Goal: Task Accomplishment & Management: Complete application form

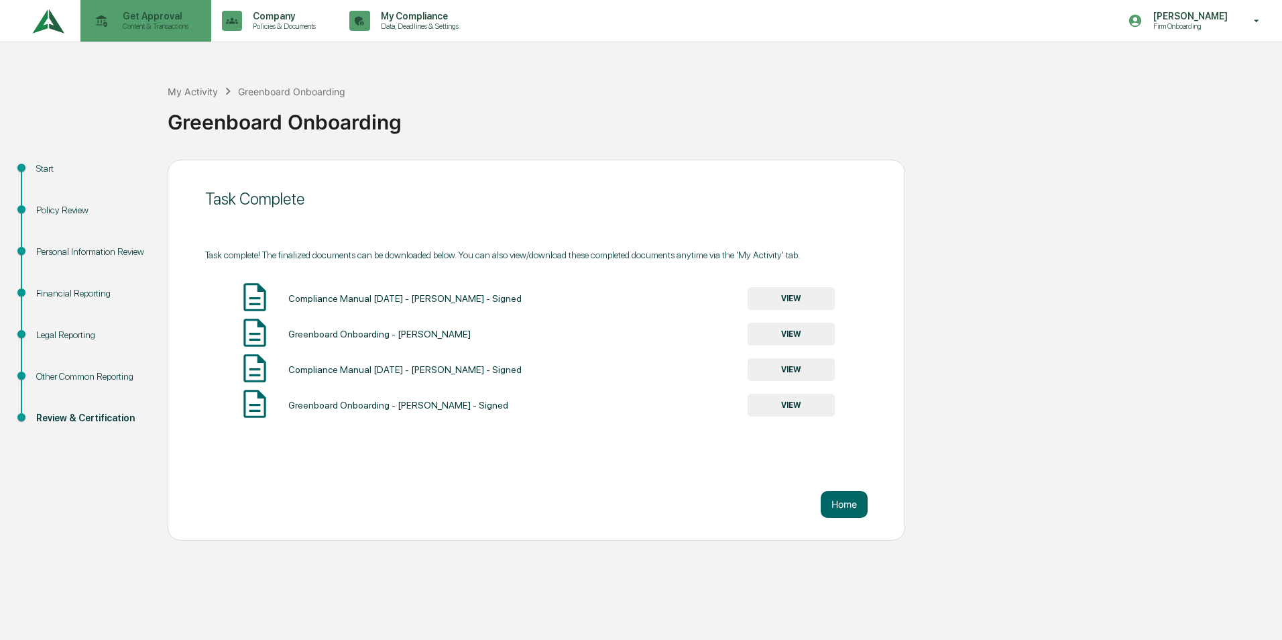
click at [133, 18] on p "Get Approval" at bounding box center [153, 16] width 83 height 11
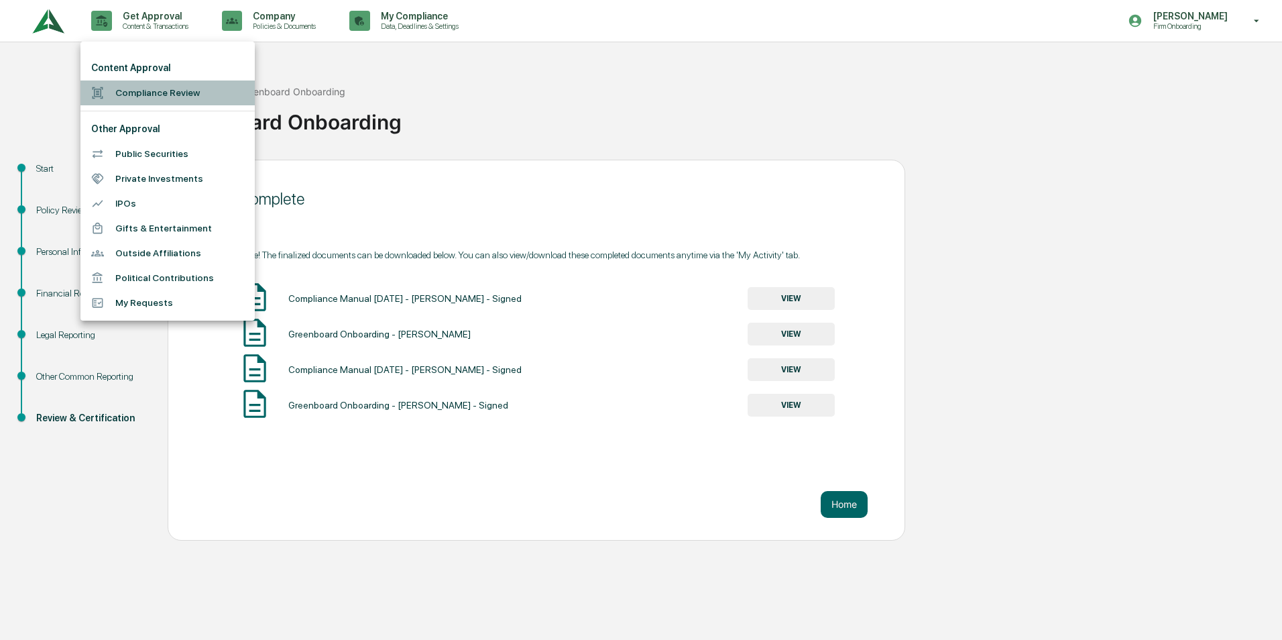
click at [166, 93] on li "Compliance Review" at bounding box center [167, 92] width 174 height 25
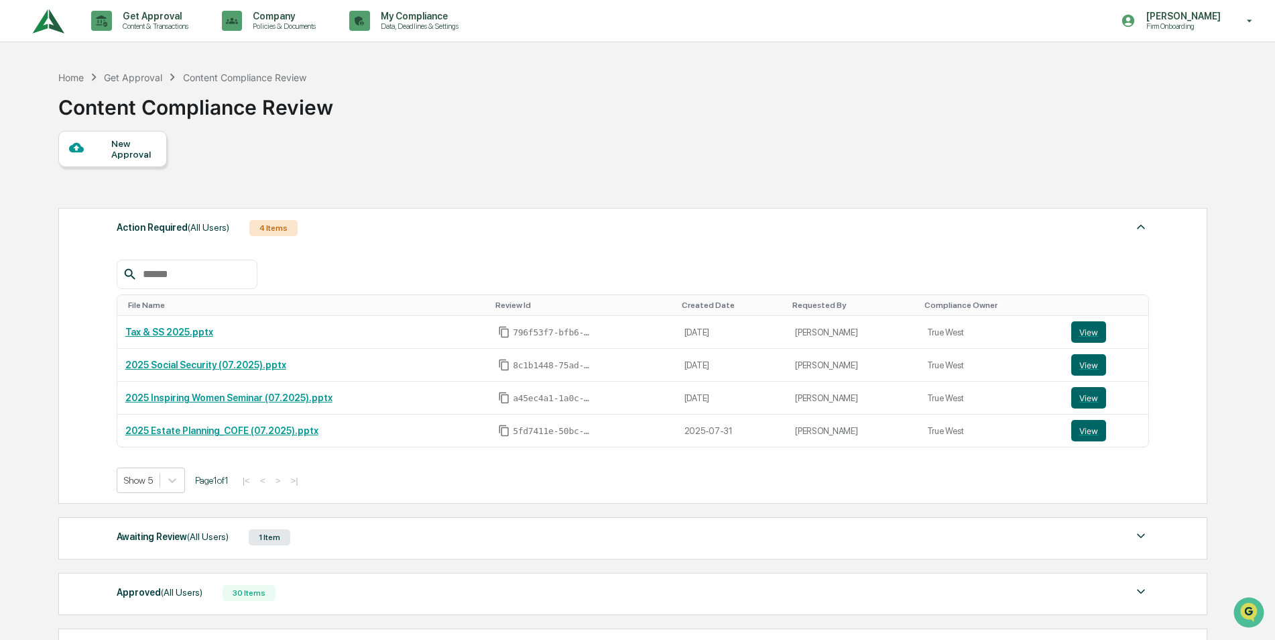
click at [87, 146] on div at bounding box center [90, 148] width 42 height 17
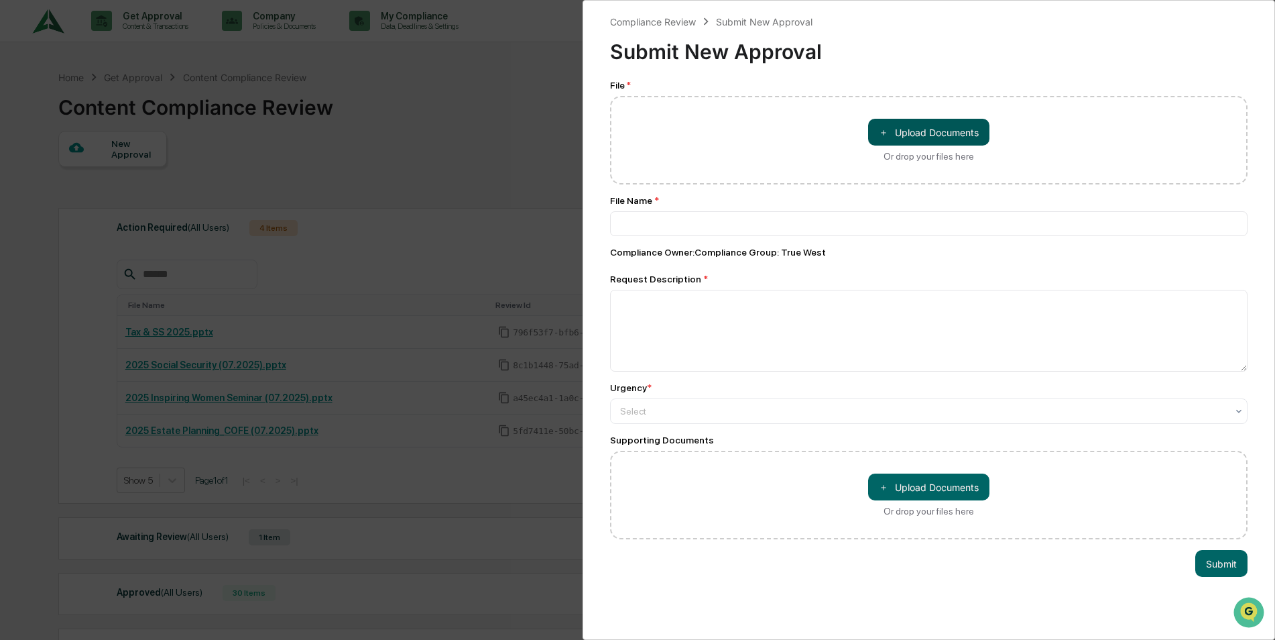
click at [896, 135] on button "＋ Upload Documents" at bounding box center [928, 132] width 121 height 27
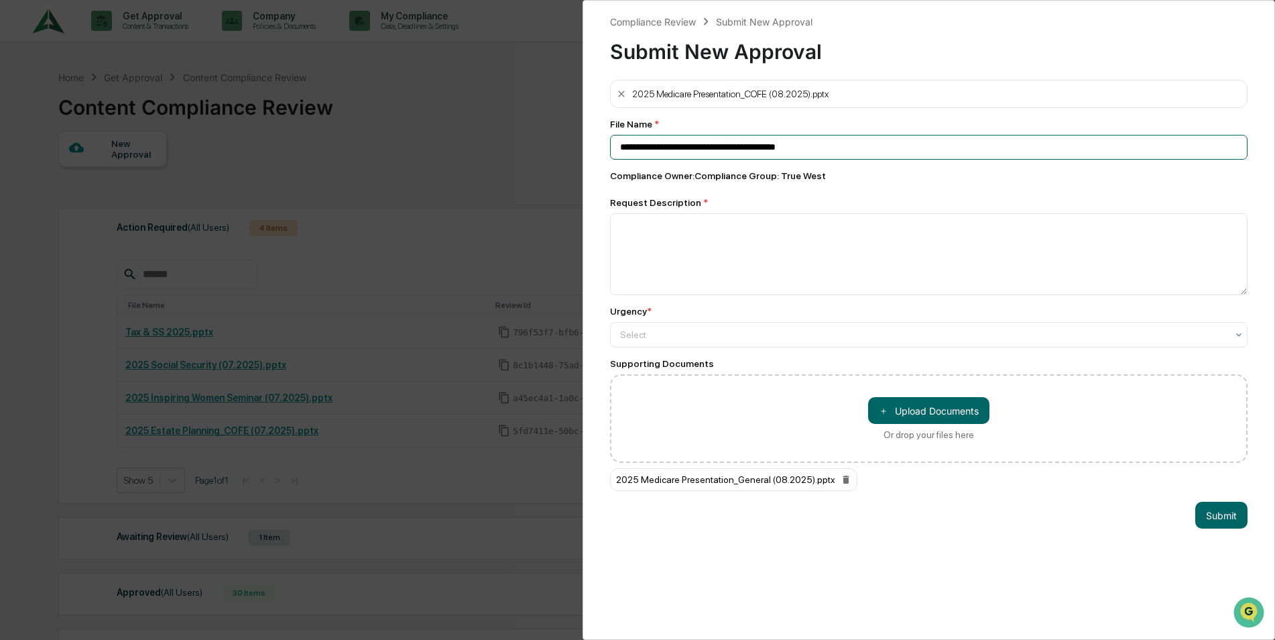
click at [697, 143] on input "**********" at bounding box center [929, 147] width 638 height 25
drag, startPoint x: 708, startPoint y: 148, endPoint x: 528, endPoint y: 144, distance: 180.4
click at [528, 144] on div "**********" at bounding box center [637, 320] width 1275 height 640
type input "**********"
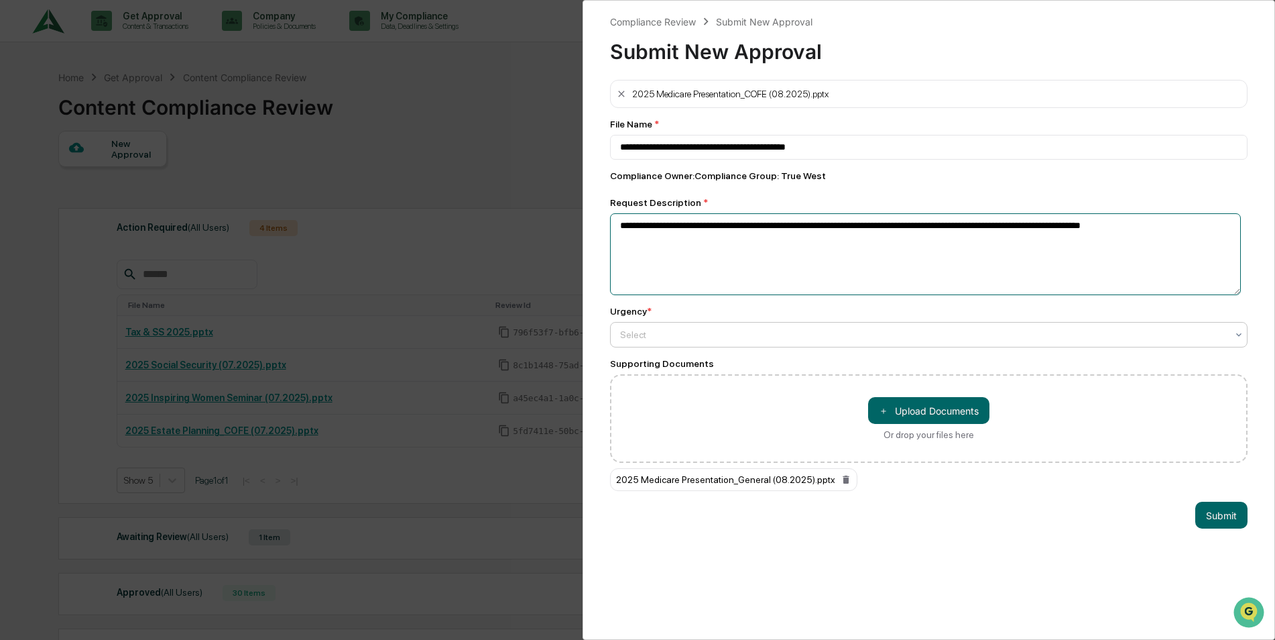
type textarea "**********"
click at [669, 333] on div at bounding box center [923, 334] width 607 height 13
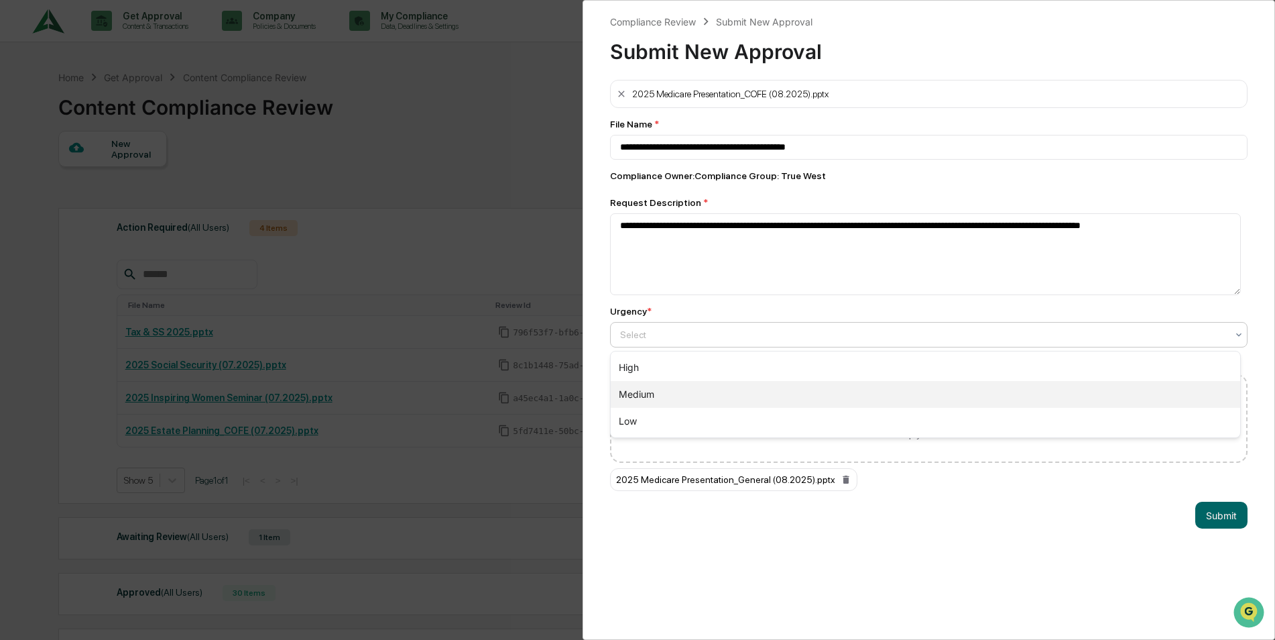
click at [644, 396] on div "Medium" at bounding box center [926, 394] width 630 height 27
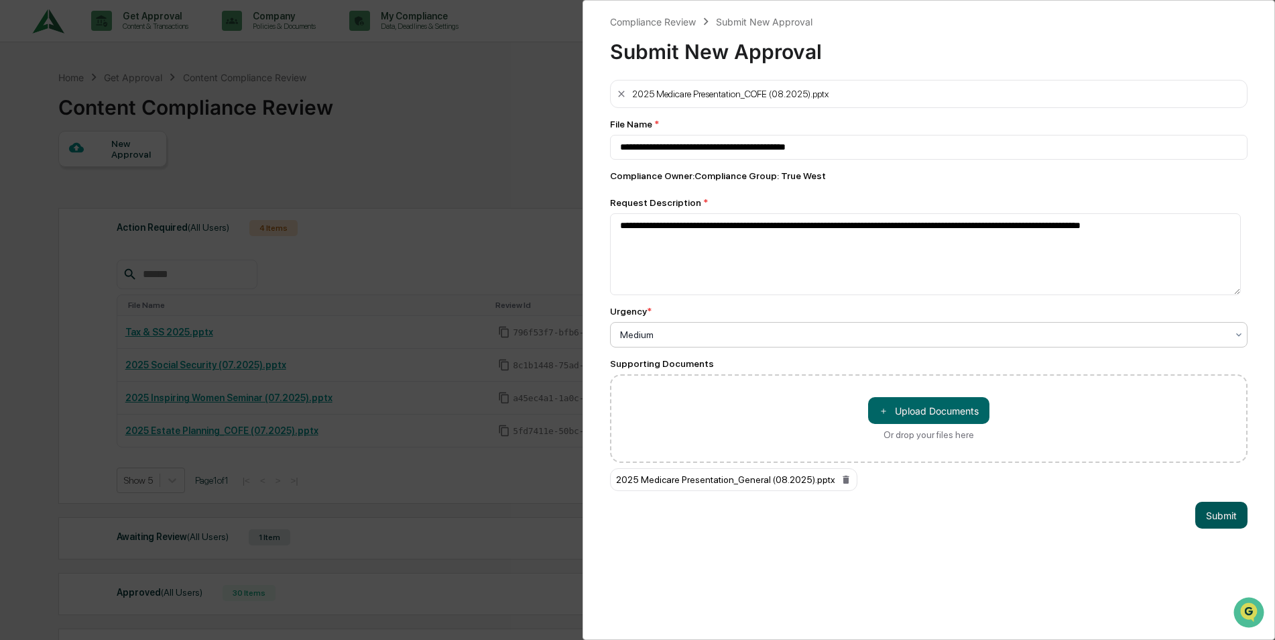
click at [1205, 518] on button "Submit" at bounding box center [1222, 515] width 52 height 27
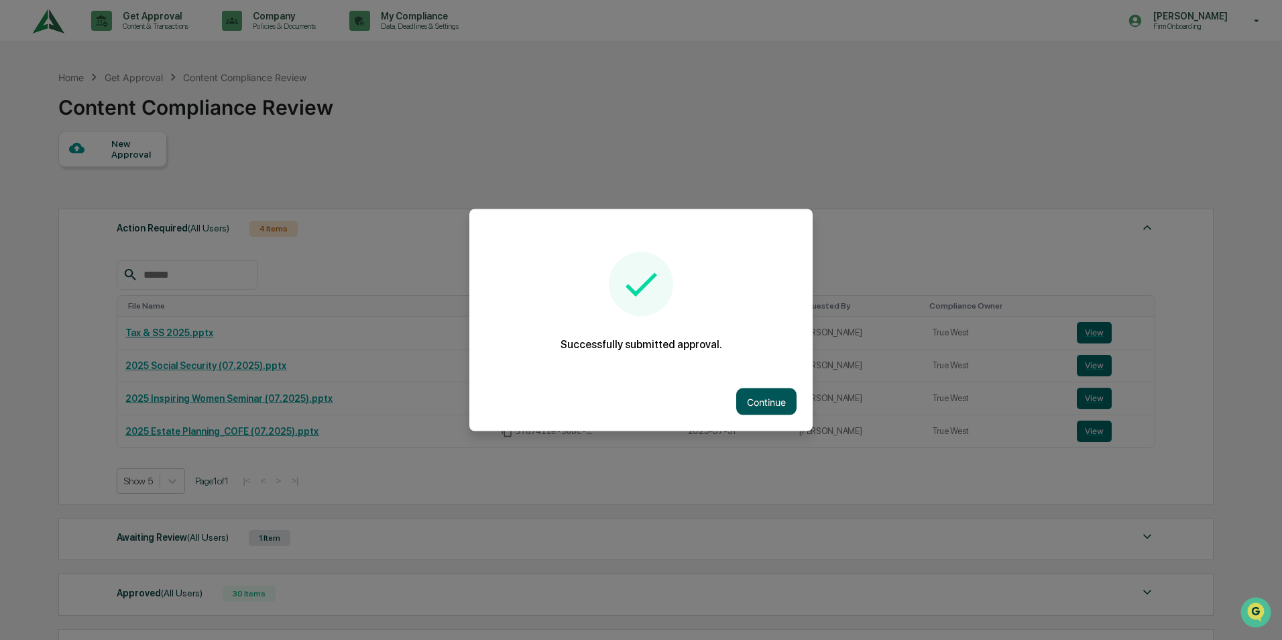
click at [769, 392] on button "Continue" at bounding box center [766, 401] width 60 height 27
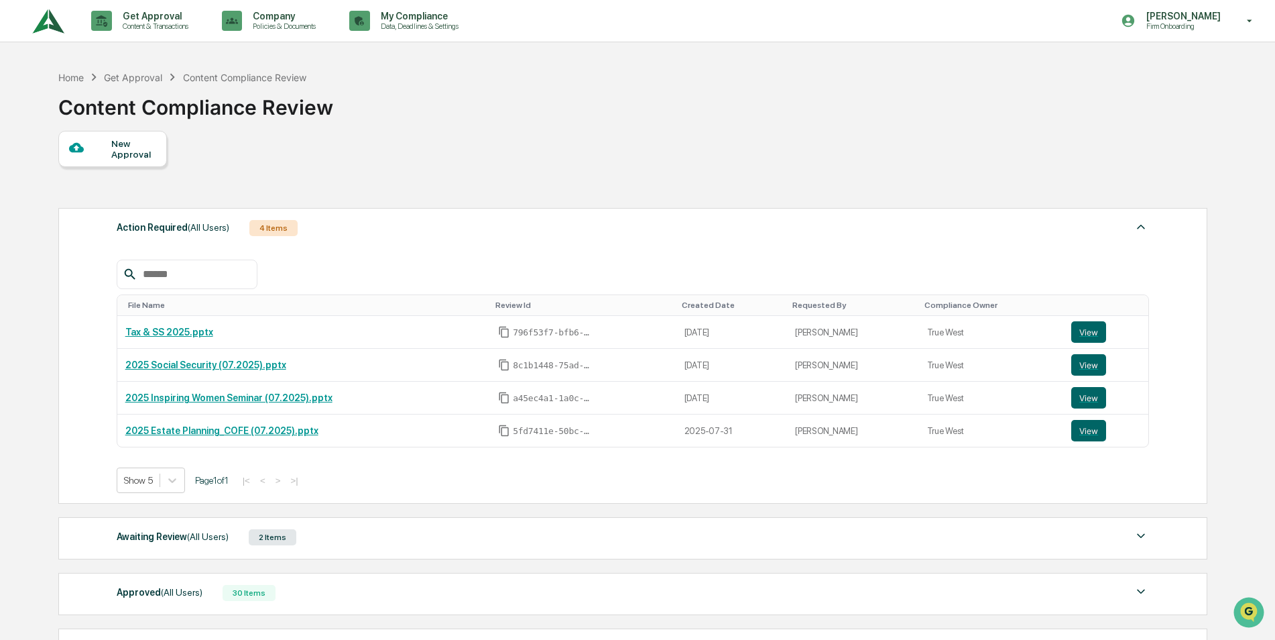
click at [116, 152] on div "New Approval" at bounding box center [133, 148] width 45 height 21
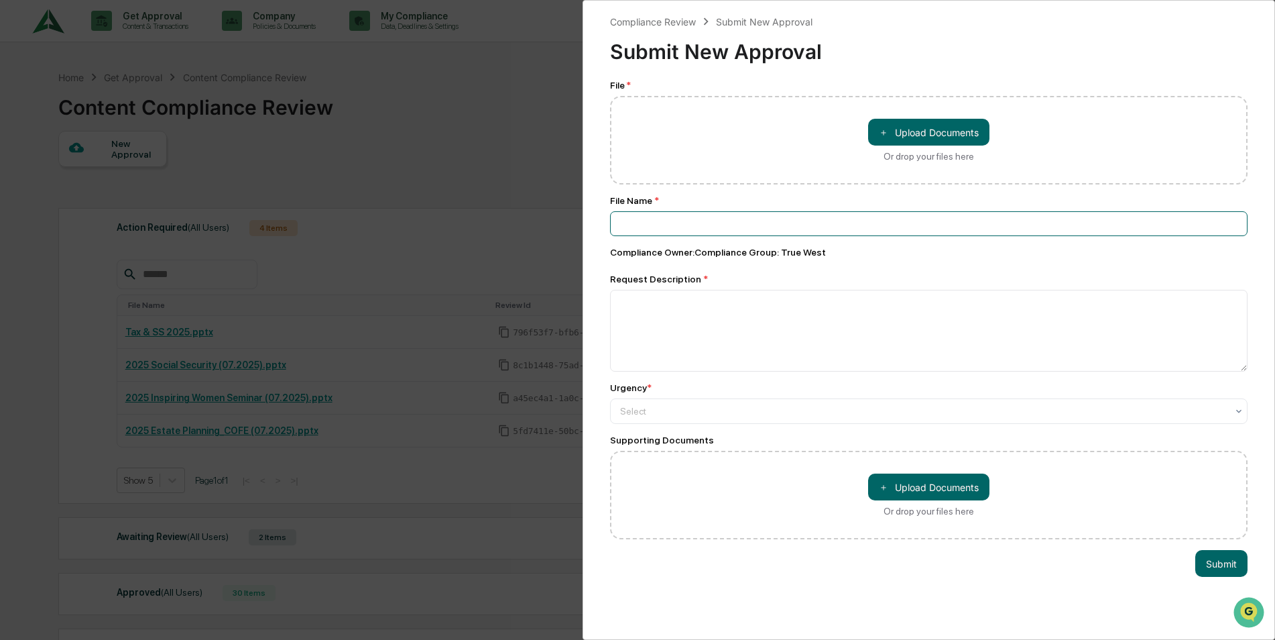
click at [619, 221] on input at bounding box center [929, 223] width 638 height 25
click at [897, 139] on button "＋ Upload Documents" at bounding box center [928, 132] width 121 height 27
type input "**********"
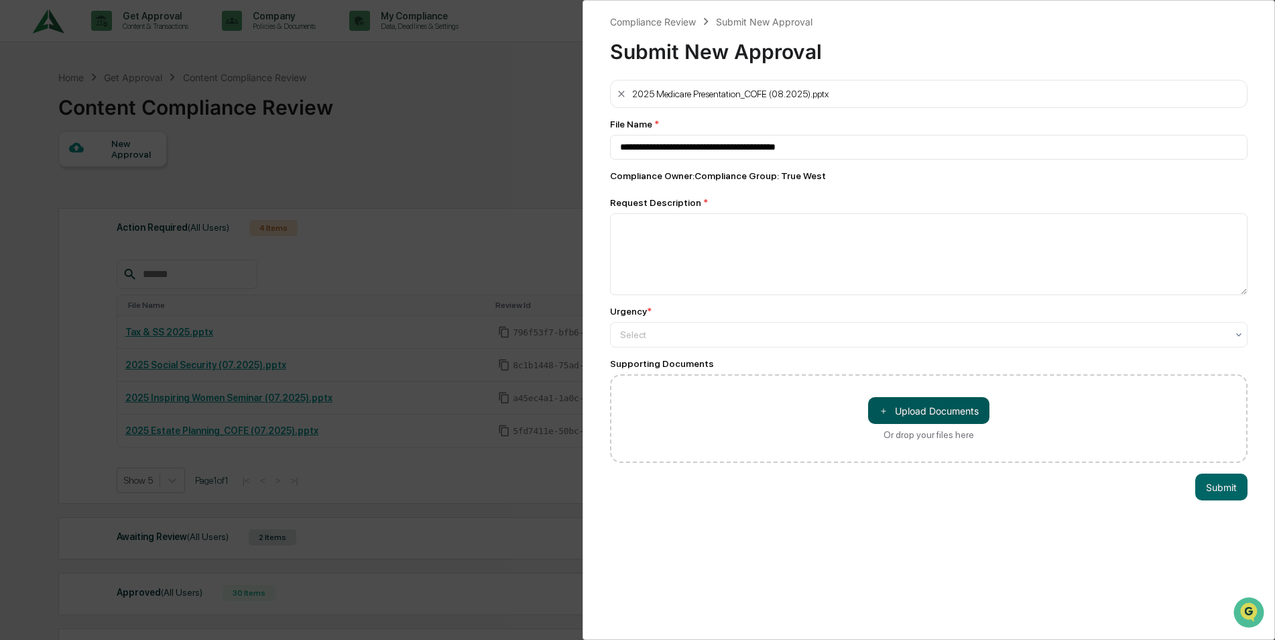
click at [908, 411] on button "＋ Upload Documents" at bounding box center [928, 410] width 121 height 27
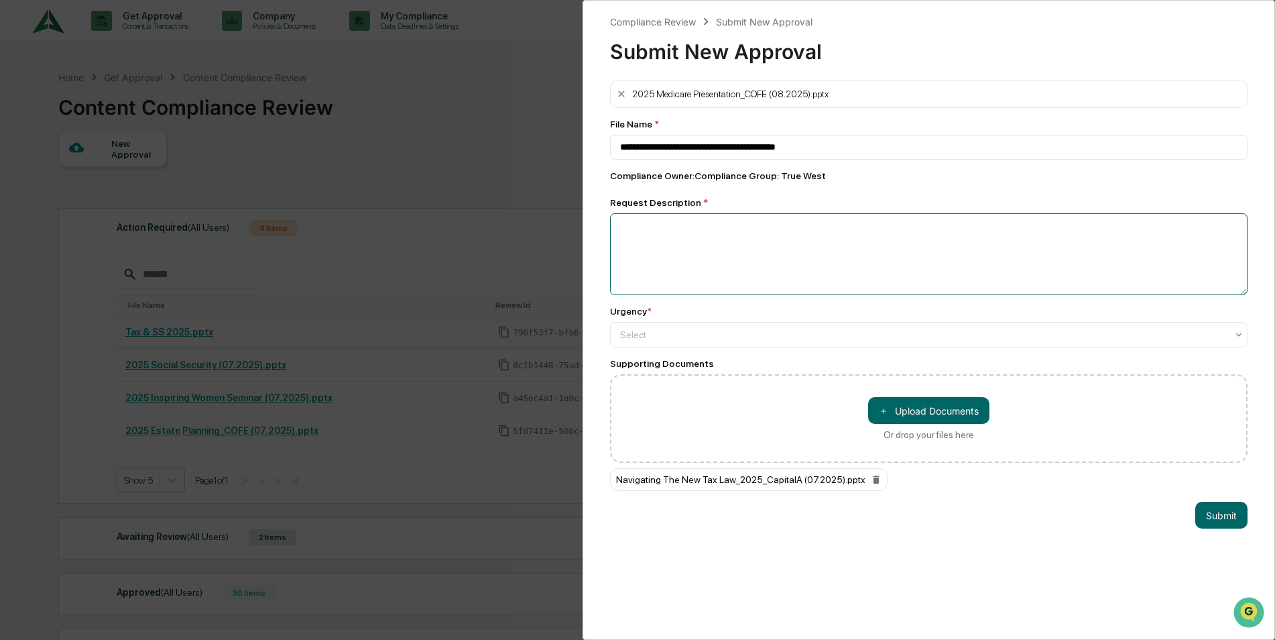
click at [646, 223] on textarea at bounding box center [929, 254] width 638 height 82
type textarea "*"
drag, startPoint x: 787, startPoint y: 233, endPoint x: 785, endPoint y: 222, distance: 11.5
click at [786, 232] on textarea "**********" at bounding box center [925, 254] width 631 height 82
click at [764, 227] on textarea "**********" at bounding box center [925, 254] width 631 height 82
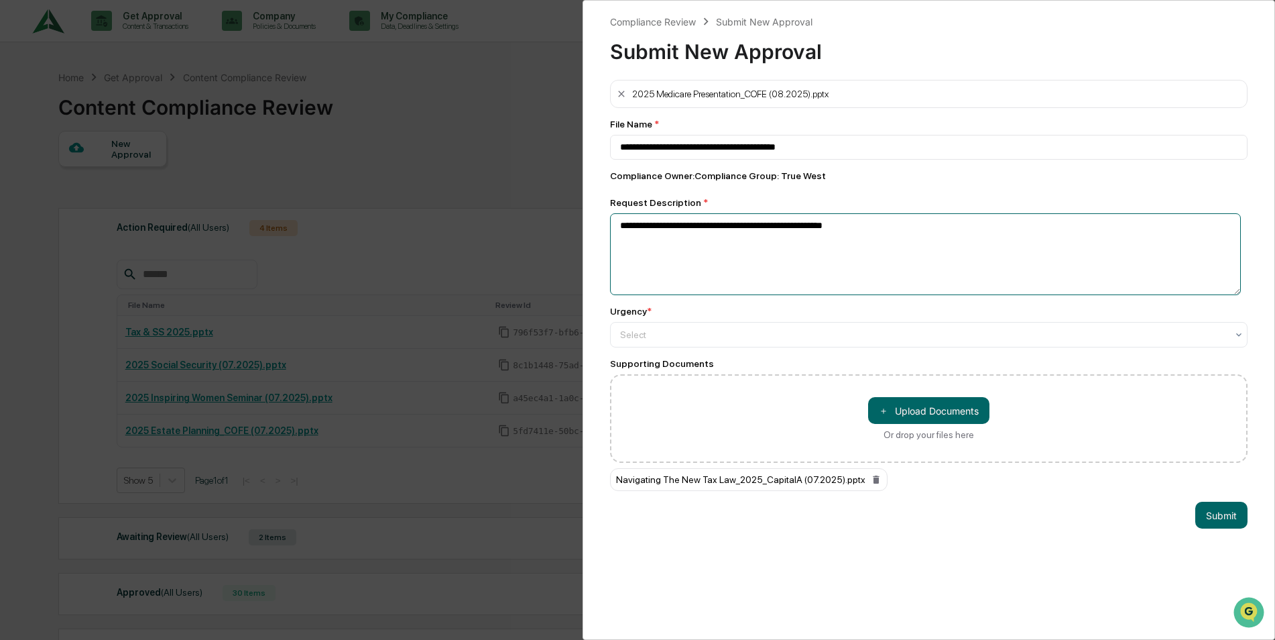
drag, startPoint x: 919, startPoint y: 229, endPoint x: 571, endPoint y: 217, distance: 348.9
click at [571, 217] on div "**********" at bounding box center [637, 320] width 1275 height 640
type textarea "**********"
click at [1200, 518] on button "Submit" at bounding box center [1222, 515] width 52 height 27
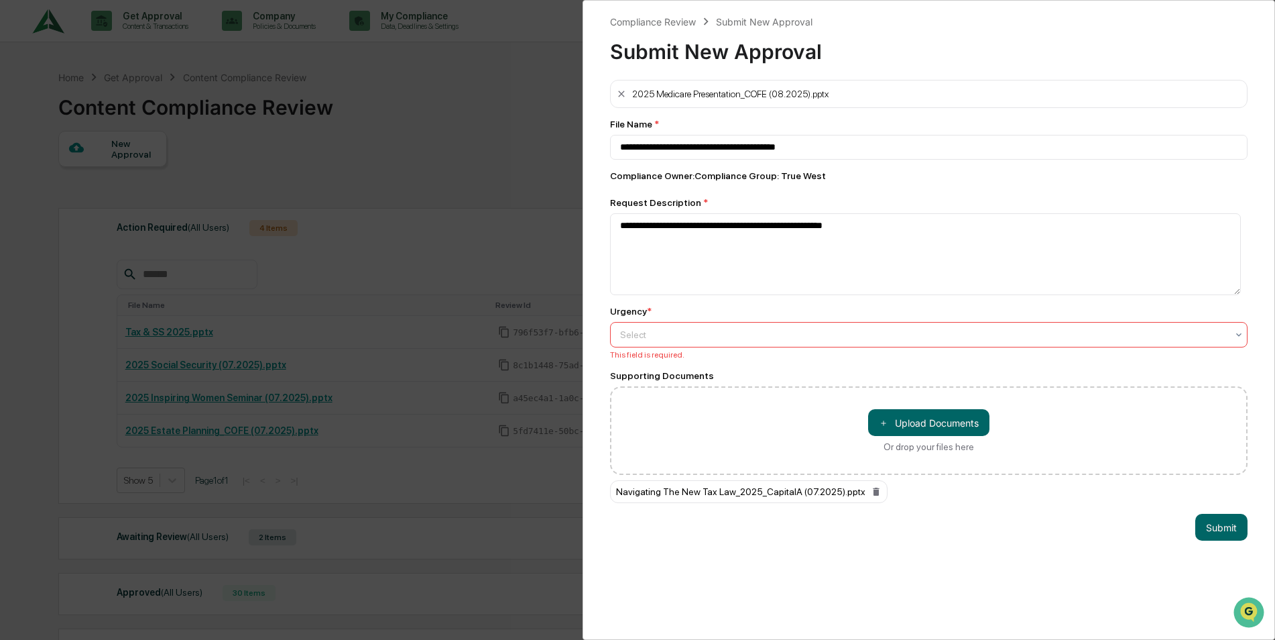
click at [677, 335] on div at bounding box center [923, 334] width 607 height 13
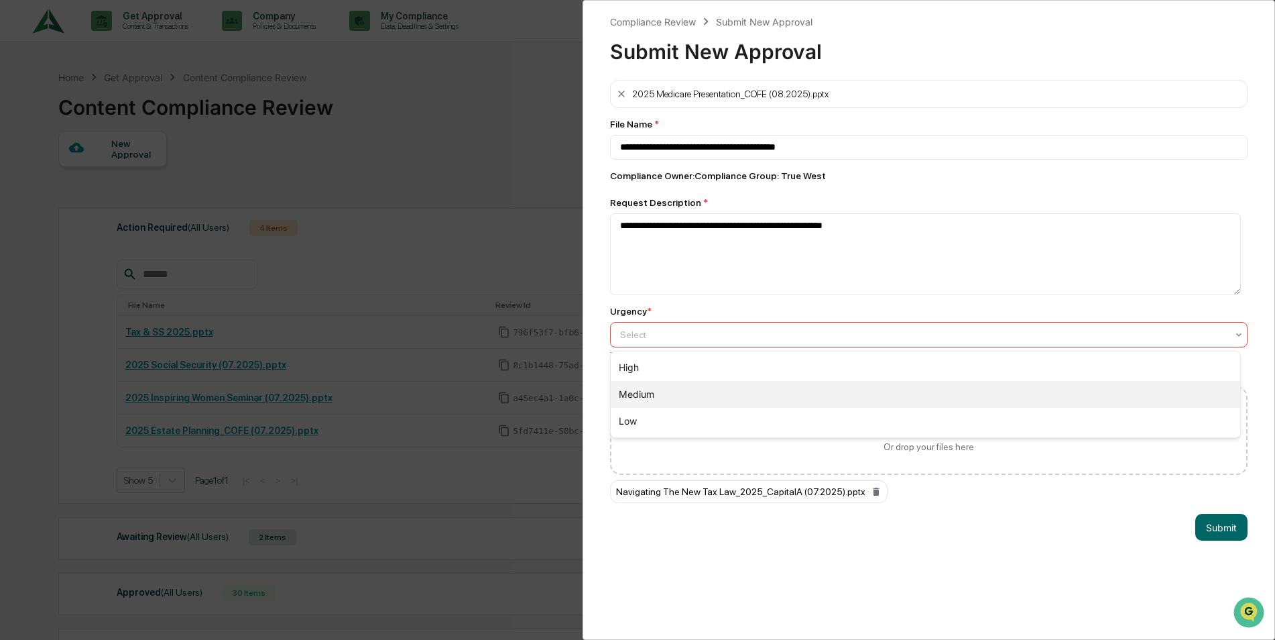
click at [645, 395] on div "Medium" at bounding box center [926, 394] width 630 height 27
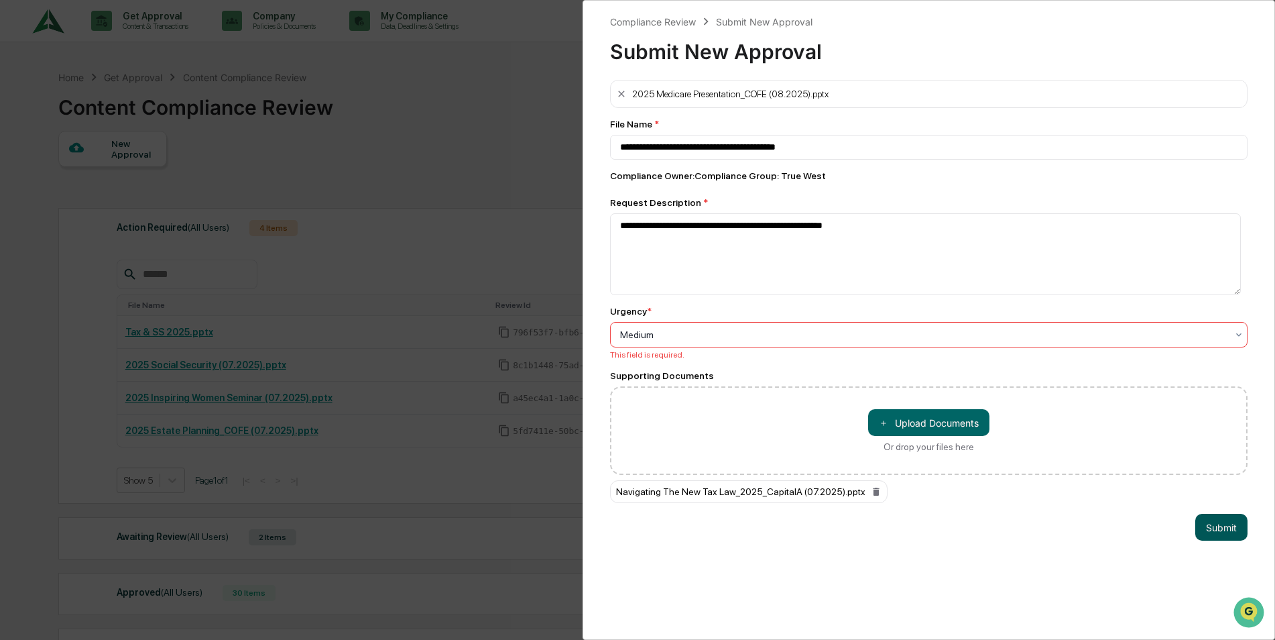
click at [1212, 527] on button "Submit" at bounding box center [1222, 527] width 52 height 27
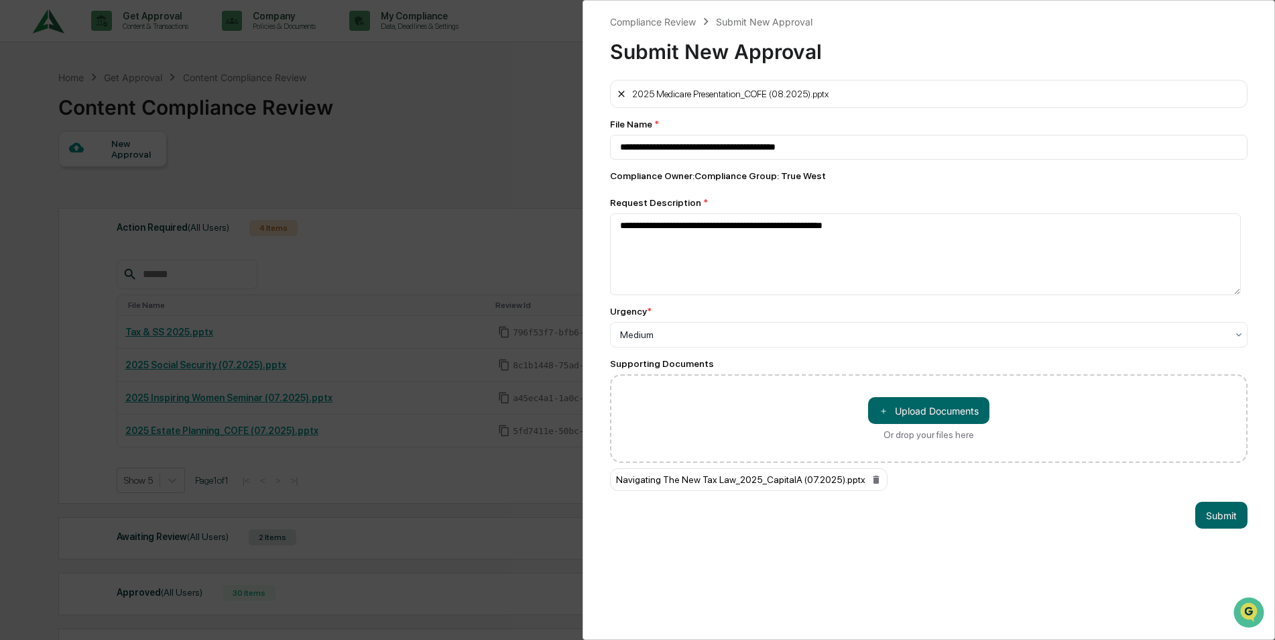
click at [618, 90] on icon at bounding box center [621, 94] width 11 height 11
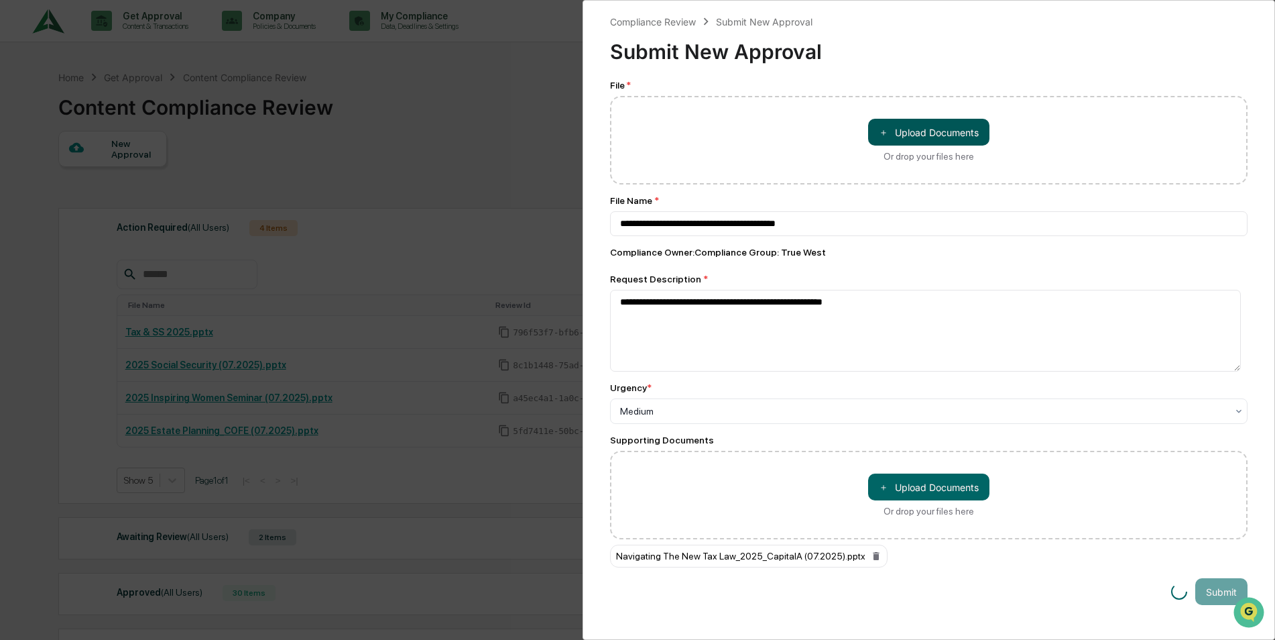
click at [943, 131] on button "＋ Upload Documents" at bounding box center [928, 132] width 121 height 27
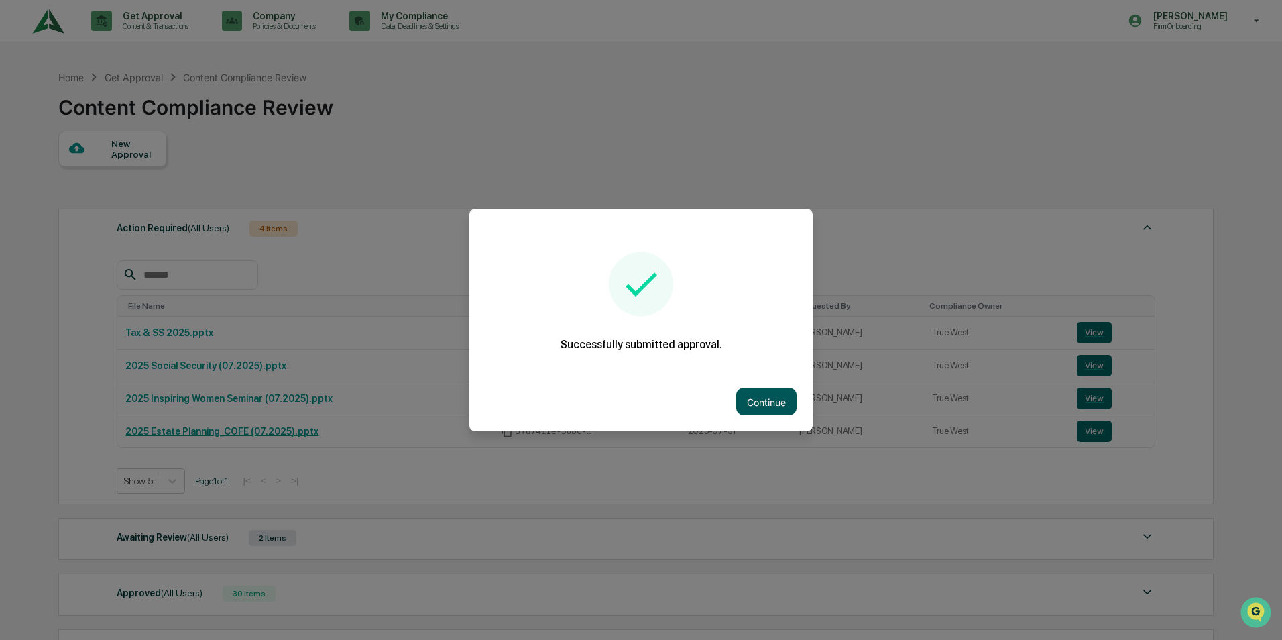
click at [770, 402] on button "Continue" at bounding box center [766, 401] width 60 height 27
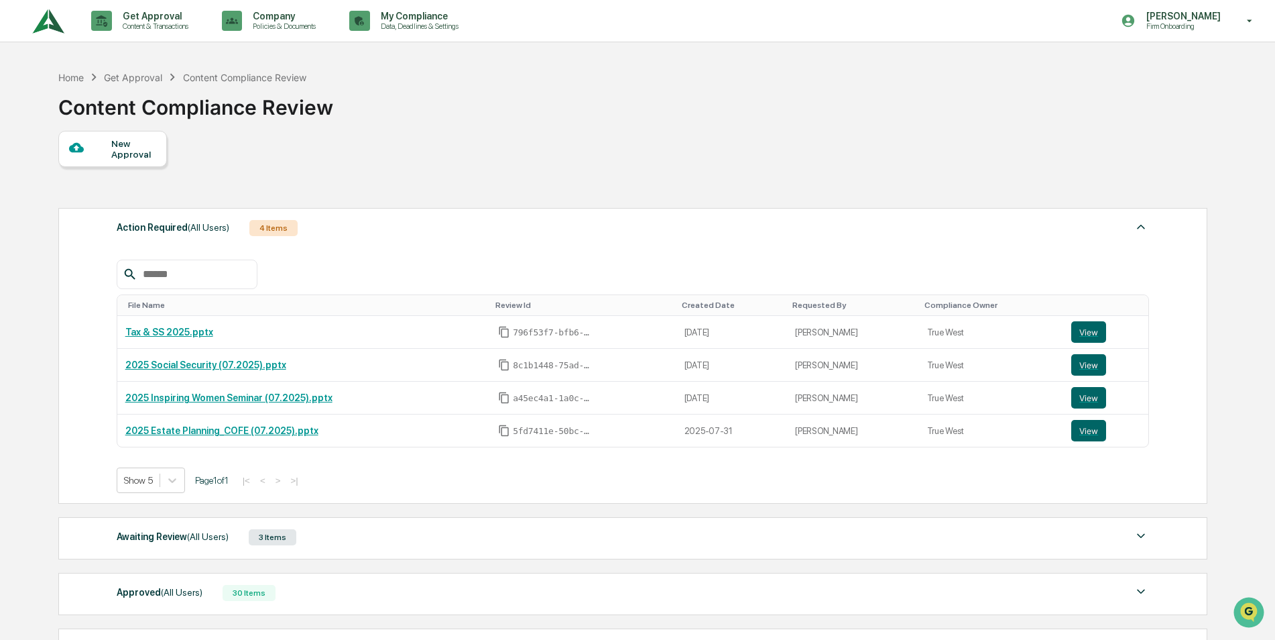
click at [147, 536] on div "Awaiting Review (All Users)" at bounding box center [173, 536] width 112 height 17
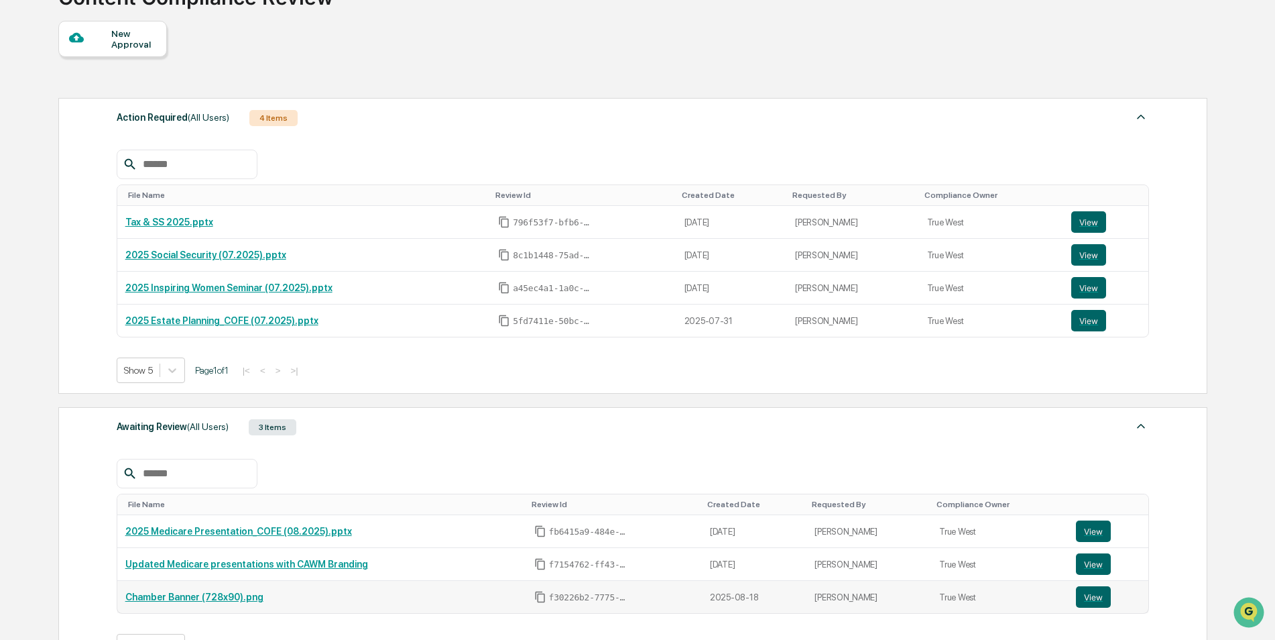
scroll to position [201, 0]
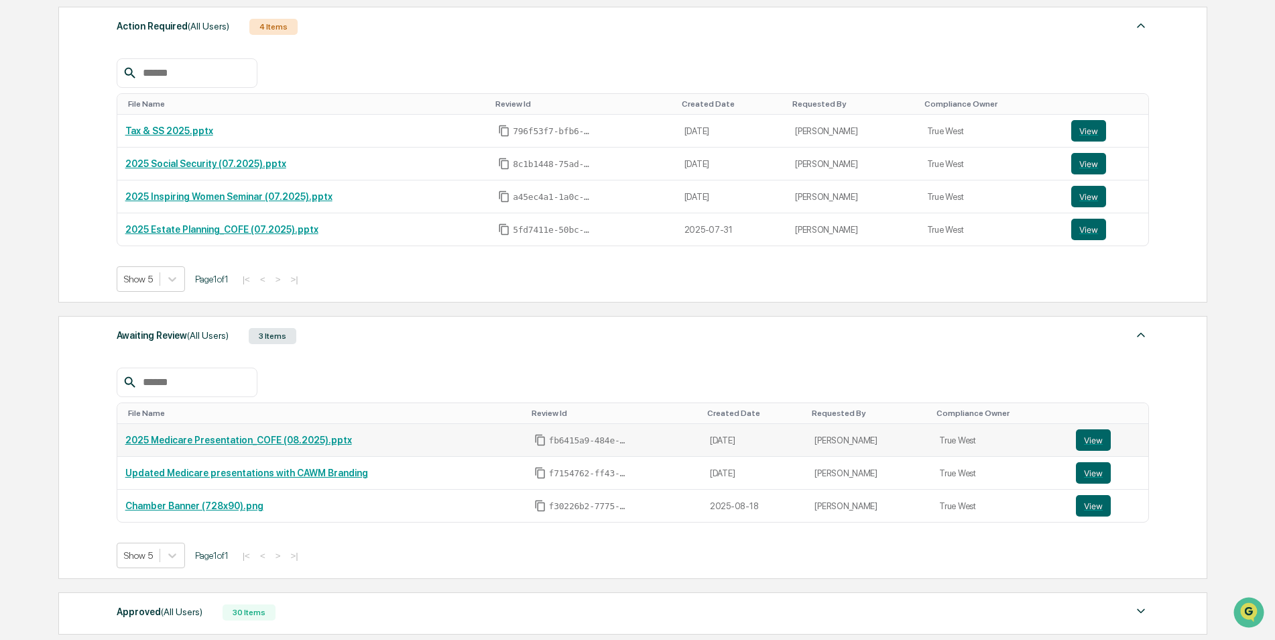
click at [182, 441] on link "2025 Medicare Presentation_COFE (08.2025).pptx" at bounding box center [238, 440] width 227 height 11
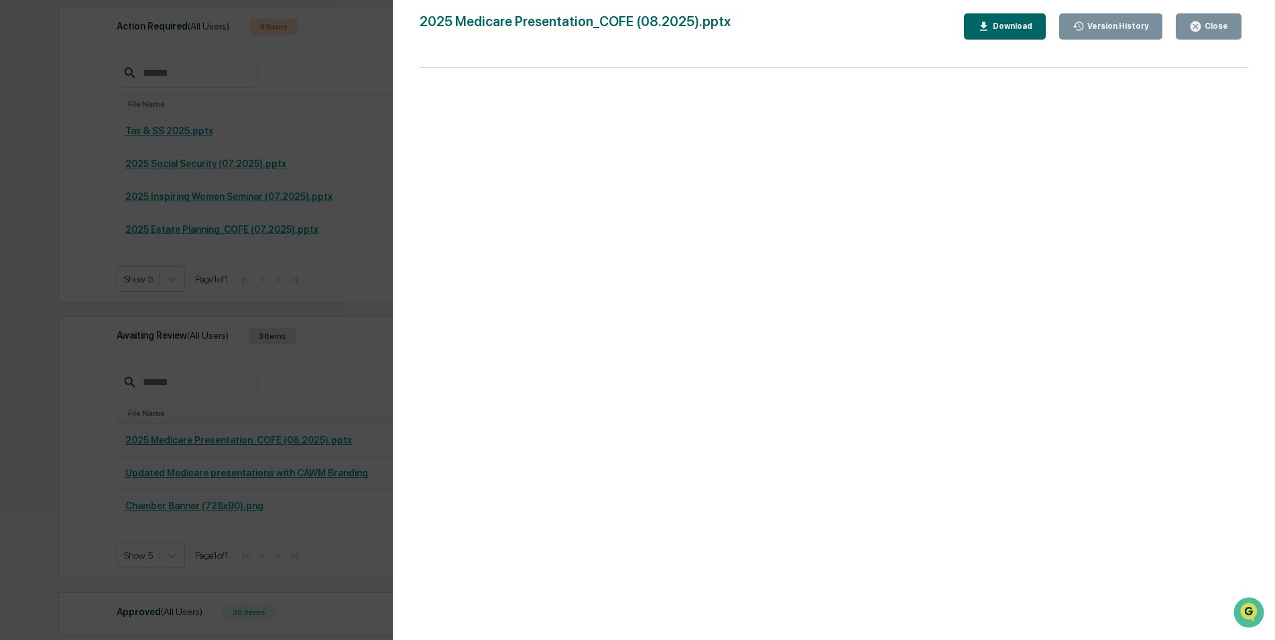
click at [1208, 27] on div "Close" at bounding box center [1215, 25] width 26 height 9
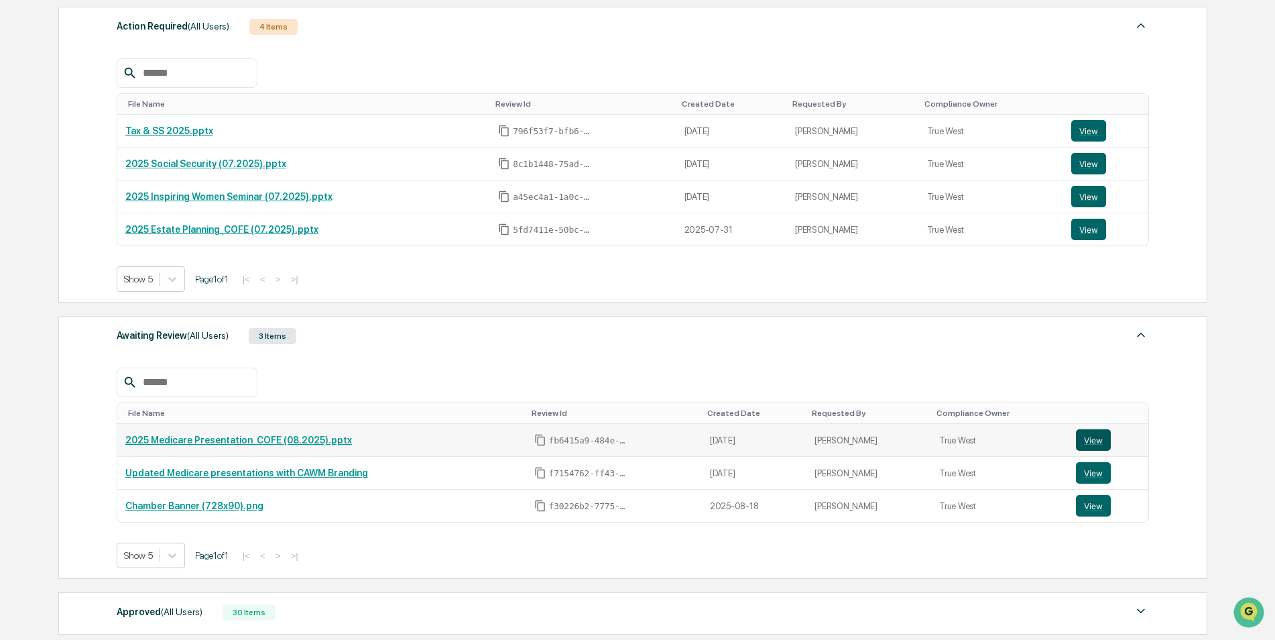
click at [1089, 442] on button "View" at bounding box center [1093, 439] width 35 height 21
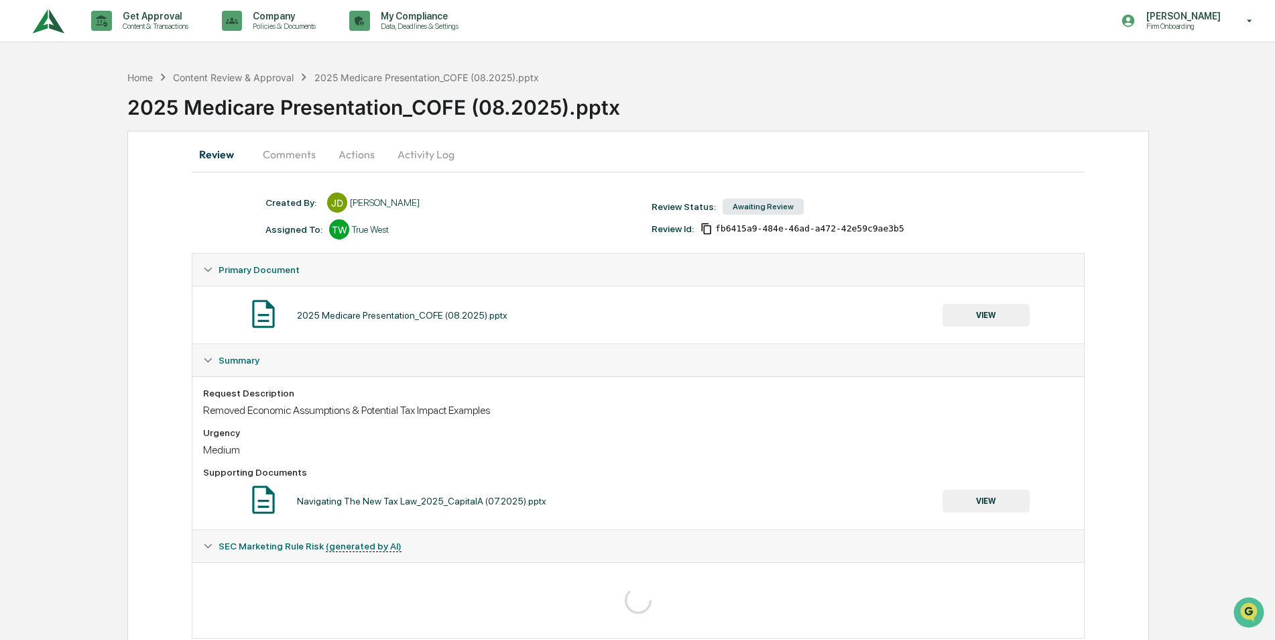
click at [277, 154] on button "Comments" at bounding box center [289, 154] width 74 height 32
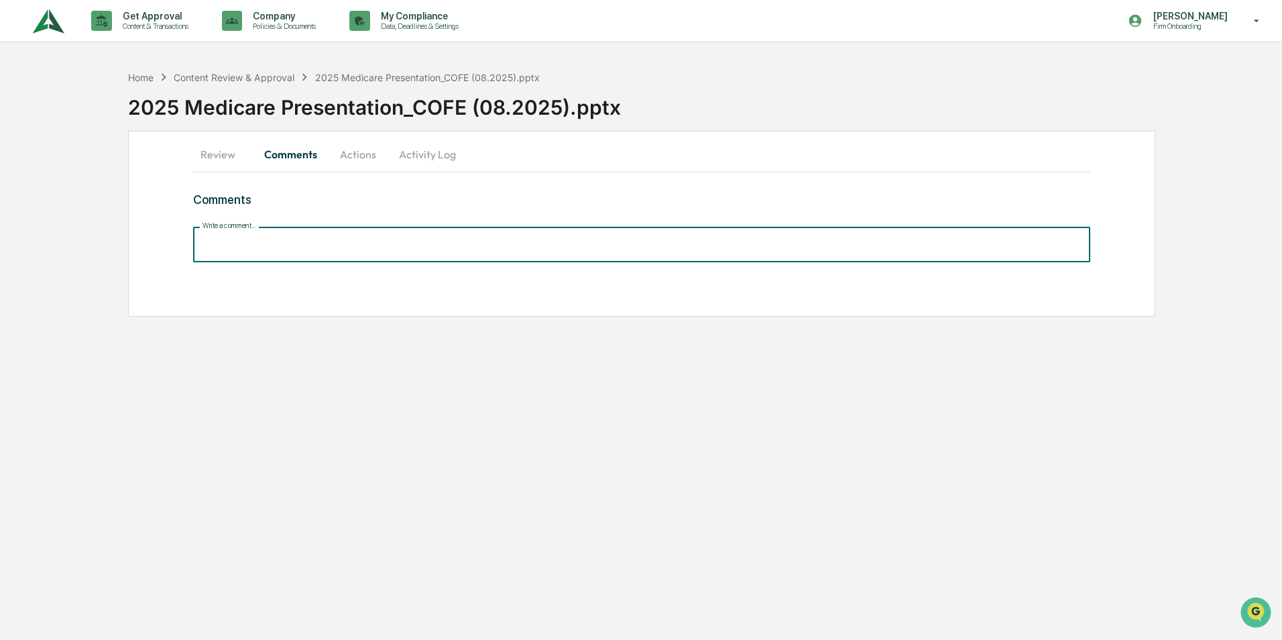
click at [205, 247] on input "Write a comment..." at bounding box center [641, 245] width 897 height 36
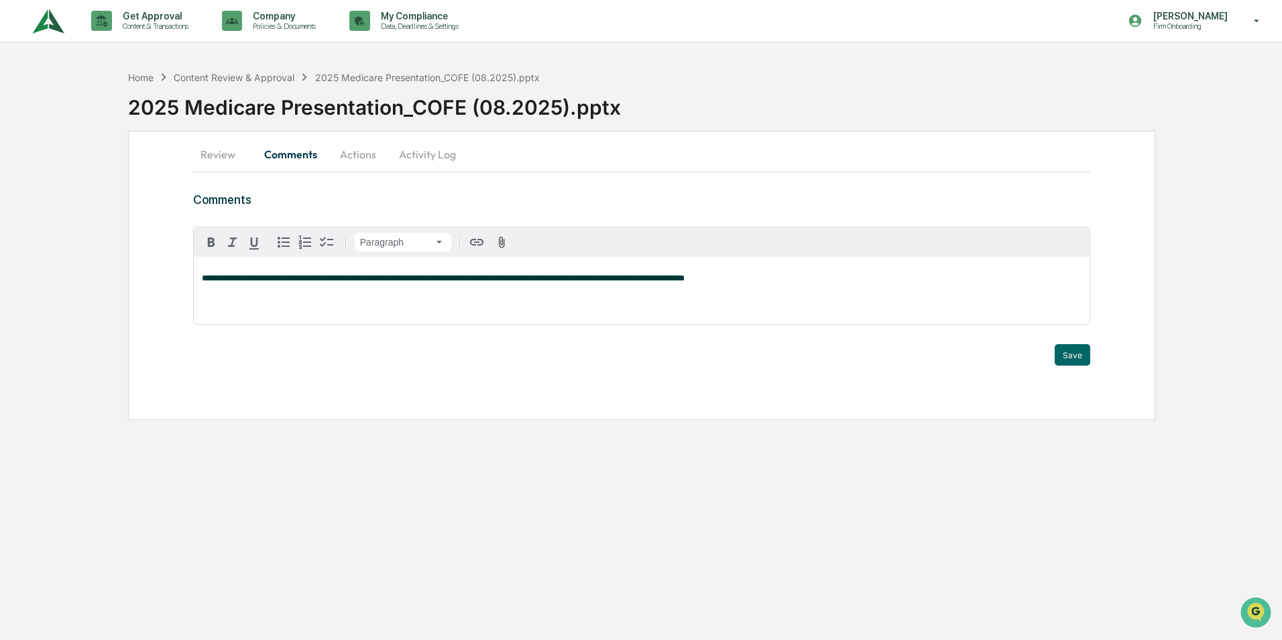
click at [227, 281] on span "**********" at bounding box center [443, 278] width 483 height 9
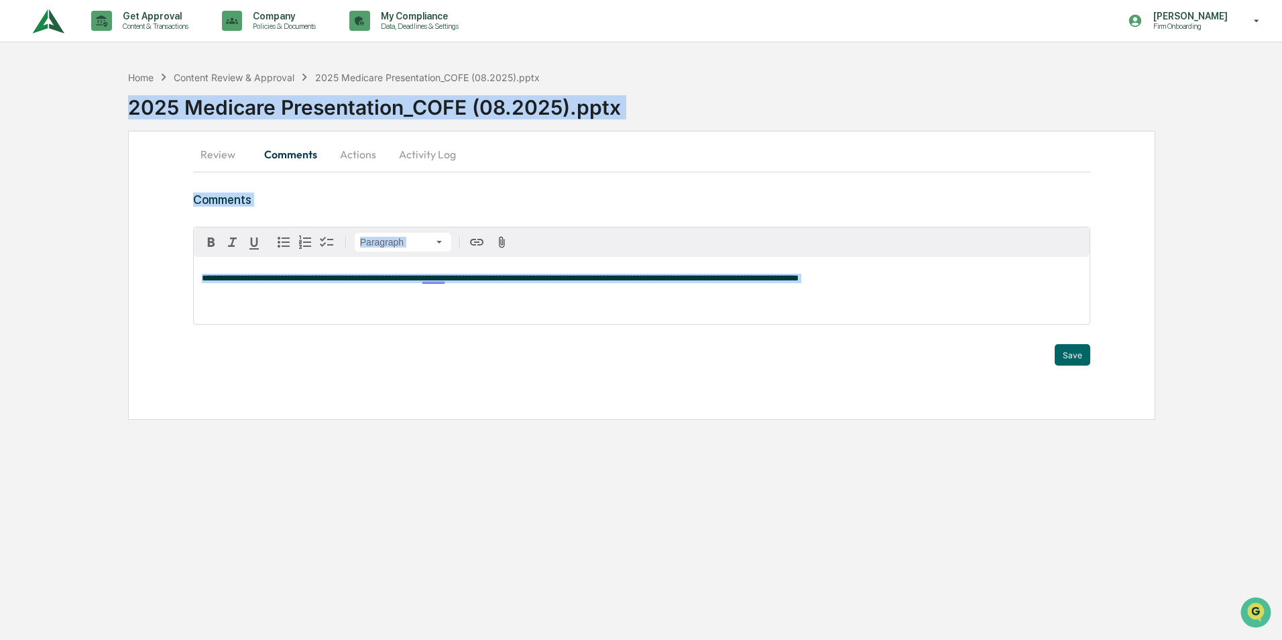
drag, startPoint x: 761, startPoint y: 125, endPoint x: 807, endPoint y: 367, distance: 246.3
click at [807, 367] on div "**********" at bounding box center [641, 242] width 1282 height 356
drag, startPoint x: 807, startPoint y: 367, endPoint x: 994, endPoint y: 264, distance: 213.4
click at [997, 262] on div "**********" at bounding box center [642, 290] width 896 height 67
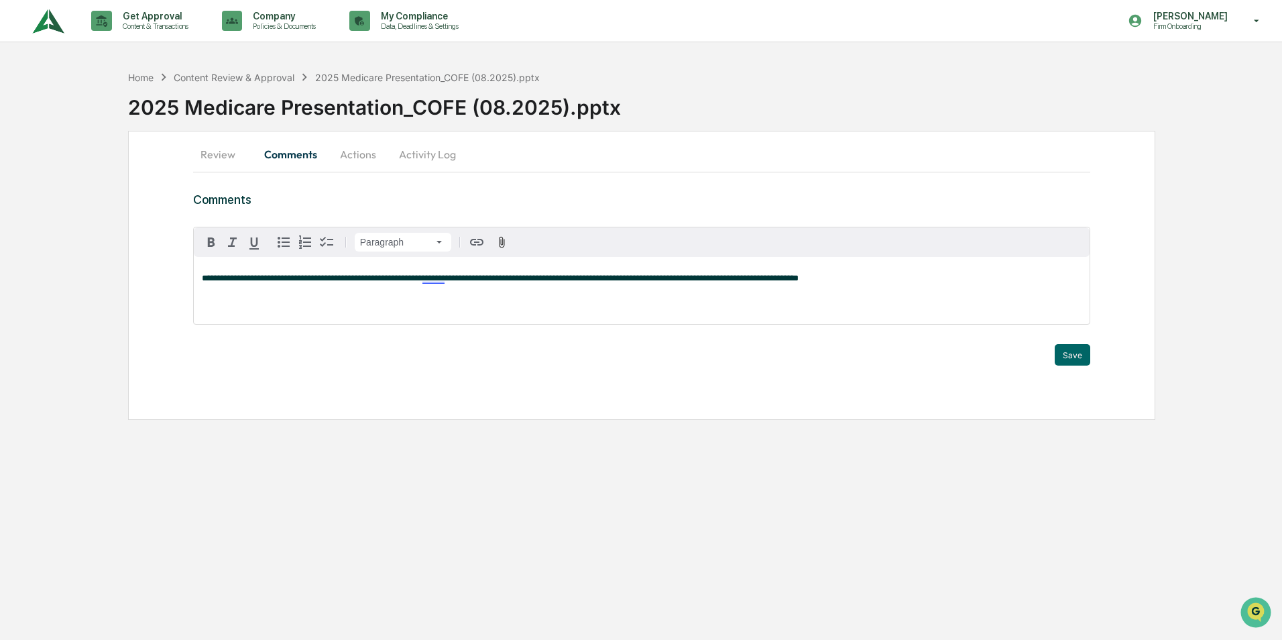
click at [1081, 341] on div "Trigger" at bounding box center [641, 337] width 897 height 13
click at [1077, 353] on button "Save" at bounding box center [1073, 354] width 36 height 21
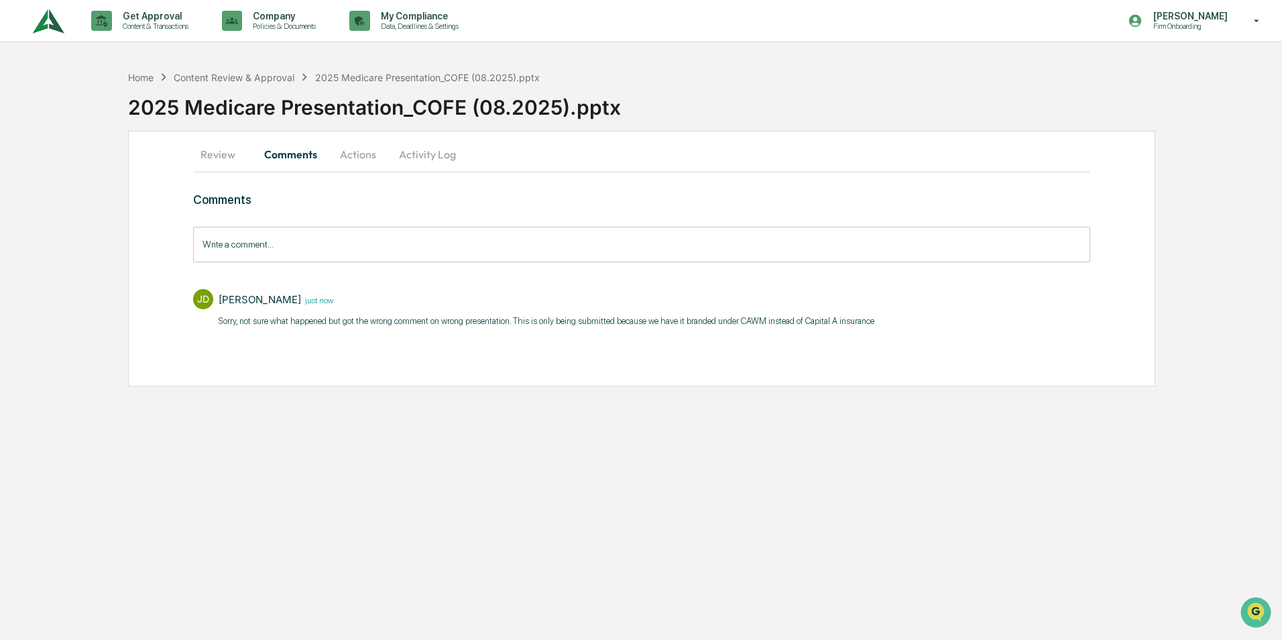
click at [229, 154] on button "Review" at bounding box center [223, 154] width 60 height 32
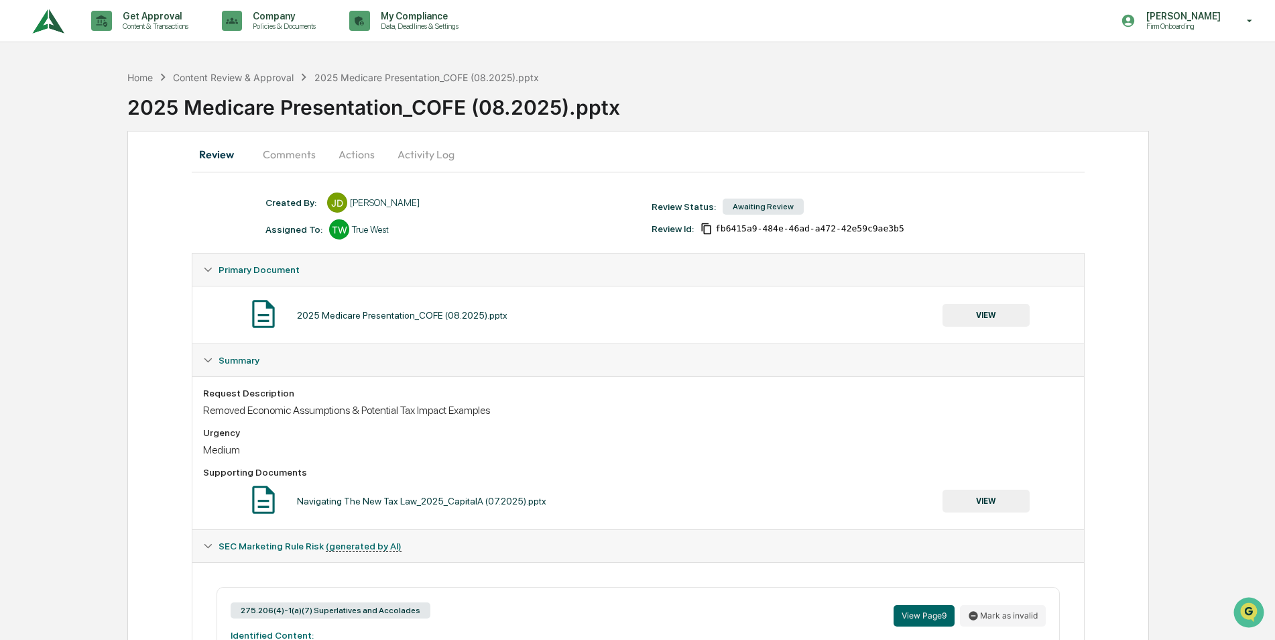
click at [443, 411] on div "Removed Economic Assumptions & Potential Tax Impact Examples" at bounding box center [638, 410] width 870 height 13
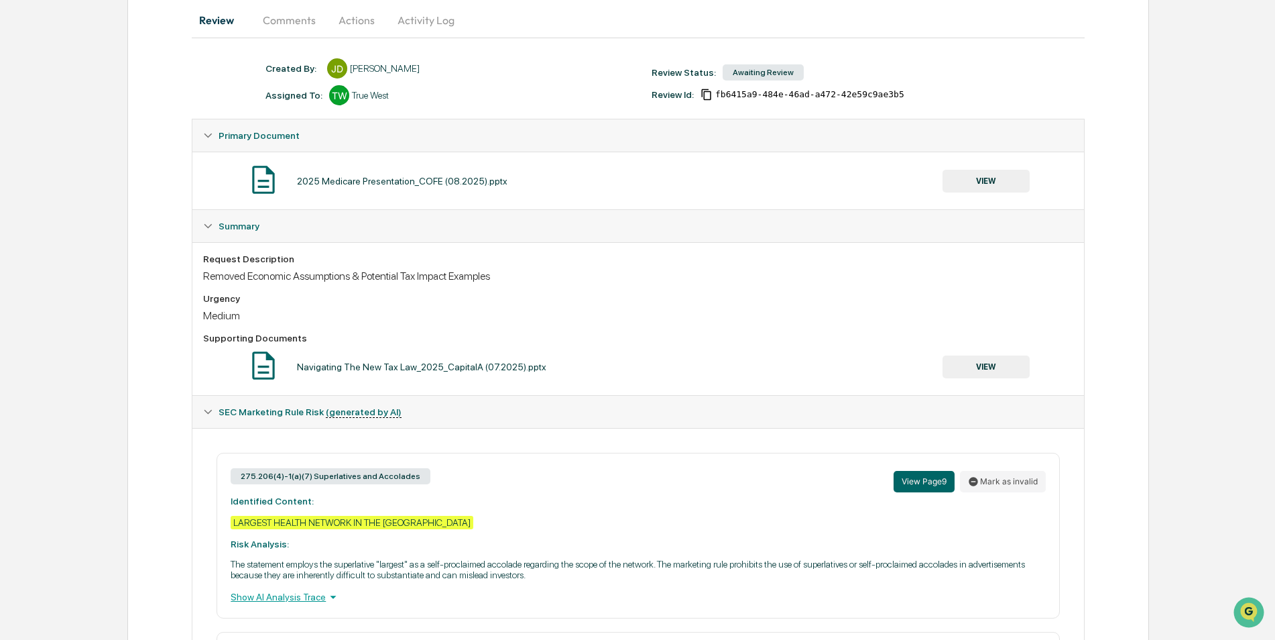
scroll to position [67, 0]
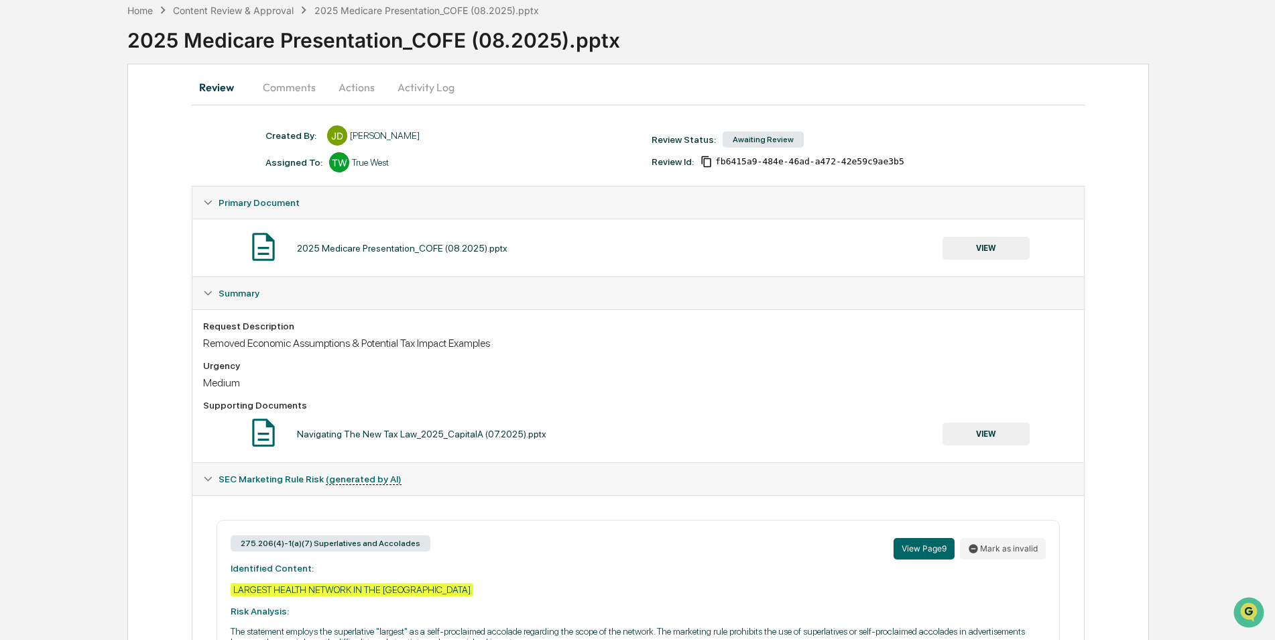
click at [410, 88] on button "Activity Log" at bounding box center [426, 87] width 78 height 32
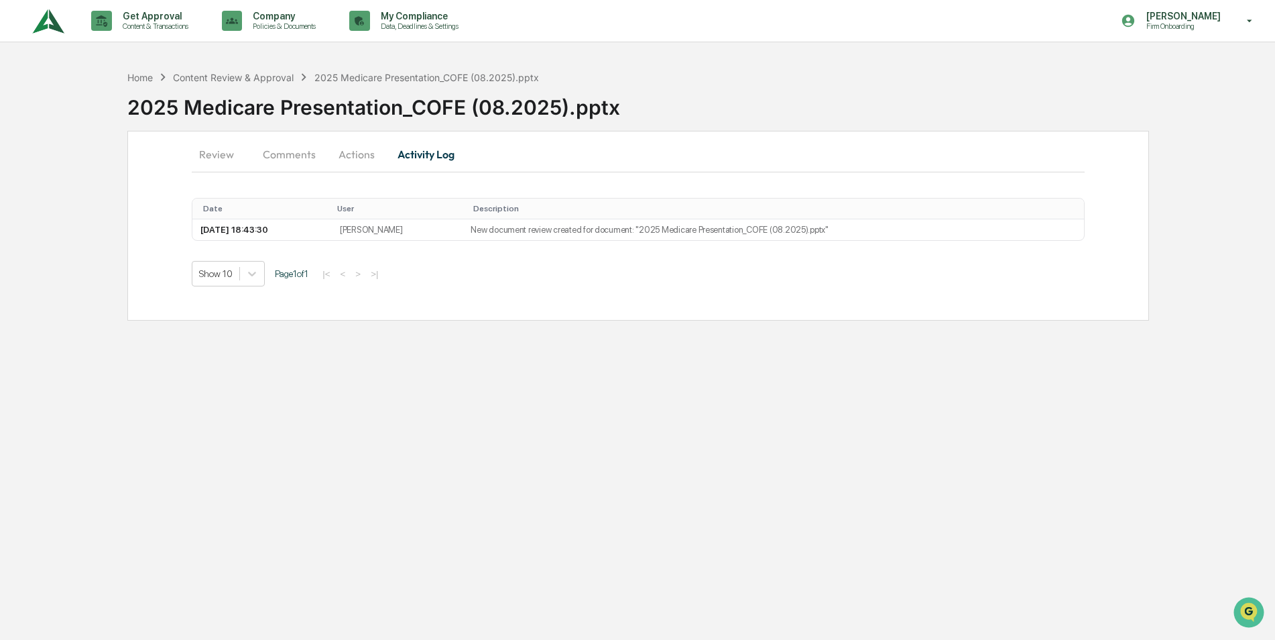
scroll to position [0, 0]
click at [223, 159] on button "Review" at bounding box center [223, 154] width 60 height 32
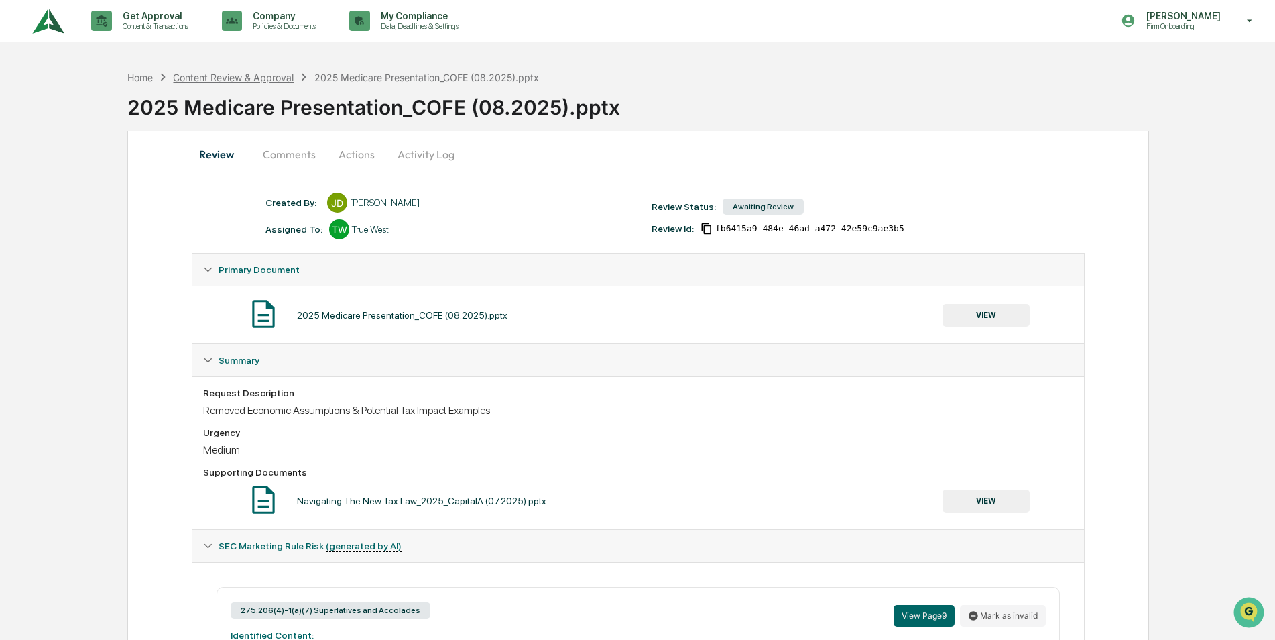
click at [207, 80] on div "Content Review & Approval" at bounding box center [233, 77] width 121 height 11
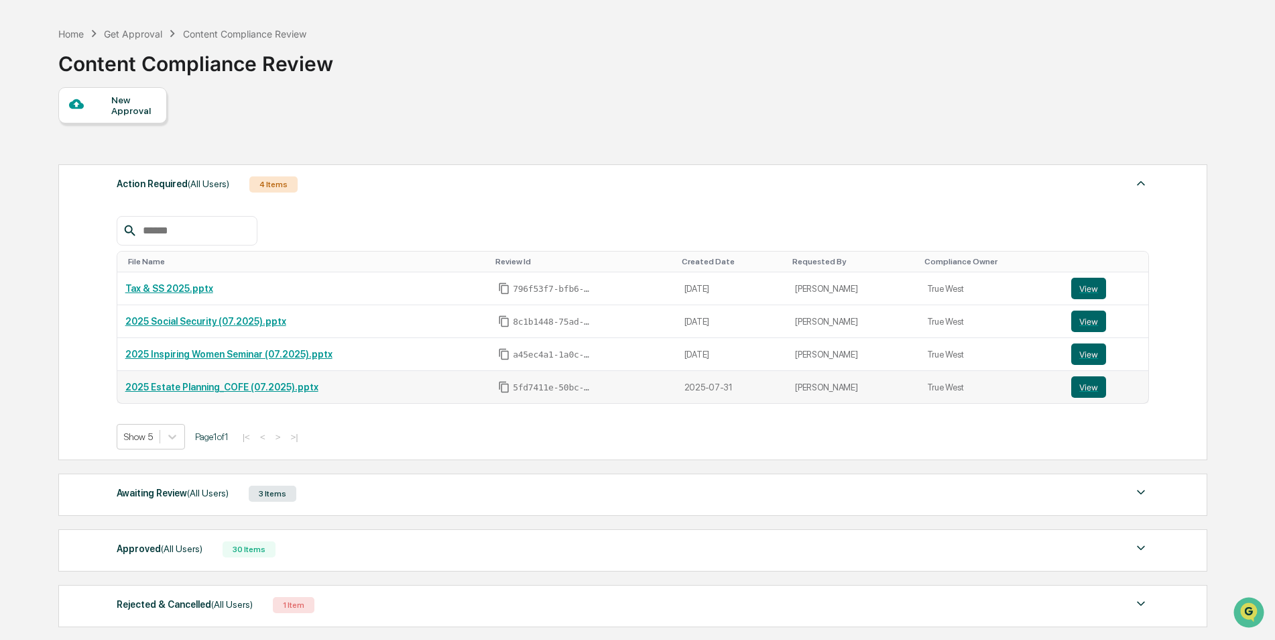
scroll to position [67, 0]
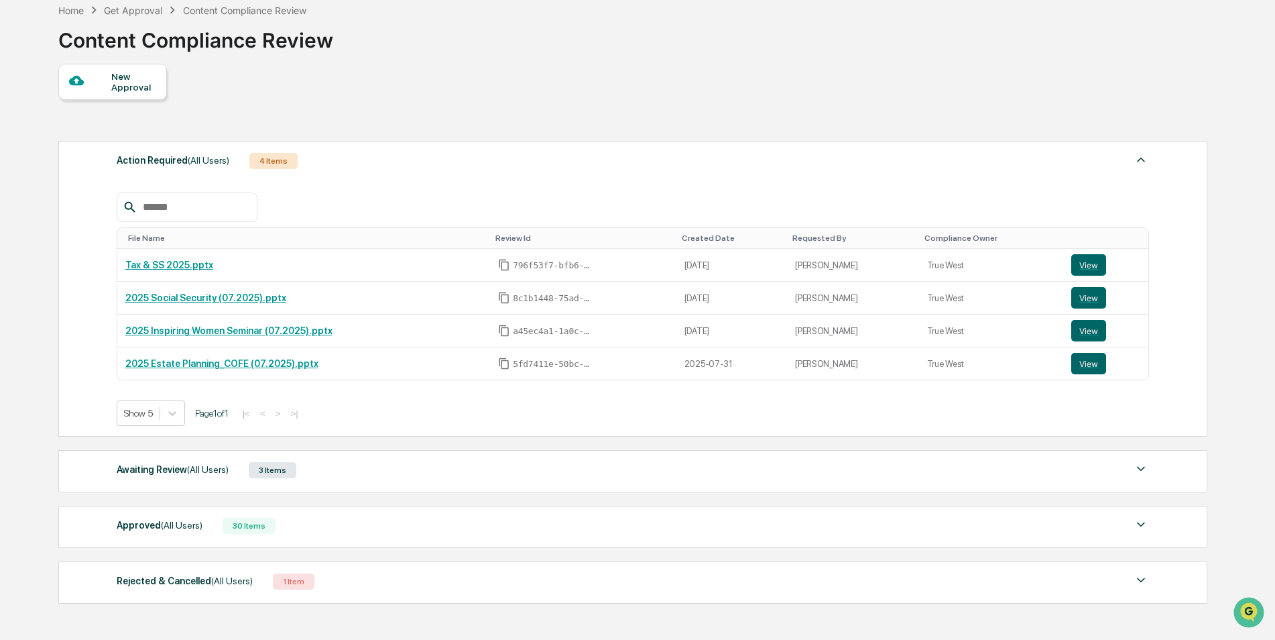
click at [182, 471] on div "Awaiting Review (All Users)" at bounding box center [173, 469] width 112 height 17
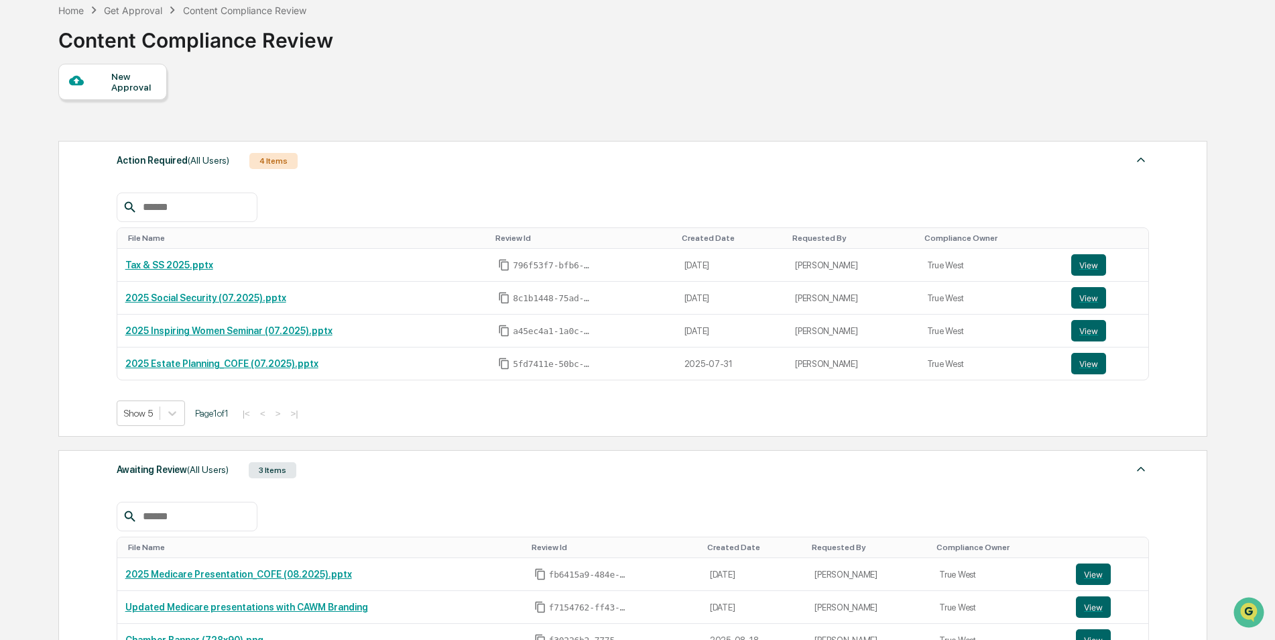
click at [182, 472] on div "Awaiting Review (All Users)" at bounding box center [173, 469] width 112 height 17
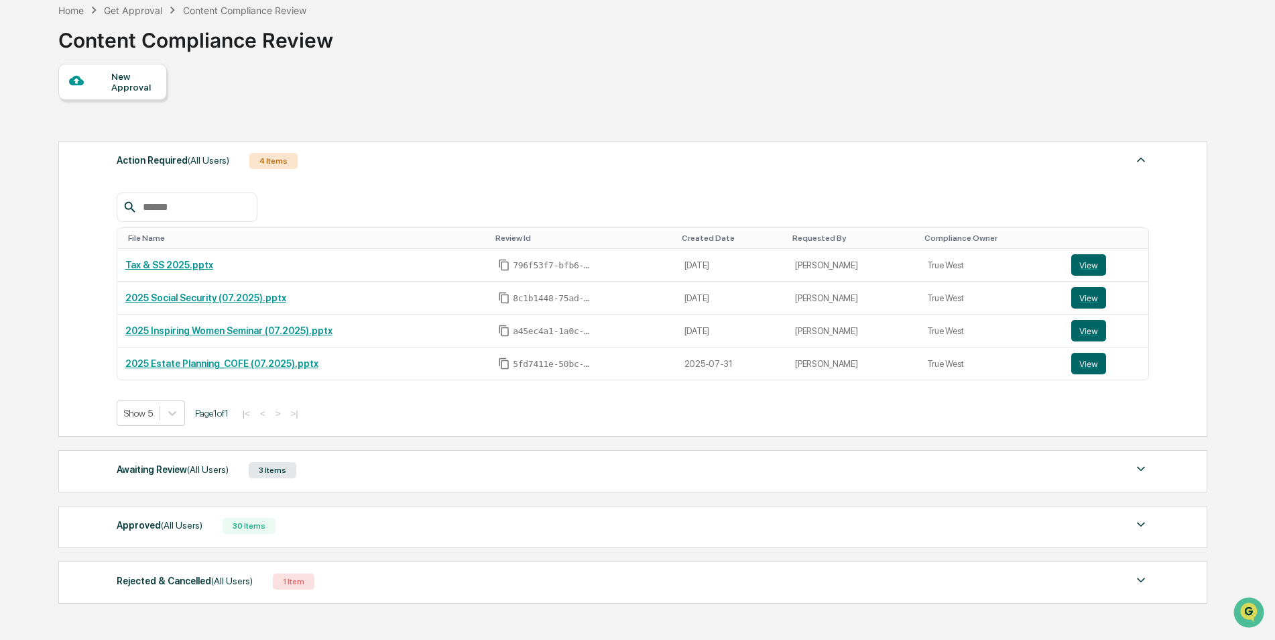
click at [154, 520] on div "Approved (All Users)" at bounding box center [160, 524] width 86 height 17
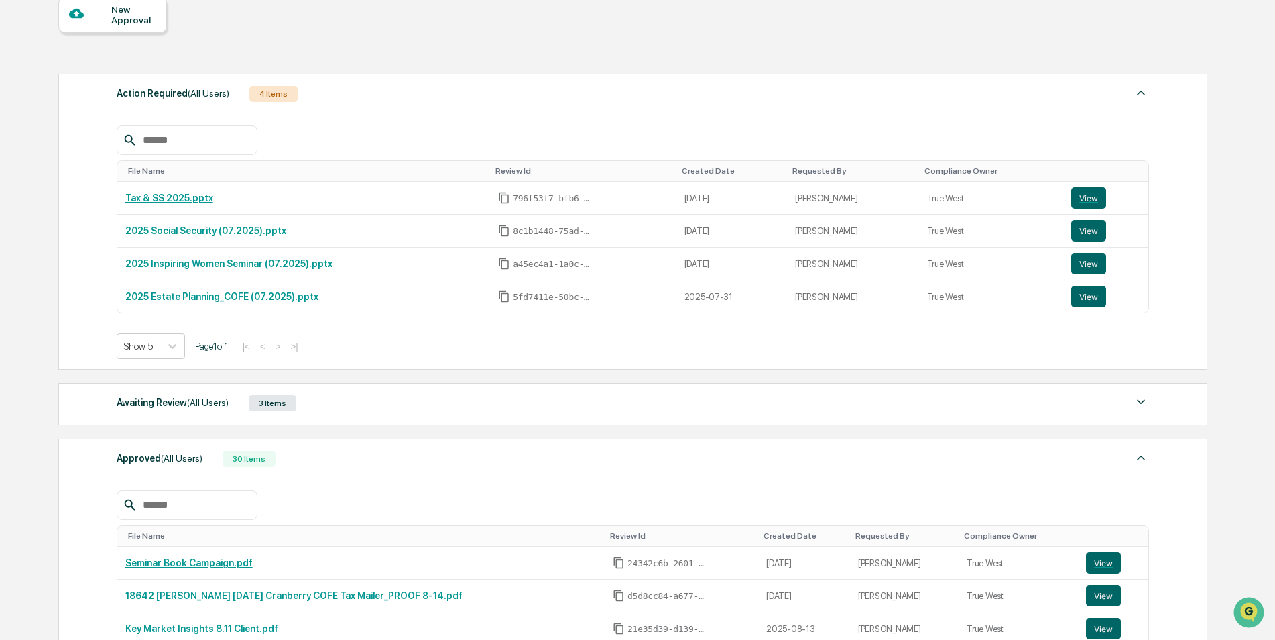
scroll to position [201, 0]
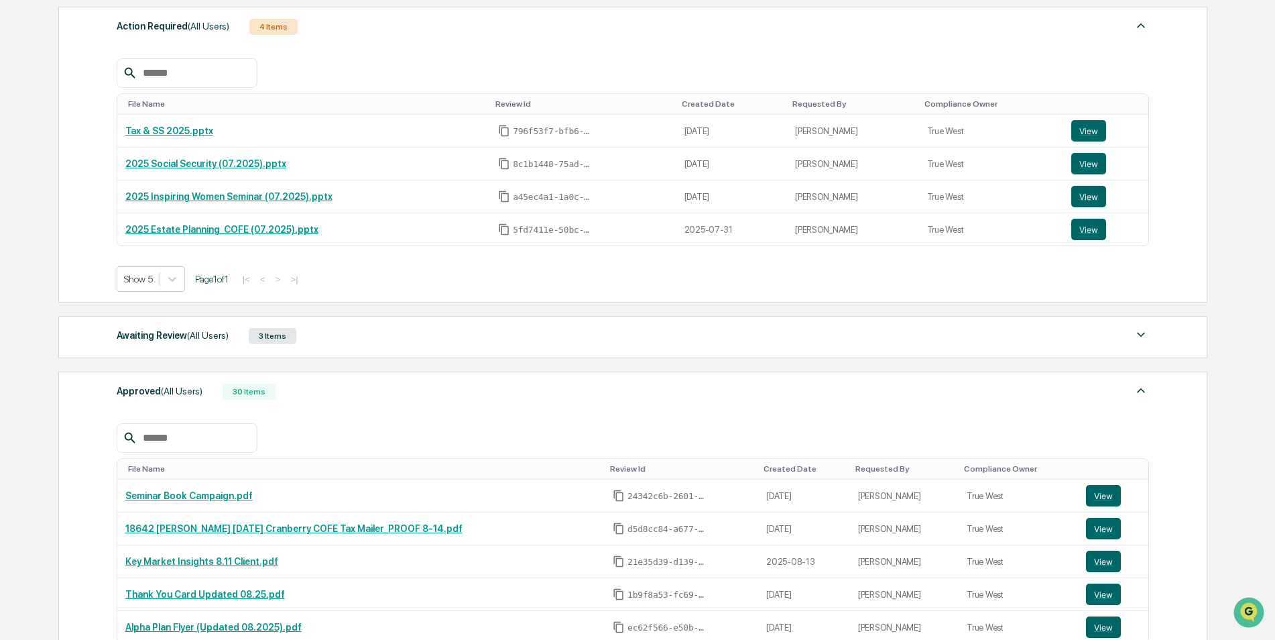
click at [160, 436] on input "text" at bounding box center [194, 437] width 114 height 17
type input "***"
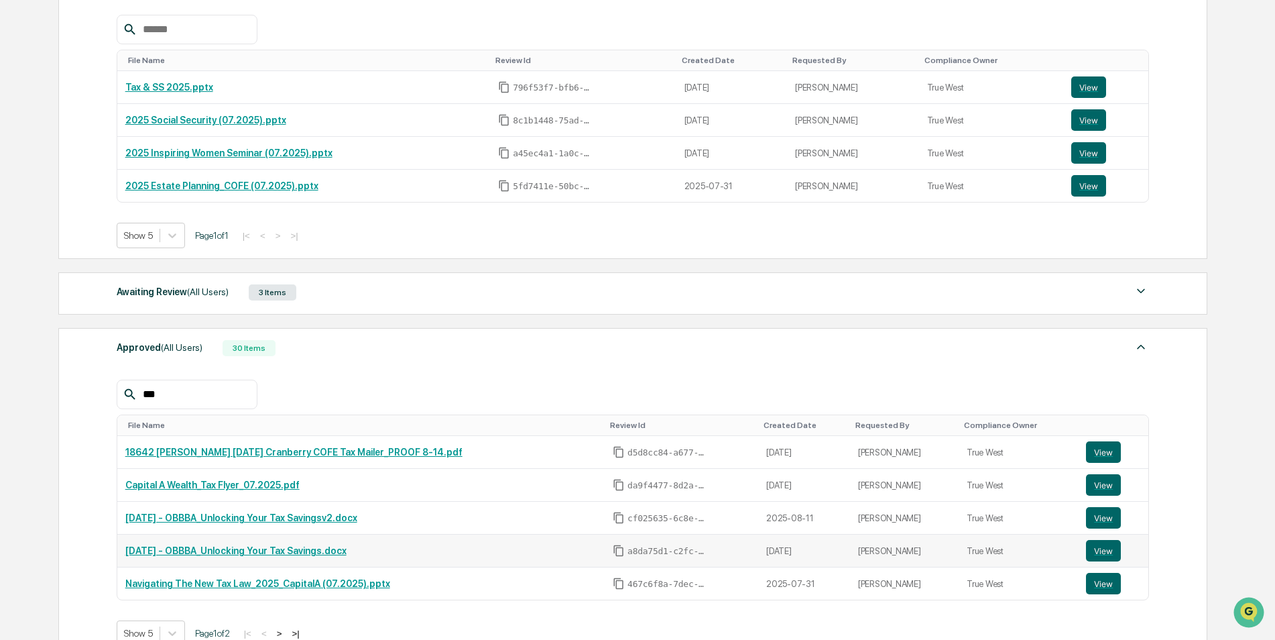
scroll to position [268, 0]
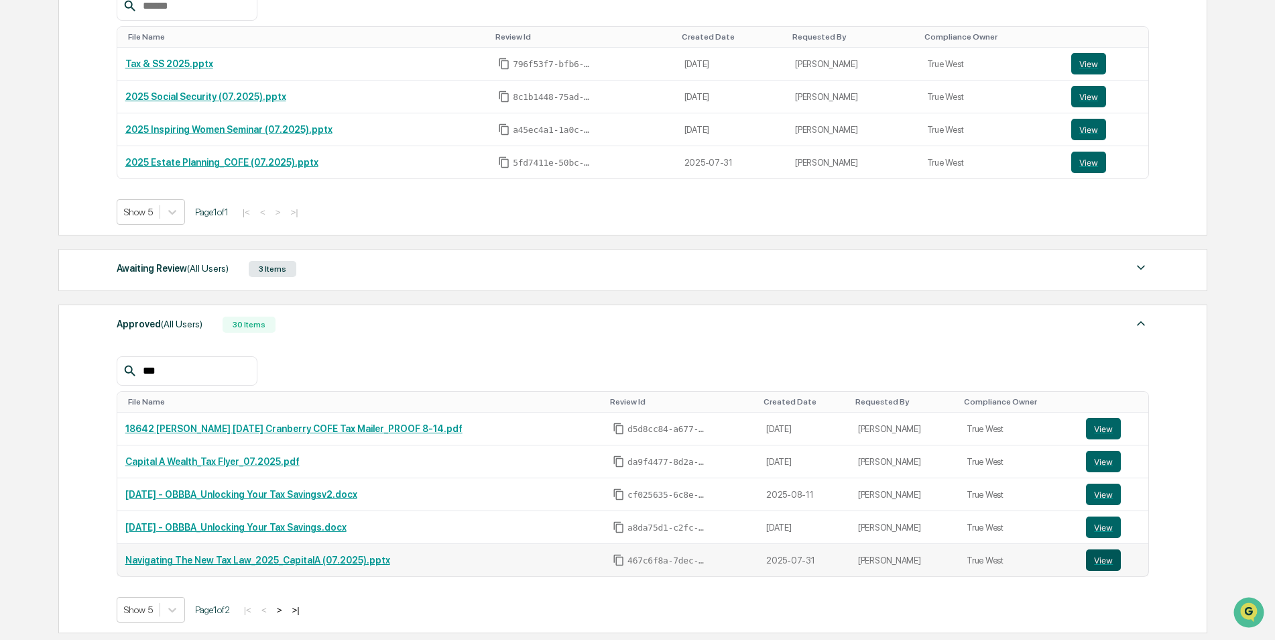
click at [1100, 561] on button "View" at bounding box center [1103, 559] width 35 height 21
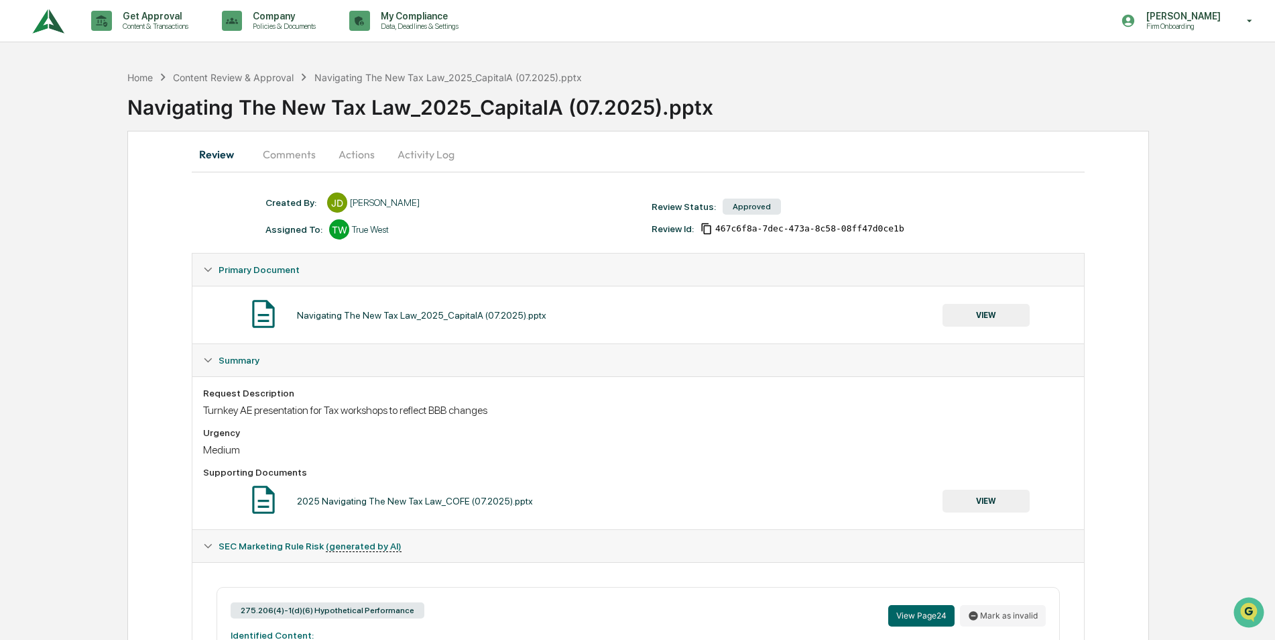
click at [430, 153] on button "Activity Log" at bounding box center [426, 154] width 78 height 32
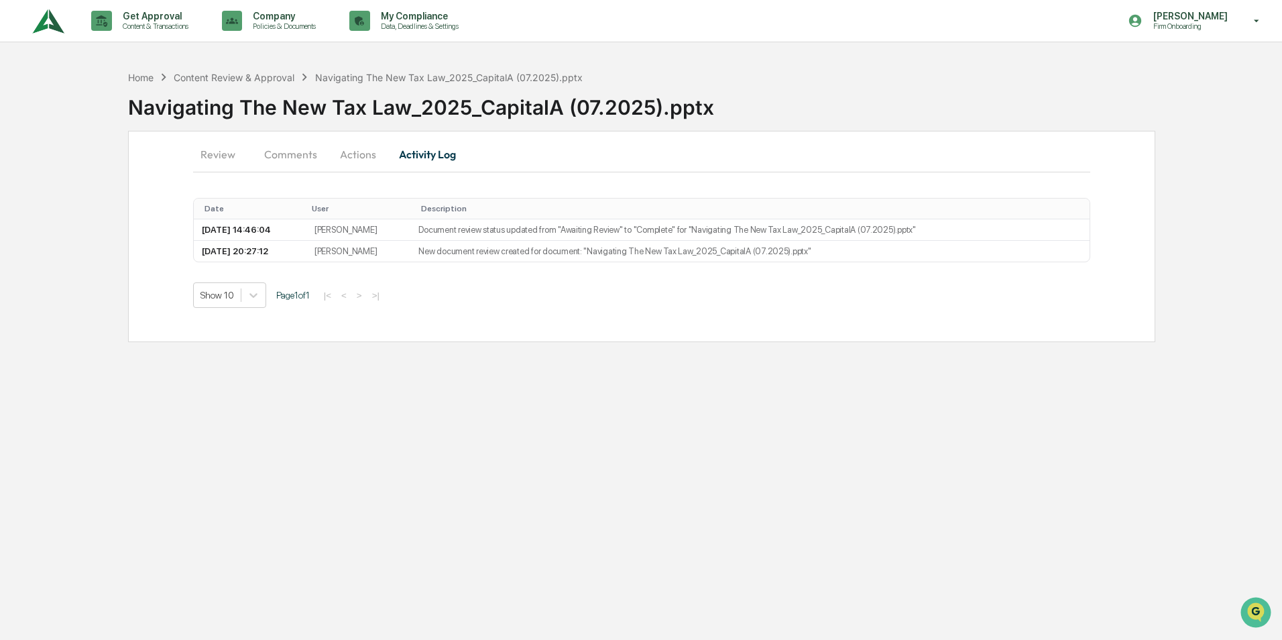
click at [351, 162] on button "Actions" at bounding box center [358, 154] width 60 height 32
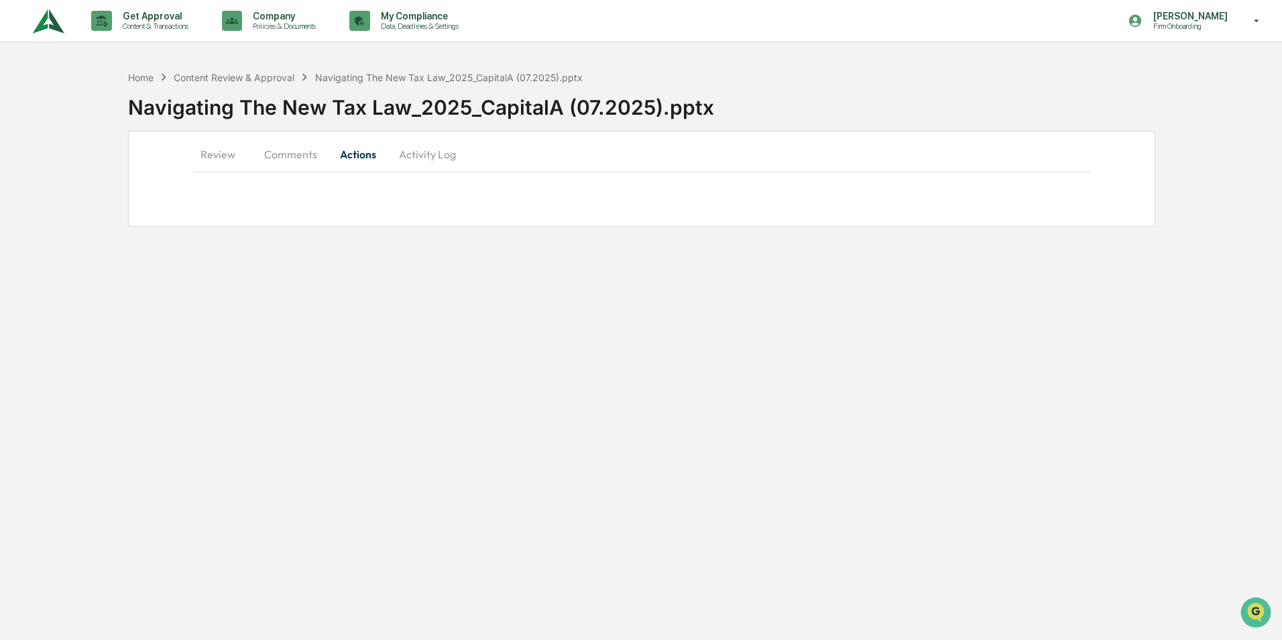
click at [299, 154] on button "Comments" at bounding box center [290, 154] width 74 height 32
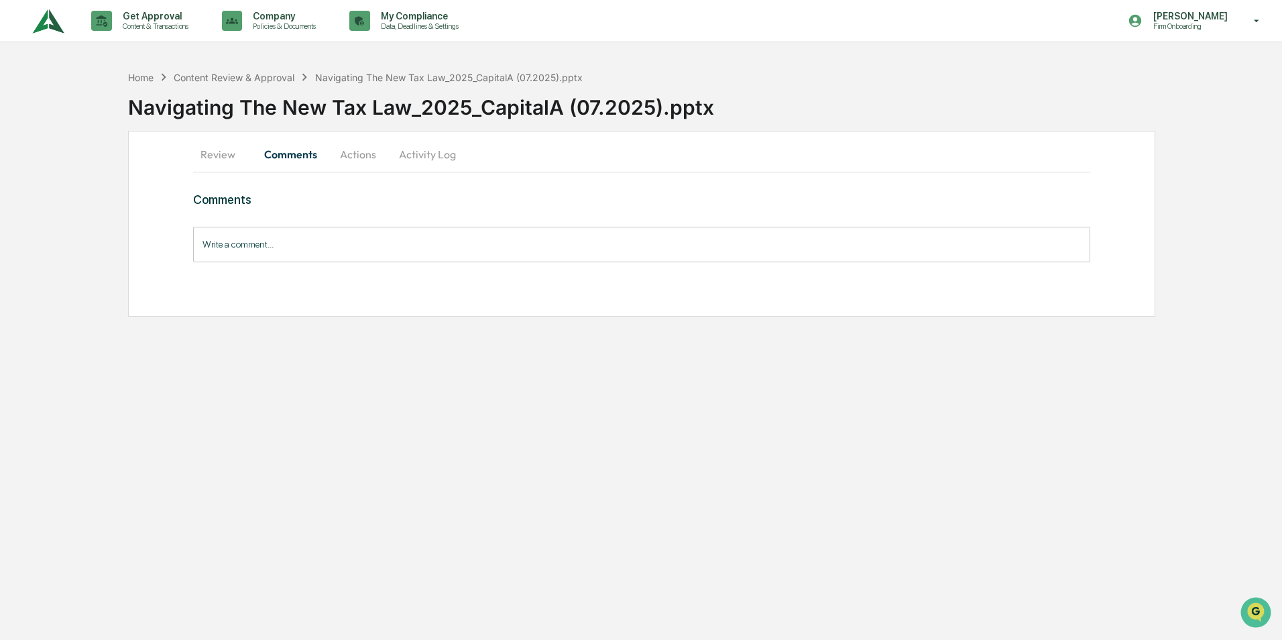
click at [207, 157] on button "Review" at bounding box center [223, 154] width 60 height 32
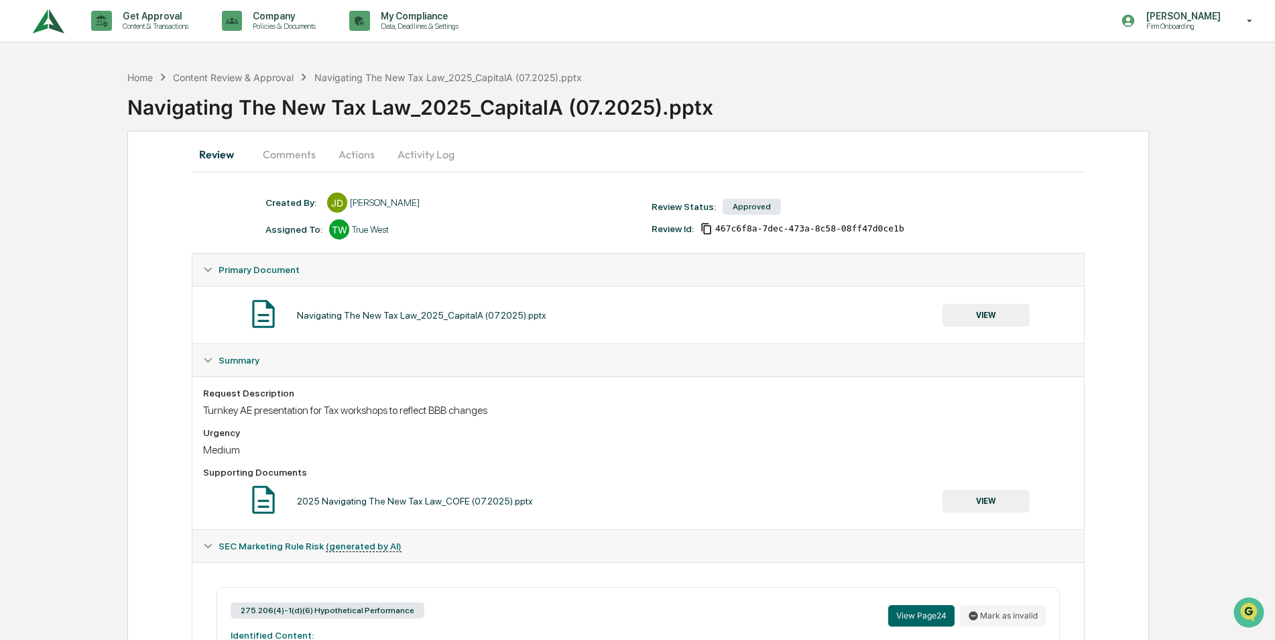
click at [353, 152] on button "Actions" at bounding box center [357, 154] width 60 height 32
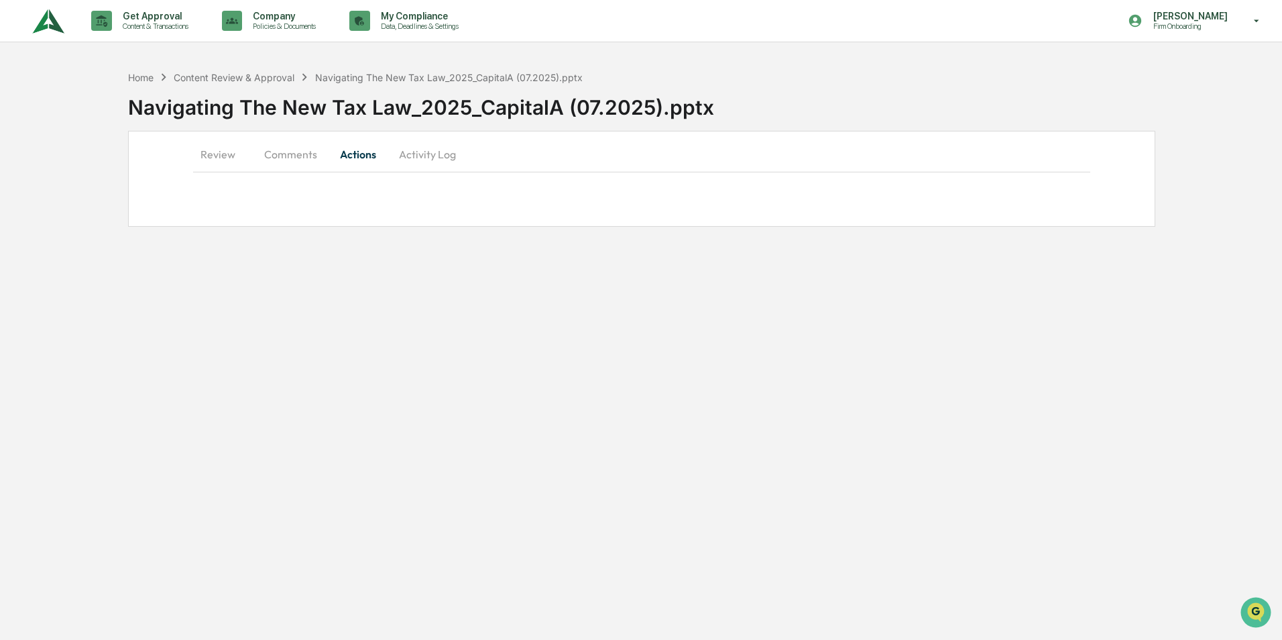
click at [418, 152] on button "Activity Log" at bounding box center [427, 154] width 78 height 32
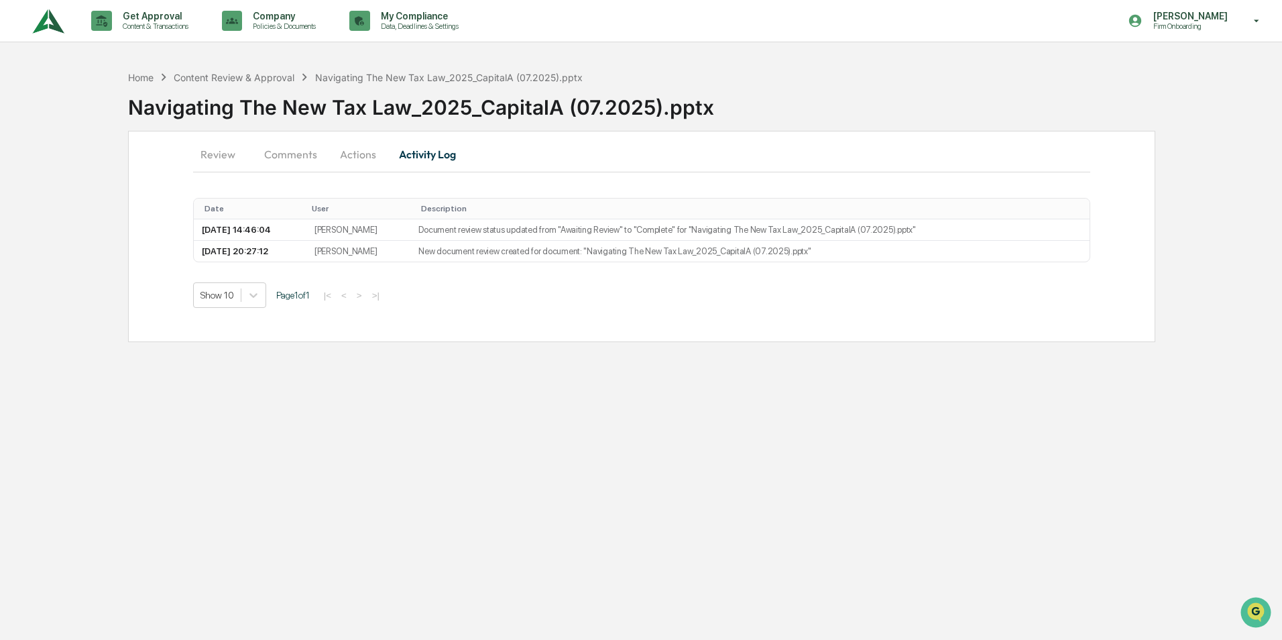
click at [357, 160] on button "Actions" at bounding box center [358, 154] width 60 height 32
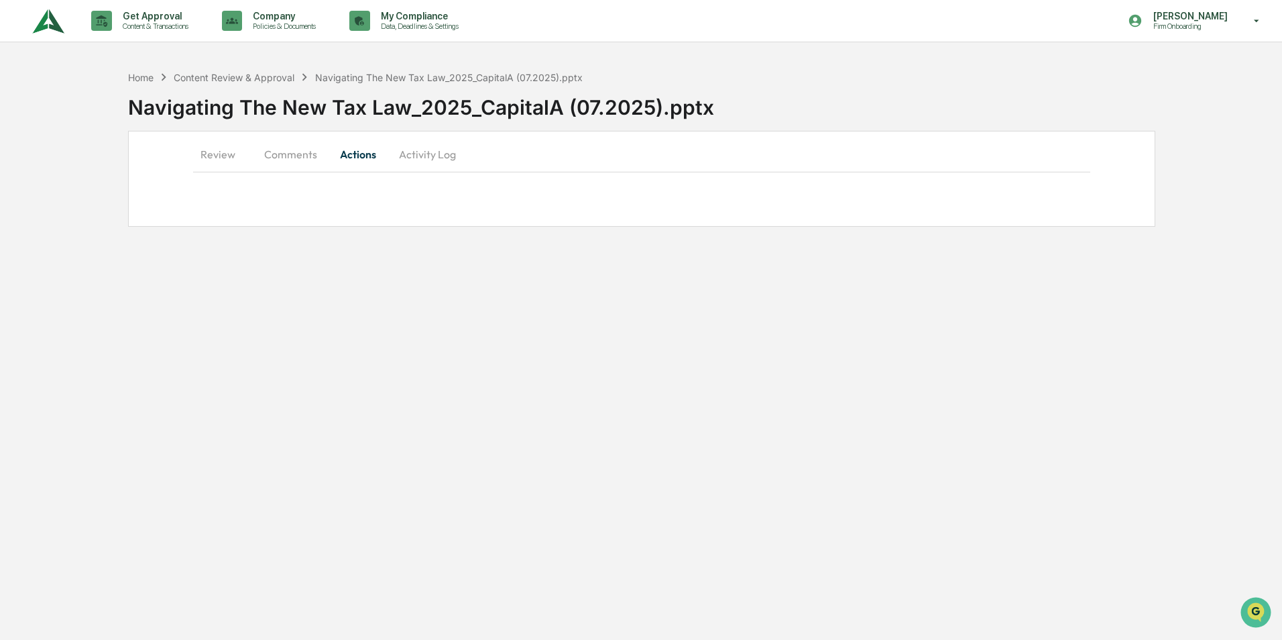
click at [278, 158] on button "Comments" at bounding box center [290, 154] width 74 height 32
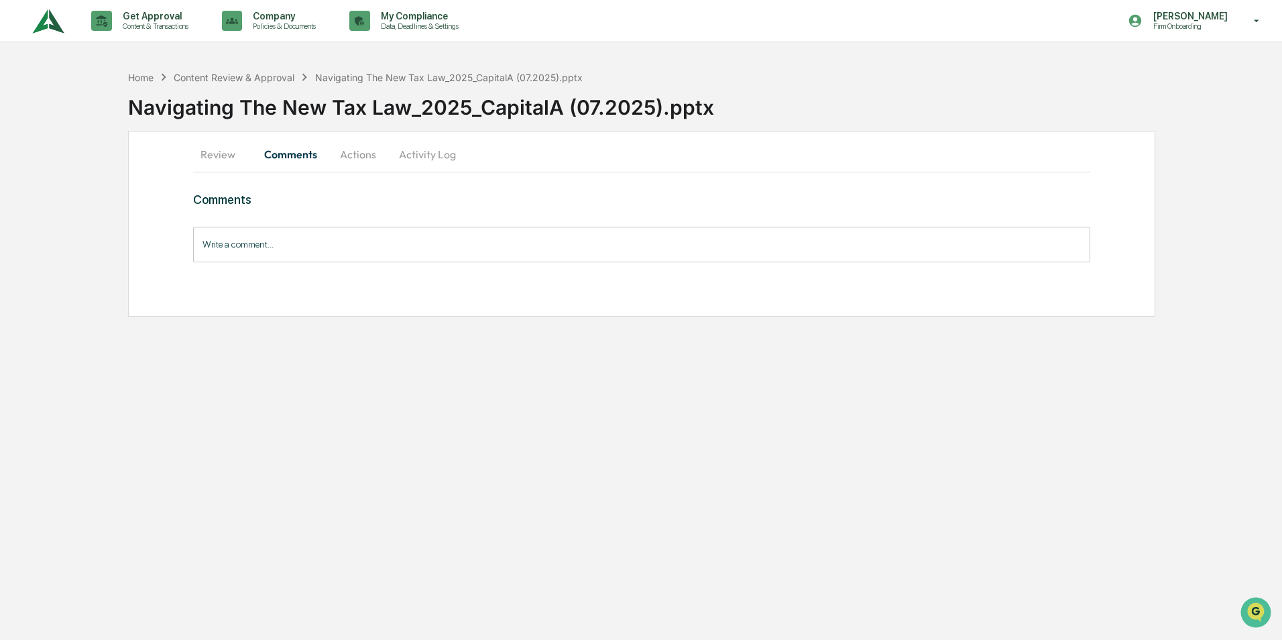
click at [215, 154] on button "Review" at bounding box center [223, 154] width 60 height 32
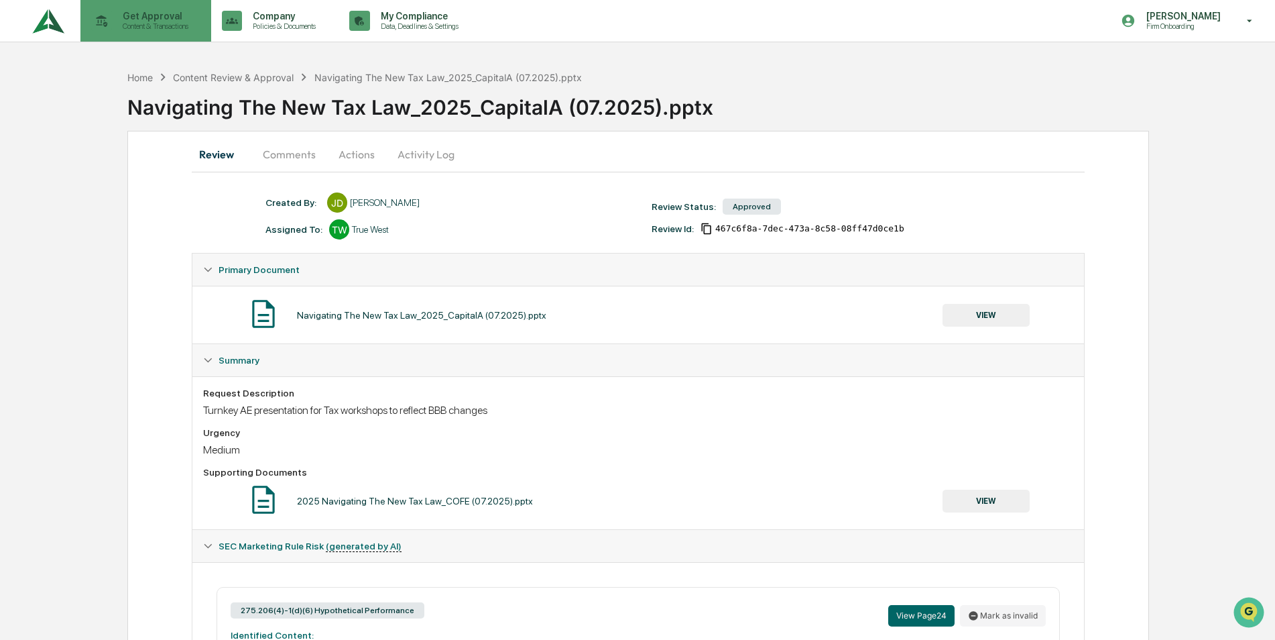
click at [131, 19] on p "Get Approval" at bounding box center [153, 16] width 83 height 11
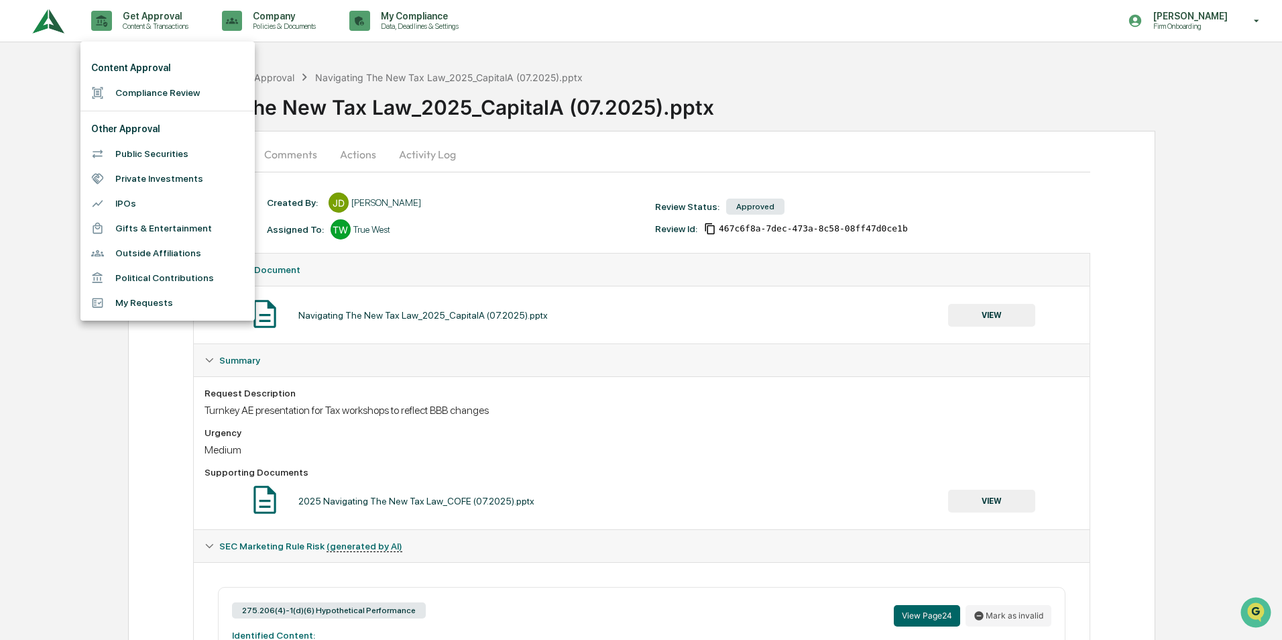
click at [146, 92] on li "Compliance Review" at bounding box center [167, 92] width 174 height 25
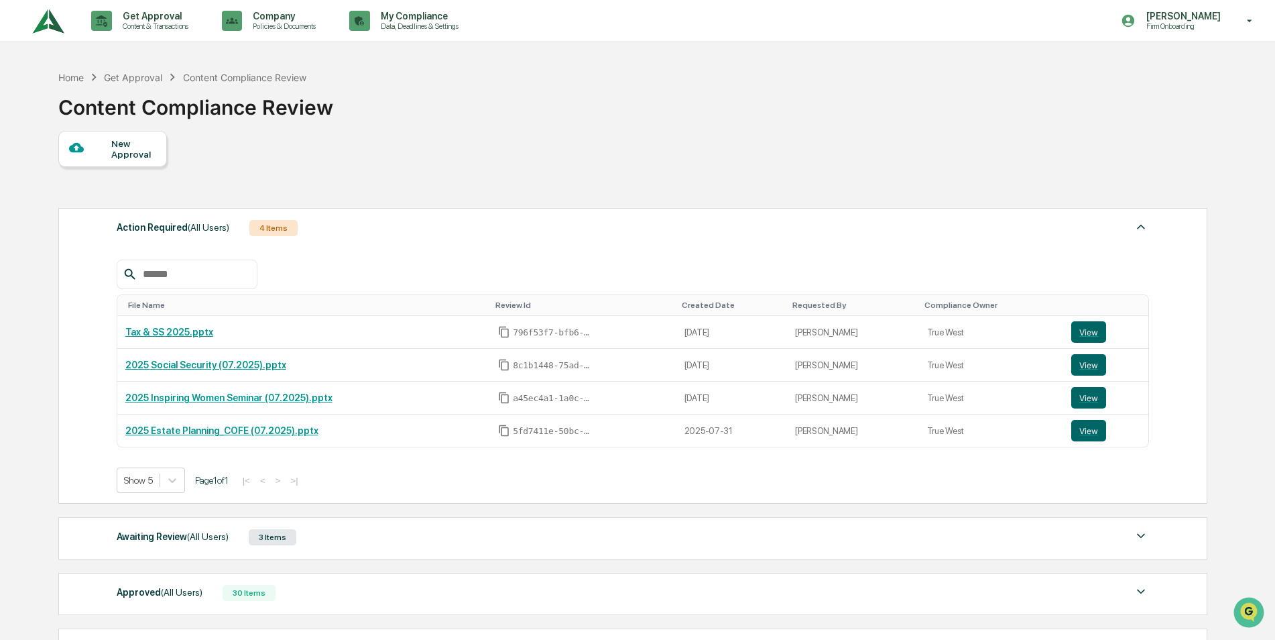
click at [120, 148] on div "New Approval" at bounding box center [133, 148] width 45 height 21
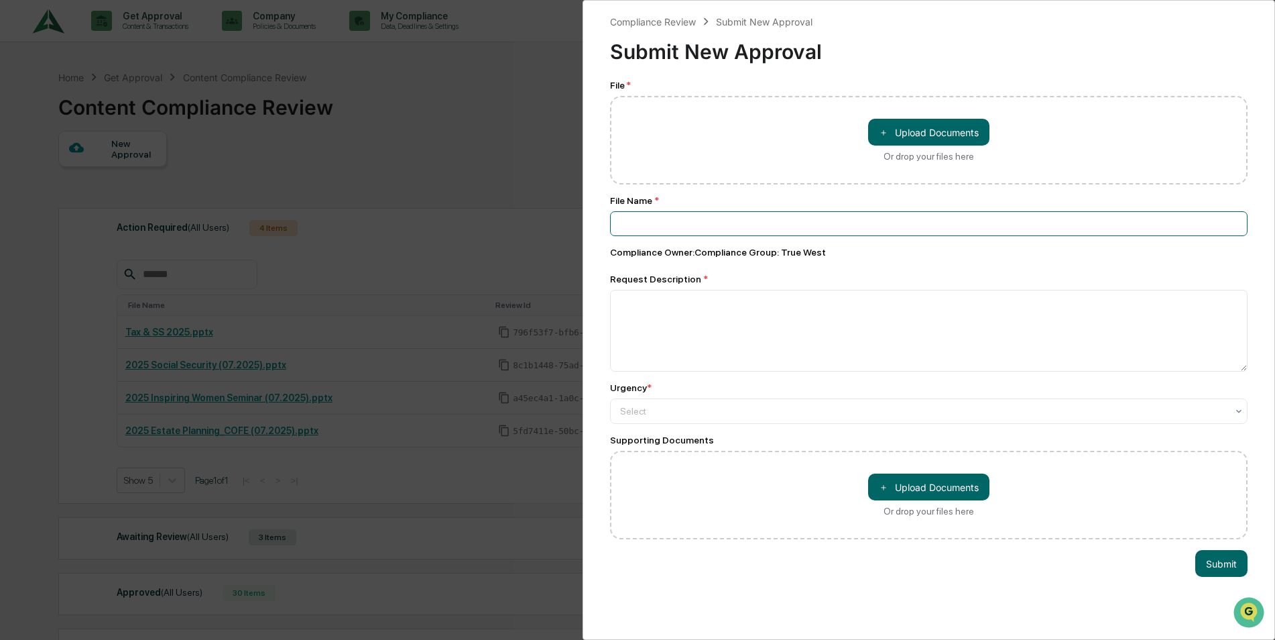
click at [658, 221] on input at bounding box center [929, 223] width 638 height 25
click at [616, 225] on input "**********" at bounding box center [929, 223] width 638 height 25
click at [734, 219] on input "**********" at bounding box center [929, 223] width 638 height 25
type input "**********"
drag, startPoint x: 717, startPoint y: 292, endPoint x: 709, endPoint y: 309, distance: 18.6
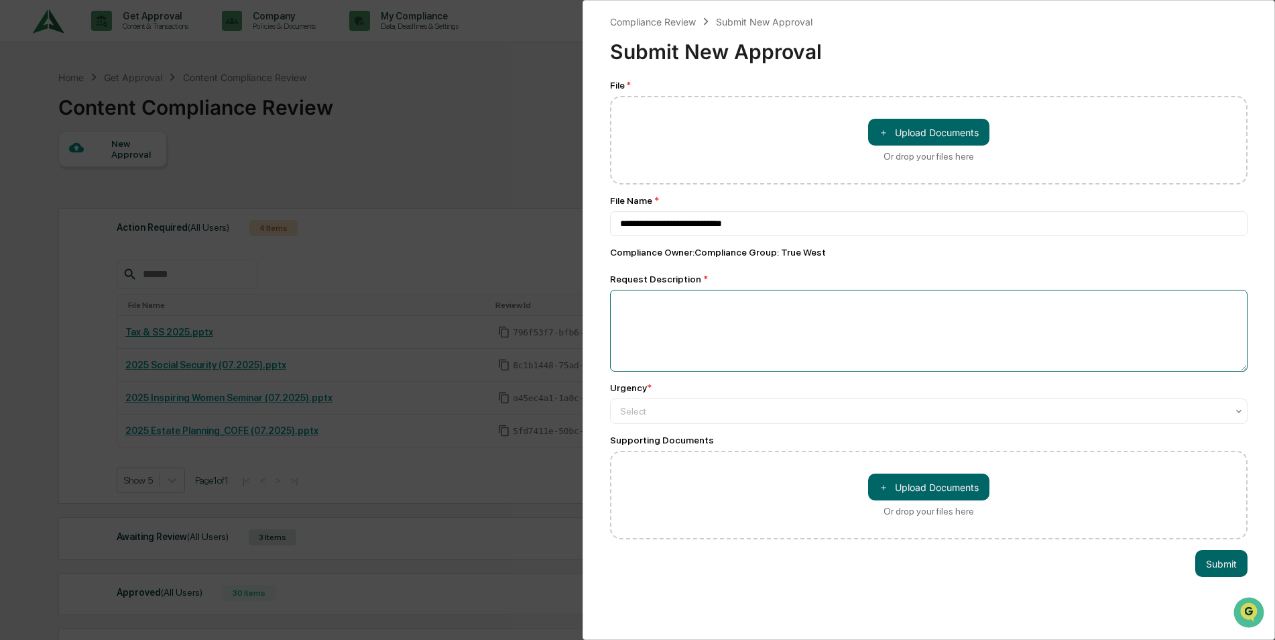
click at [713, 296] on textarea at bounding box center [929, 331] width 638 height 82
paste textarea "**********"
type textarea "**********"
click at [918, 130] on button "＋ Upload Documents" at bounding box center [928, 132] width 121 height 27
type input "**********"
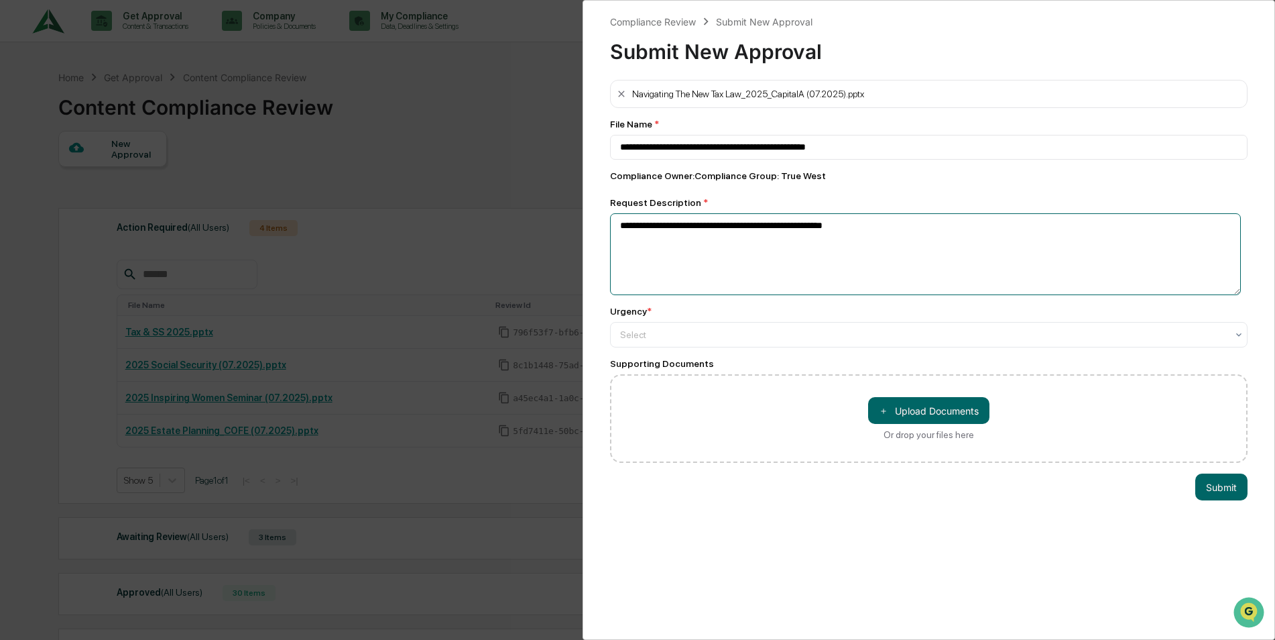
drag, startPoint x: 923, startPoint y: 225, endPoint x: 915, endPoint y: 265, distance: 41.0
click at [922, 225] on textarea "**********" at bounding box center [925, 254] width 631 height 82
click at [888, 411] on button "＋ Upload Documents" at bounding box center [928, 410] width 121 height 27
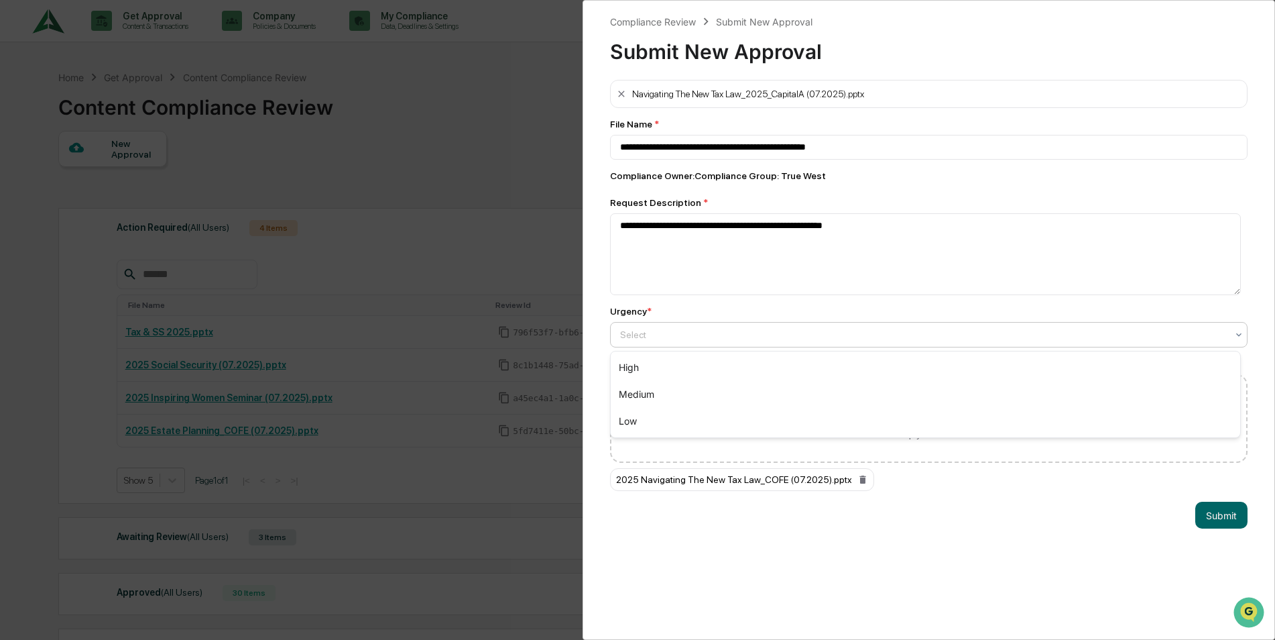
click at [727, 337] on div at bounding box center [923, 334] width 607 height 13
click at [664, 390] on div "Medium" at bounding box center [926, 394] width 630 height 27
click at [1220, 514] on button "Submit" at bounding box center [1222, 515] width 52 height 27
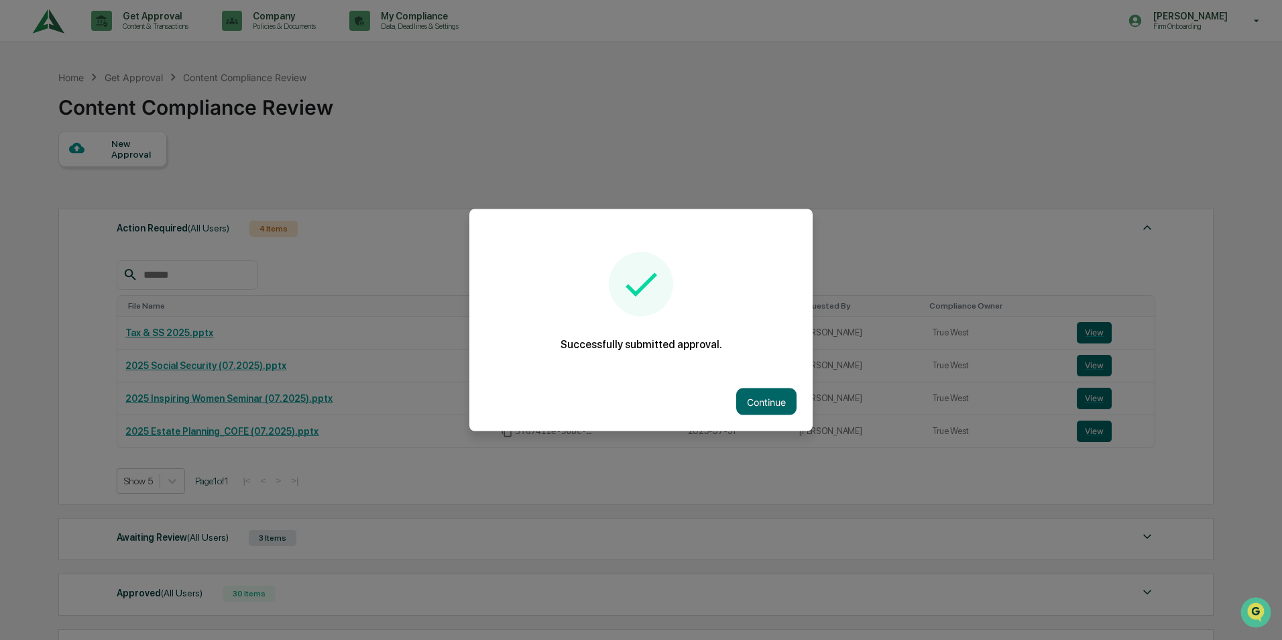
click at [758, 386] on div "Continue" at bounding box center [640, 401] width 343 height 59
click at [762, 399] on button "Continue" at bounding box center [766, 401] width 60 height 27
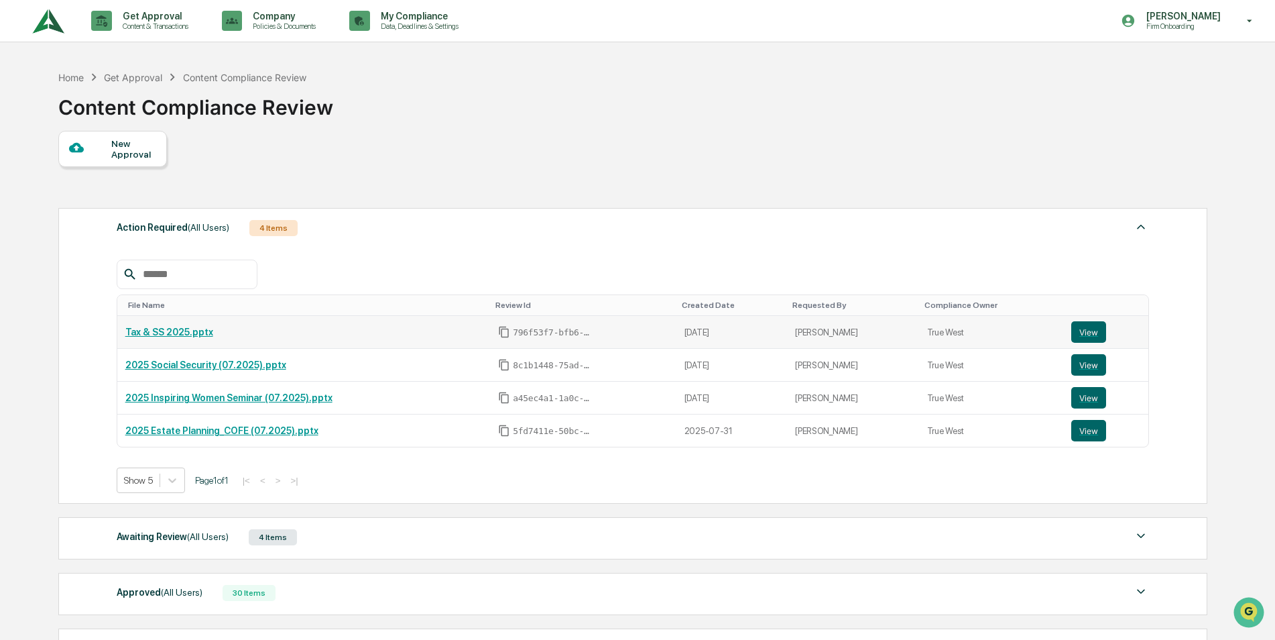
click at [166, 337] on link "Tax & SS 2025.pptx" at bounding box center [169, 332] width 88 height 11
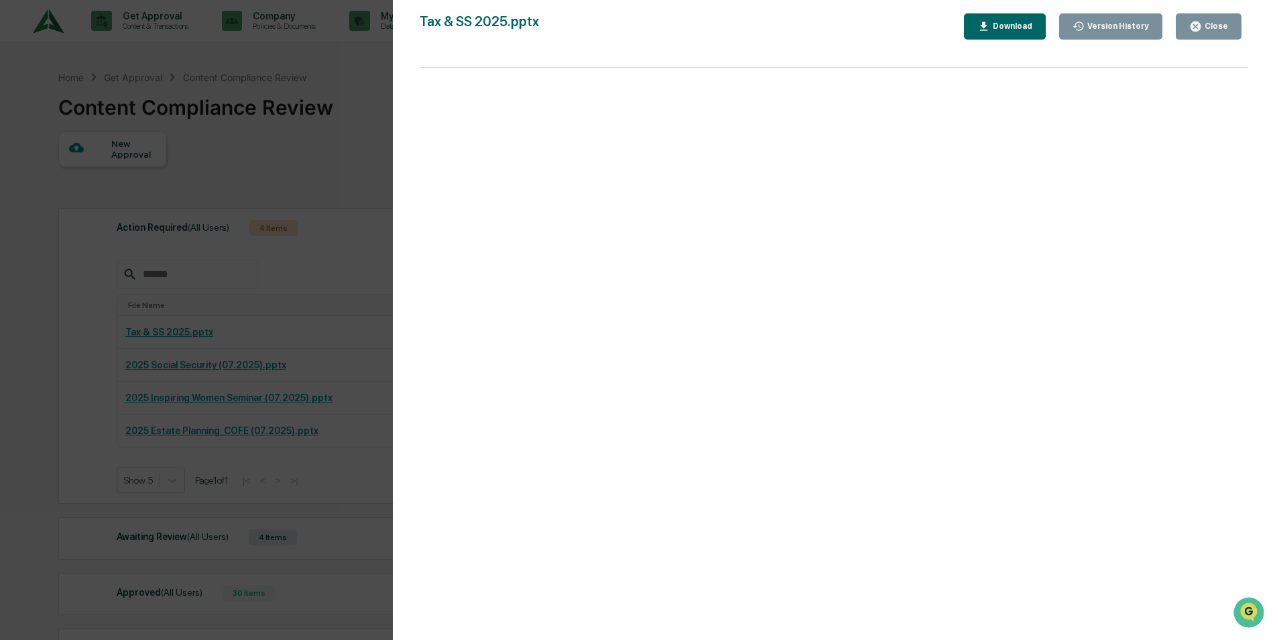
click at [1223, 24] on div "Close" at bounding box center [1215, 25] width 26 height 9
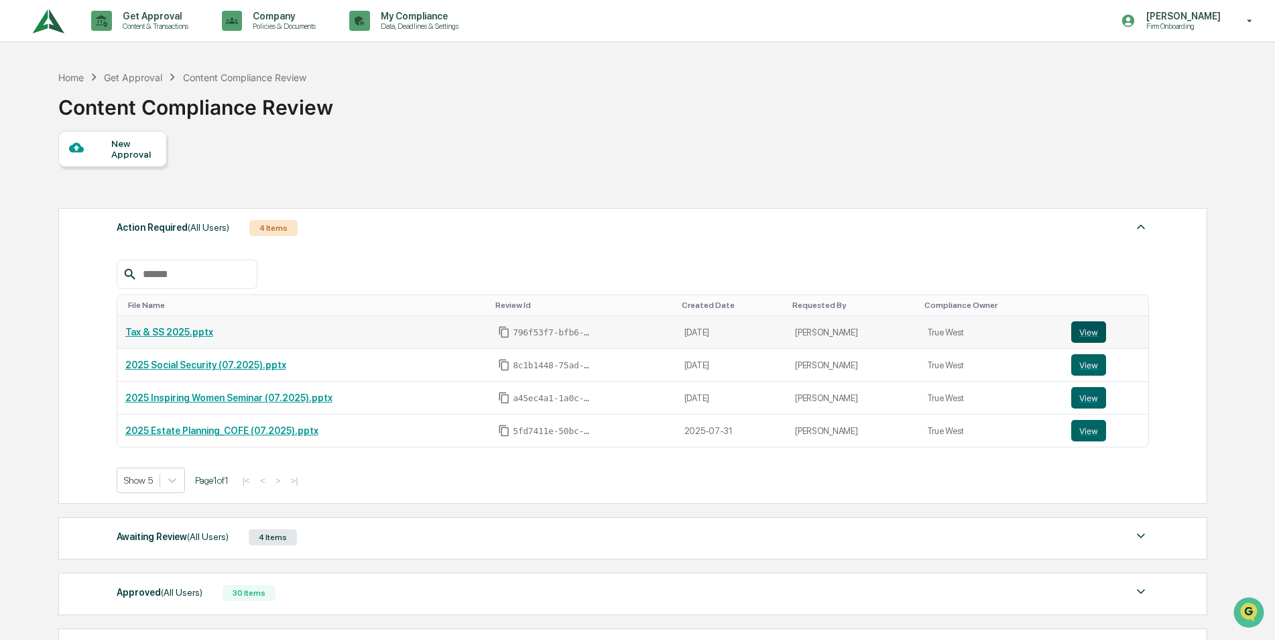
click at [1087, 341] on button "View" at bounding box center [1089, 331] width 35 height 21
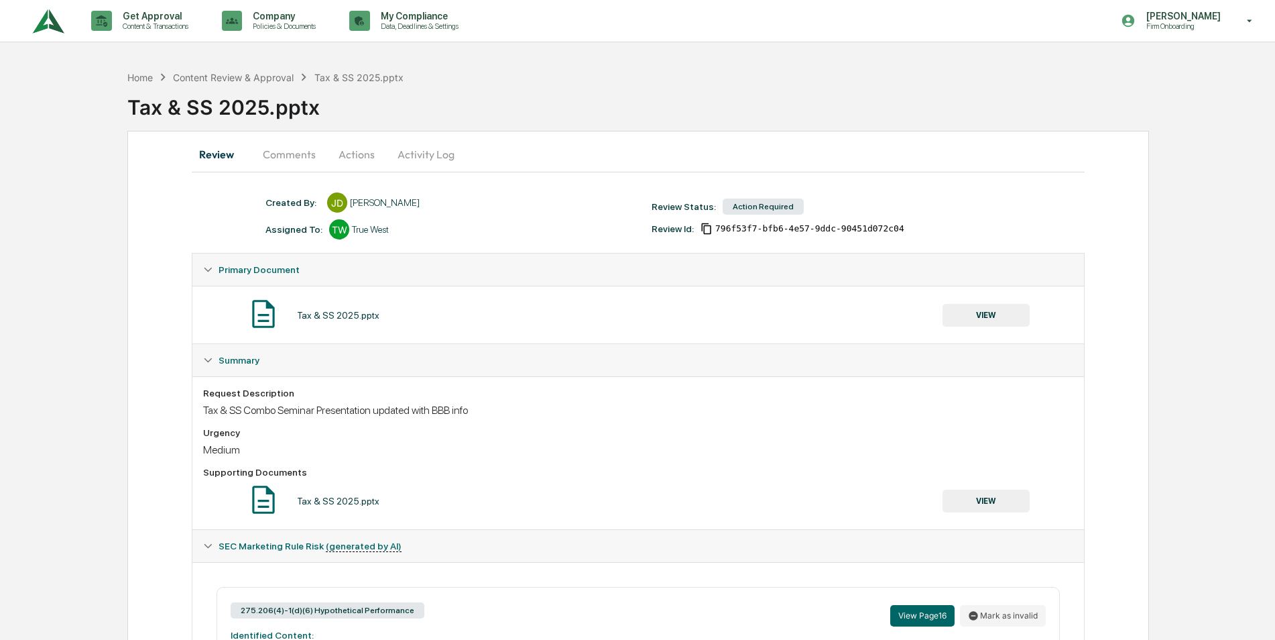
click at [349, 160] on button "Actions" at bounding box center [357, 154] width 60 height 32
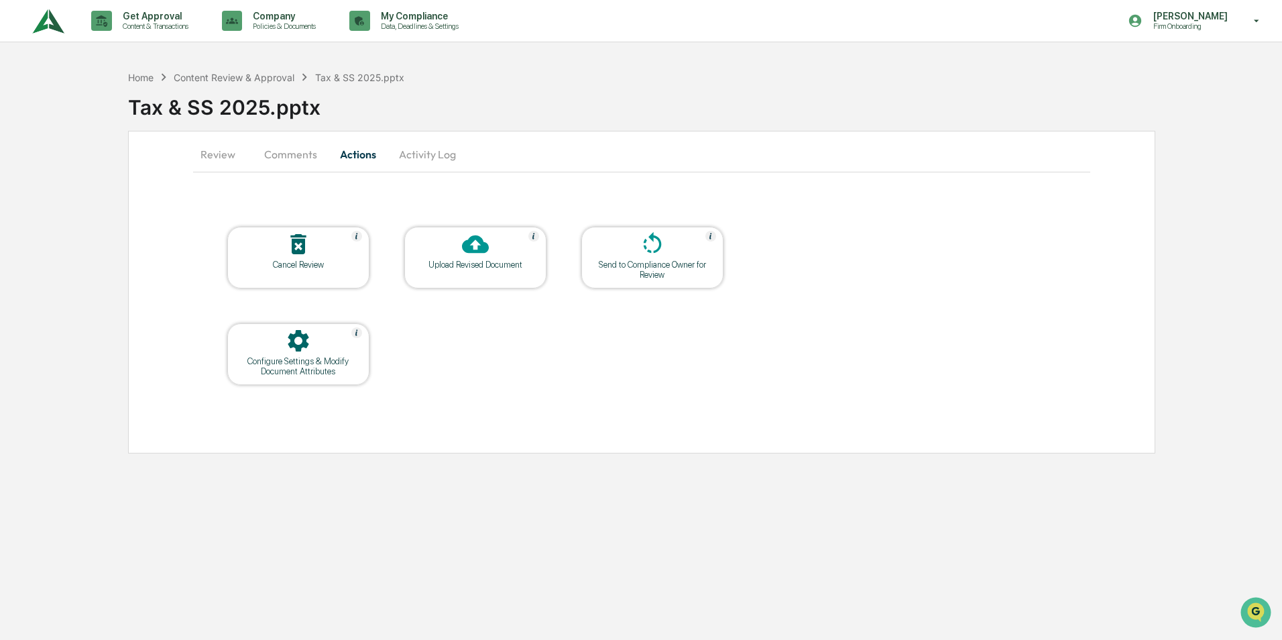
click at [476, 260] on div "Upload Revised Document" at bounding box center [475, 264] width 121 height 10
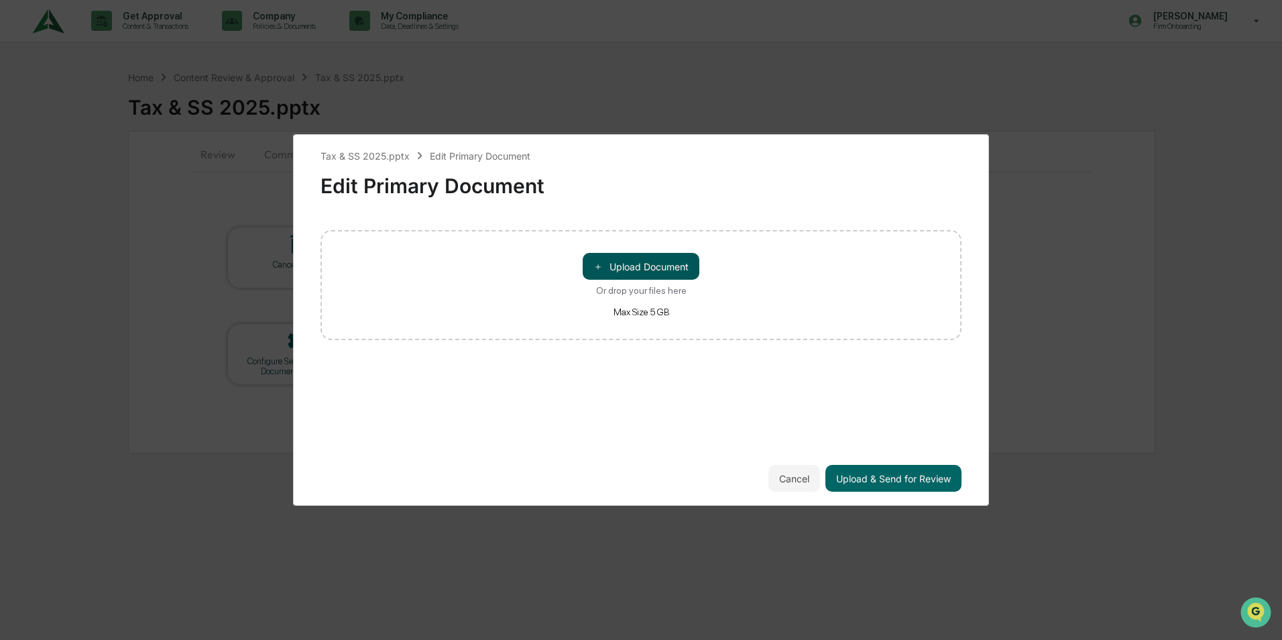
click at [629, 269] on button "＋ Upload Document" at bounding box center [641, 266] width 117 height 27
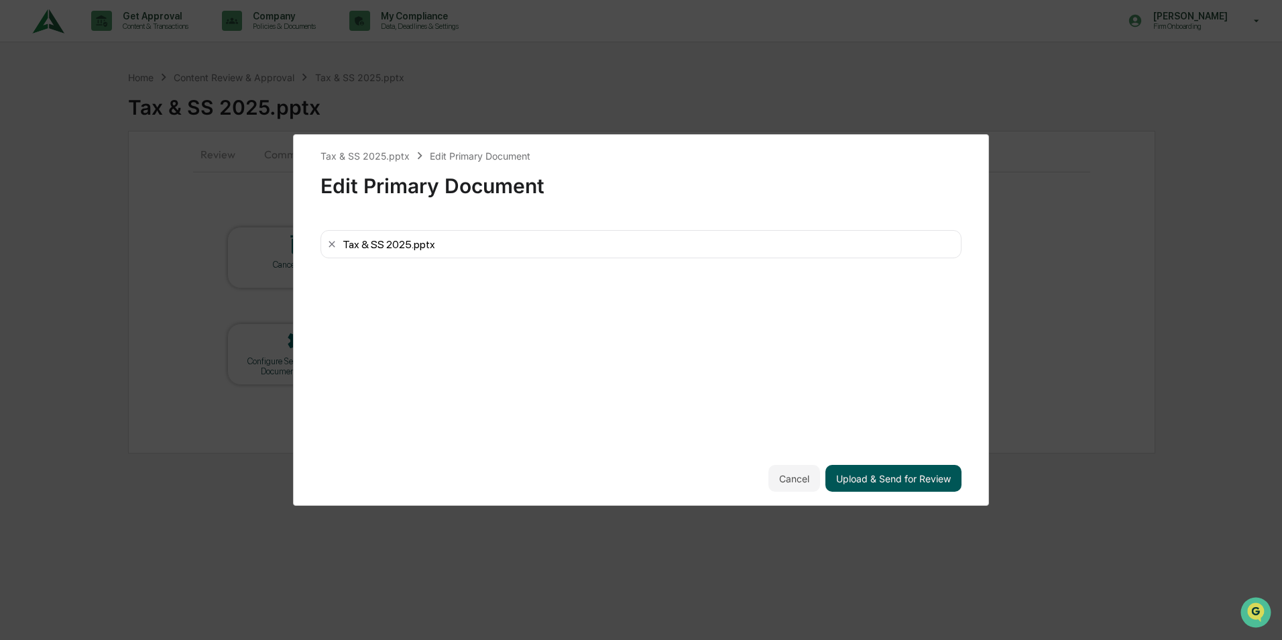
click at [866, 481] on button "Upload & Send for Review" at bounding box center [893, 478] width 136 height 27
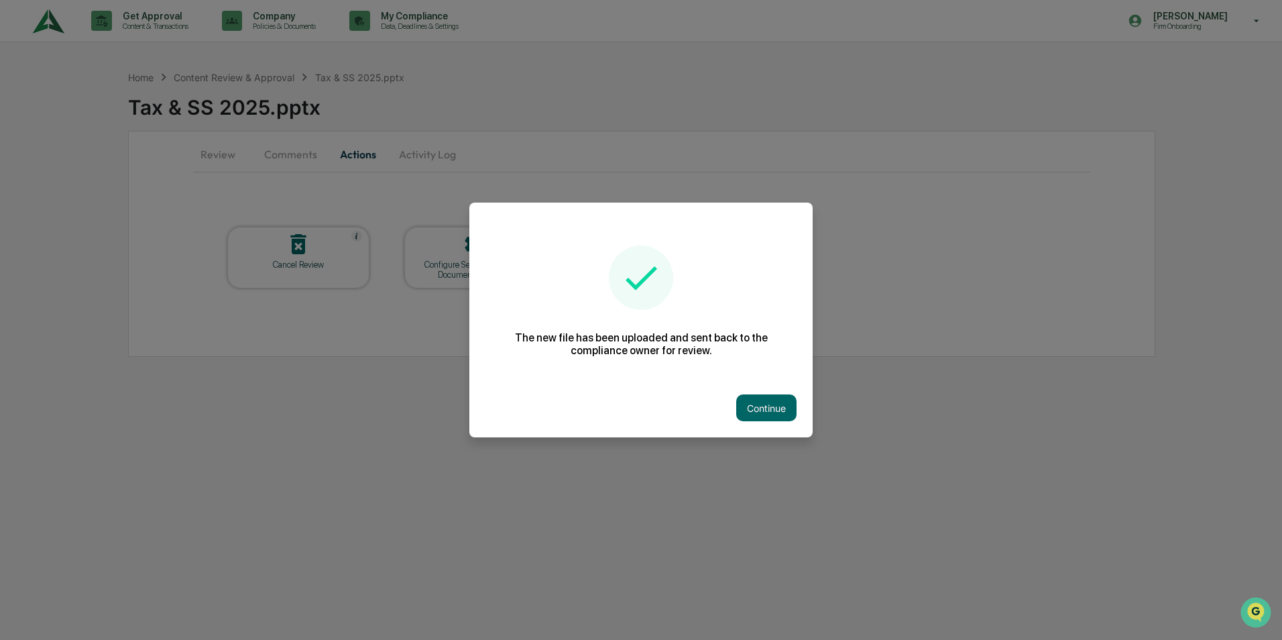
click at [763, 412] on button "Continue" at bounding box center [766, 407] width 60 height 27
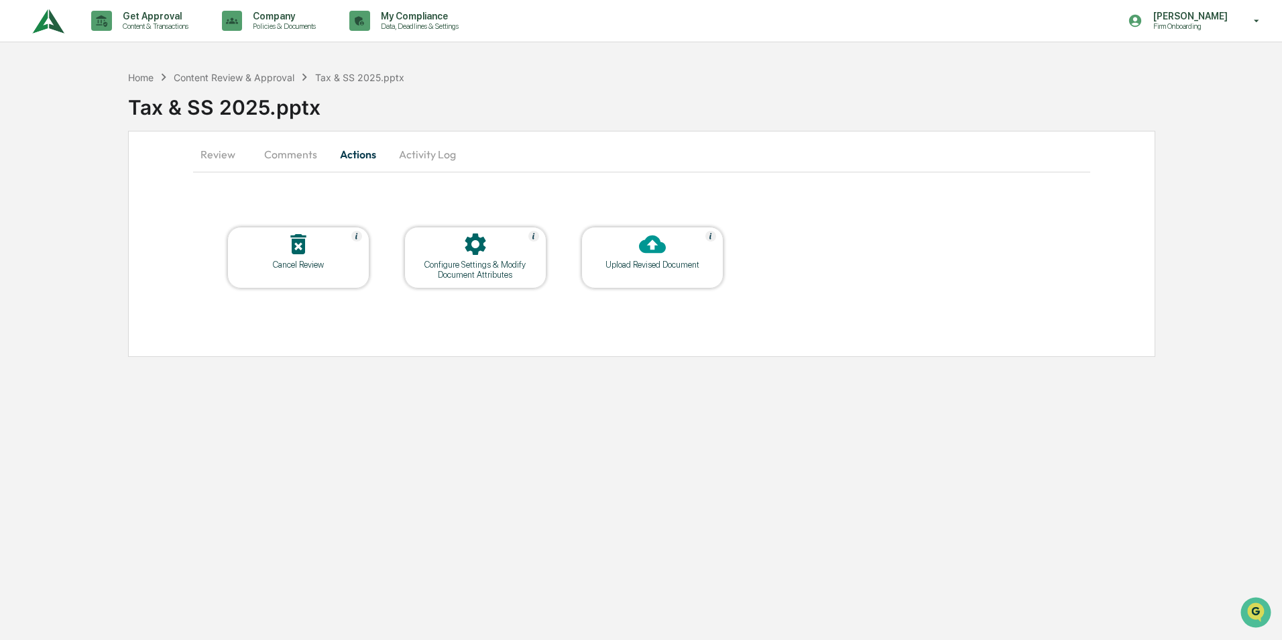
click at [280, 162] on button "Comments" at bounding box center [290, 154] width 74 height 32
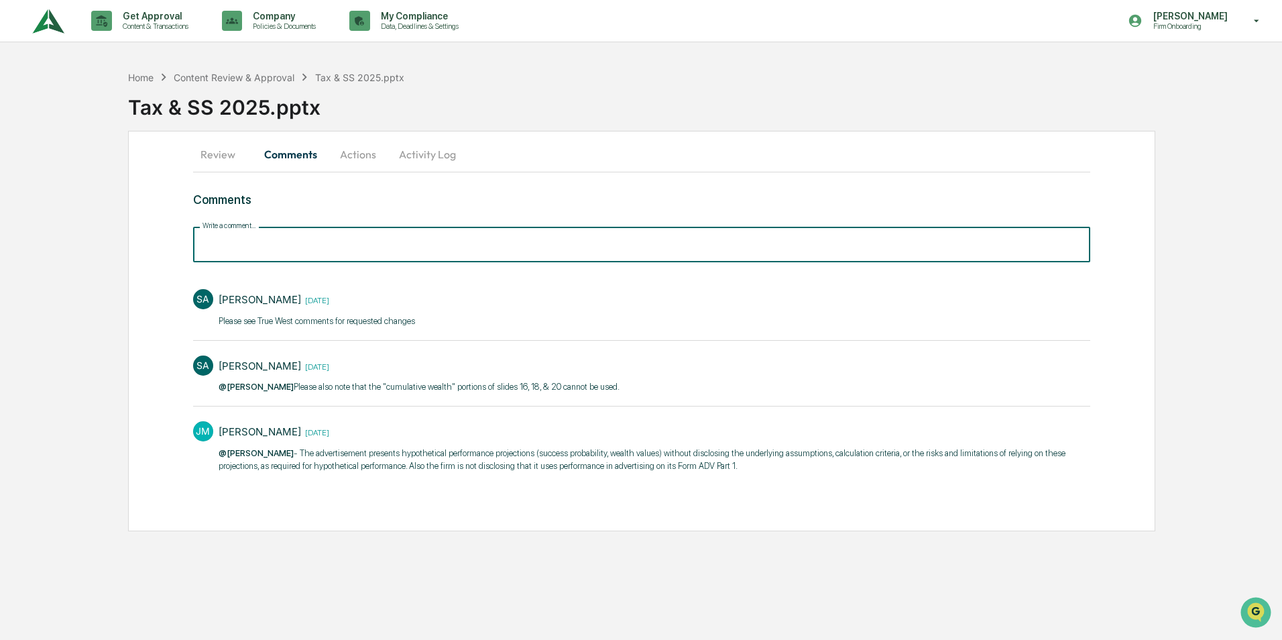
click at [267, 240] on input "Write a comment..." at bounding box center [641, 245] width 897 height 36
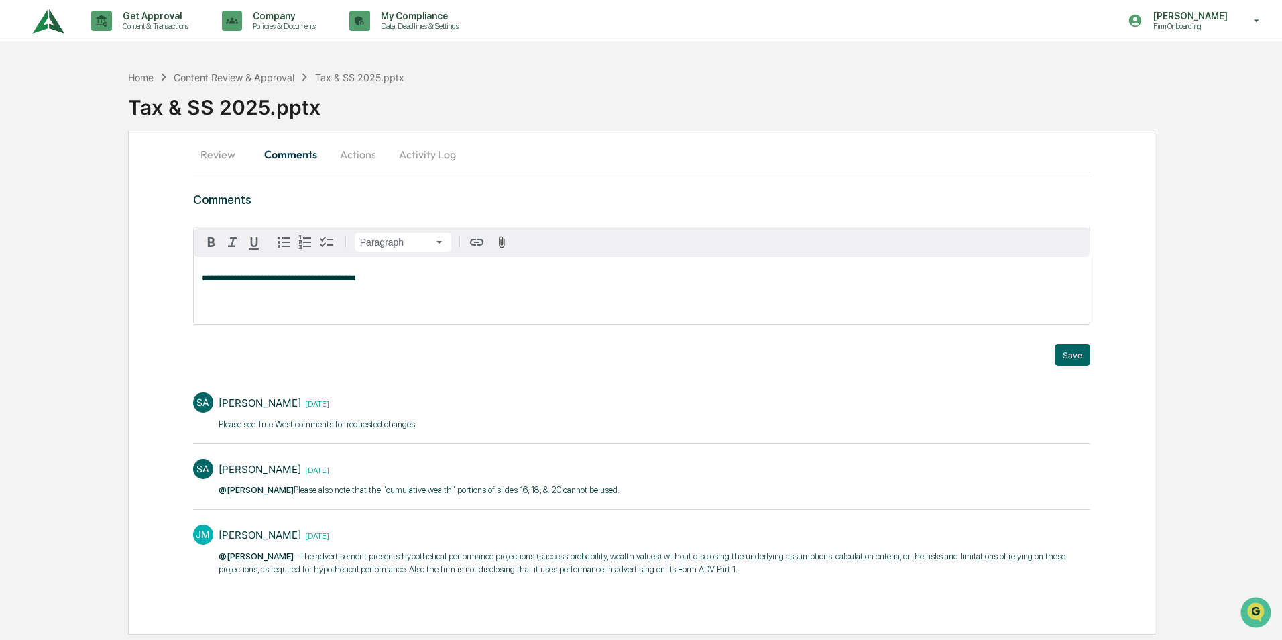
click at [402, 276] on p "**********" at bounding box center [642, 278] width 880 height 9
click at [400, 276] on span "**********" at bounding box center [301, 278] width 198 height 9
click at [237, 282] on span "**********" at bounding box center [302, 278] width 201 height 9
click at [1072, 355] on button "Save" at bounding box center [1073, 354] width 36 height 21
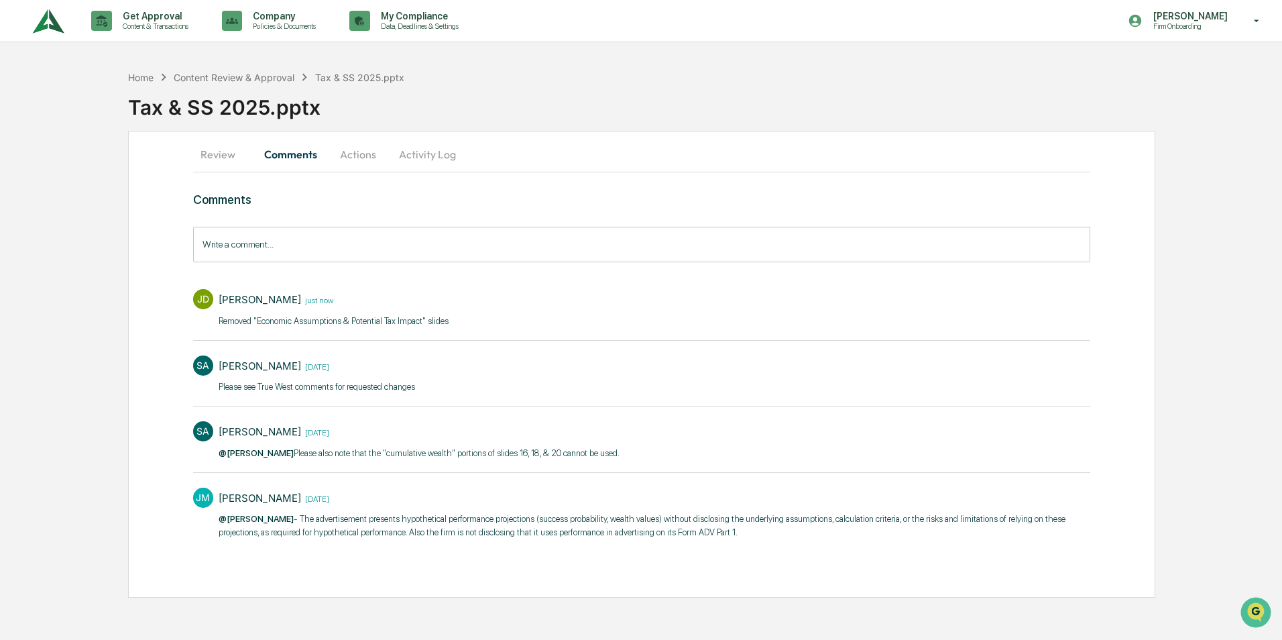
drag, startPoint x: 211, startPoint y: 159, endPoint x: 207, endPoint y: 170, distance: 12.1
click at [211, 160] on button "Review" at bounding box center [223, 154] width 60 height 32
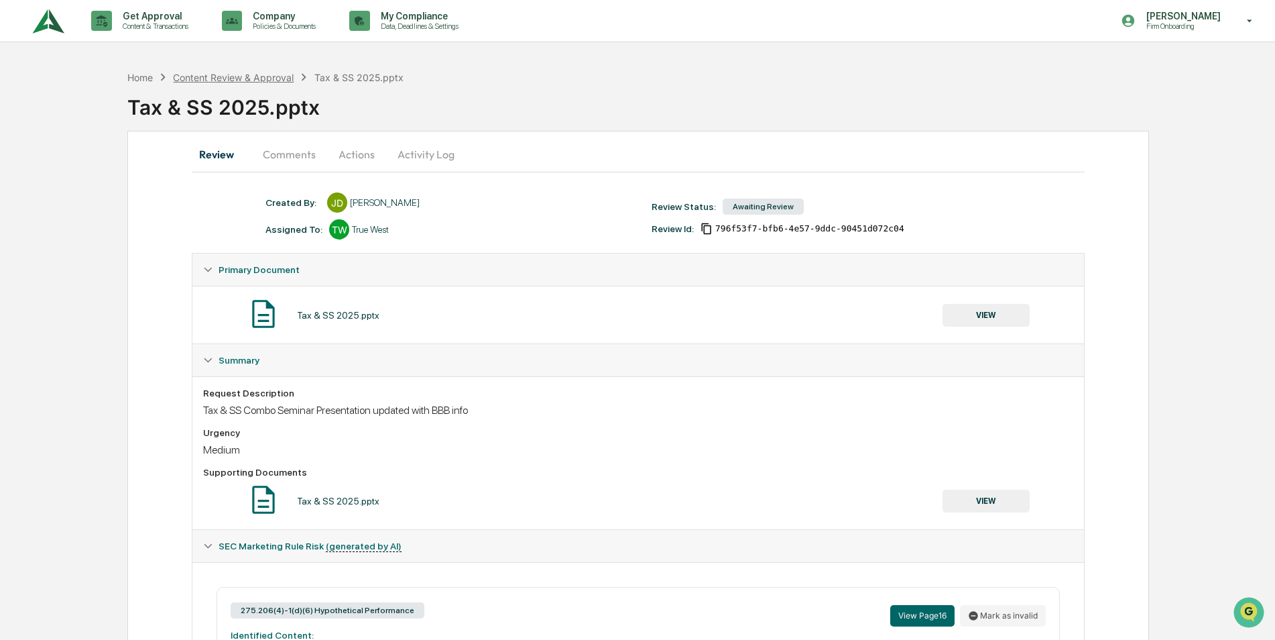
click at [205, 74] on div "Content Review & Approval" at bounding box center [233, 77] width 121 height 11
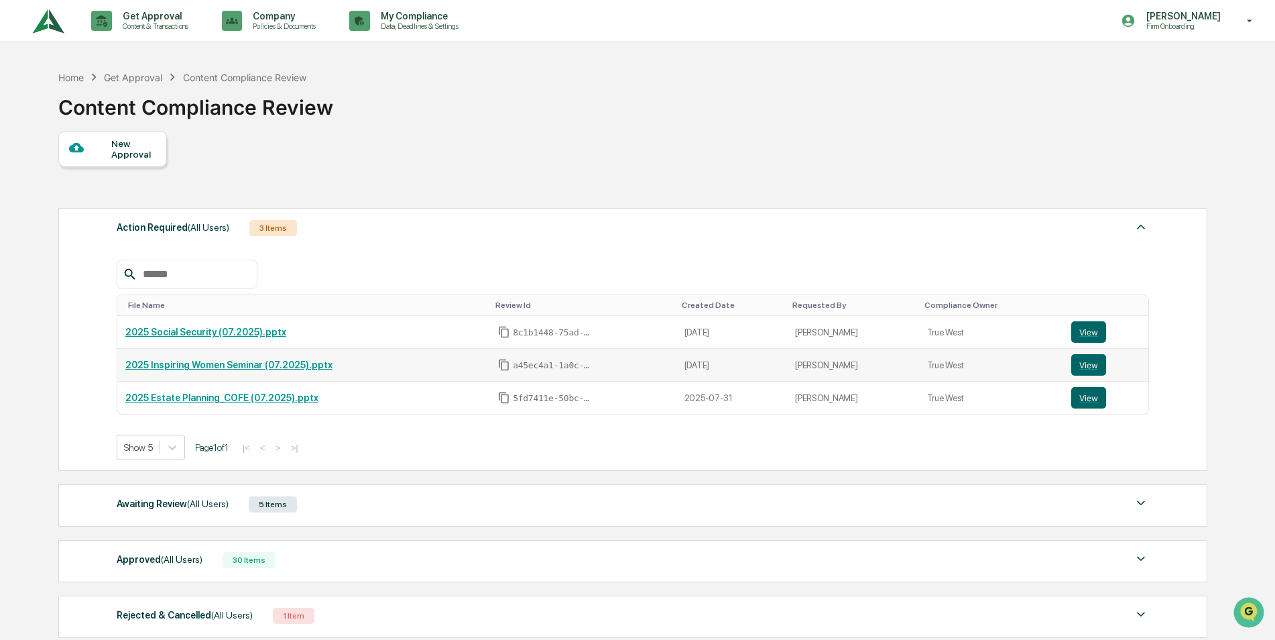
click at [197, 365] on link "2025 Inspiring Women Seminar (07.2025).pptx" at bounding box center [228, 364] width 207 height 11
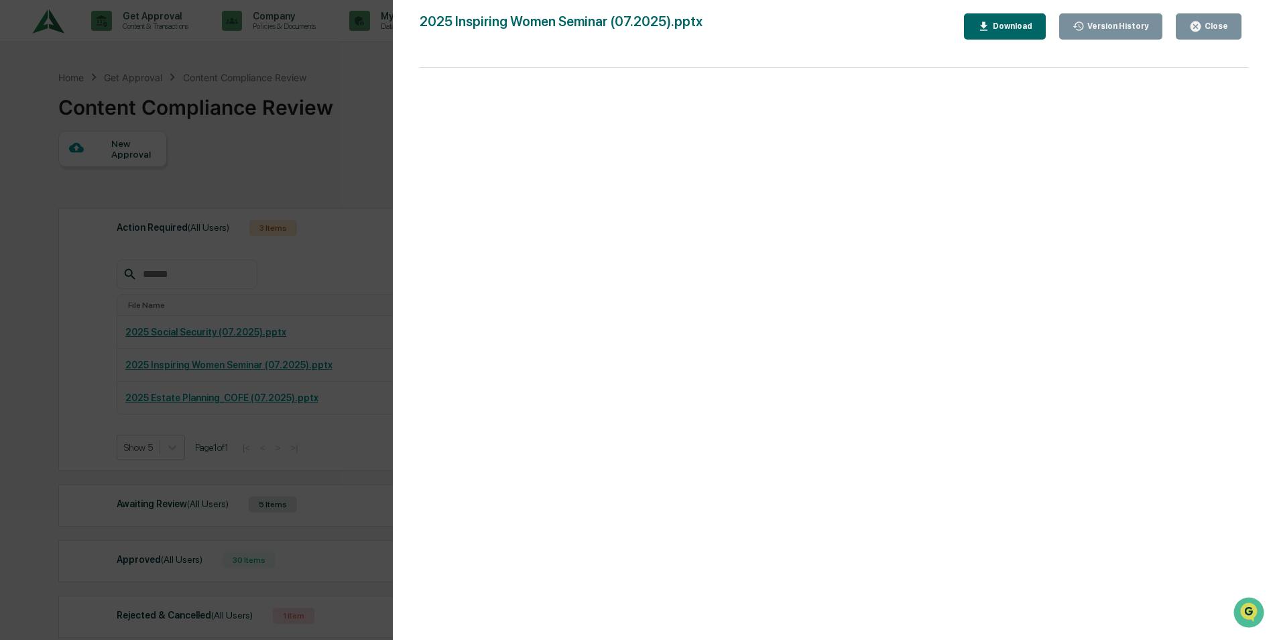
click at [1220, 34] on button "Close" at bounding box center [1209, 26] width 66 height 26
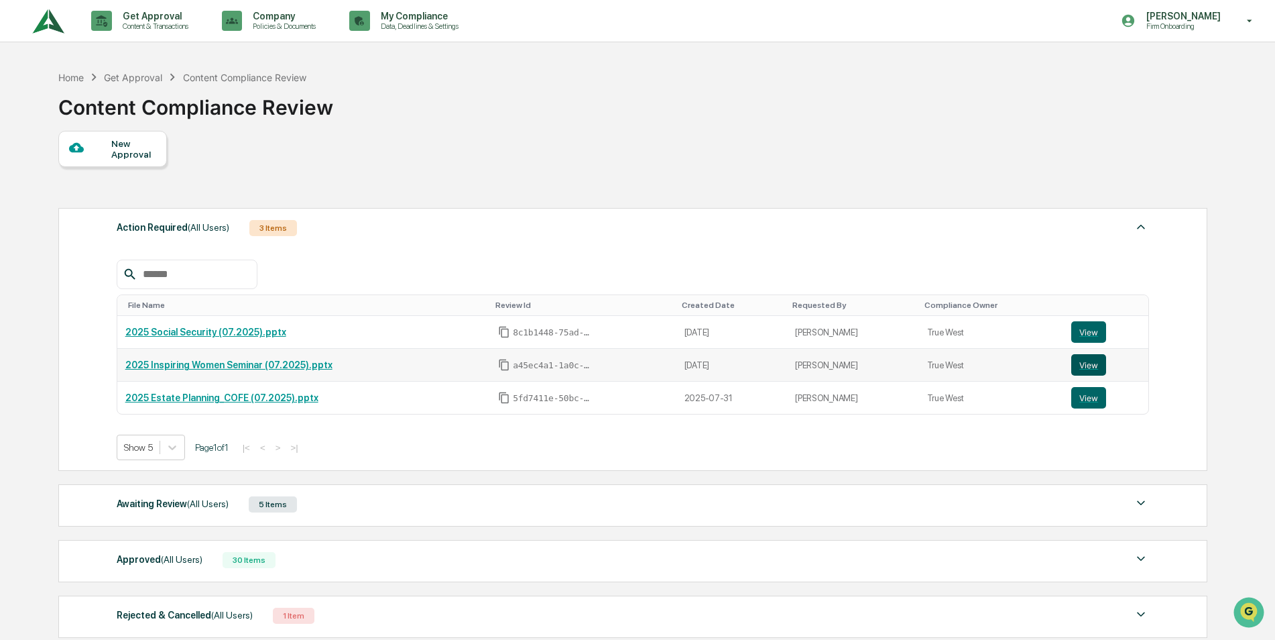
click at [1082, 368] on button "View" at bounding box center [1089, 364] width 35 height 21
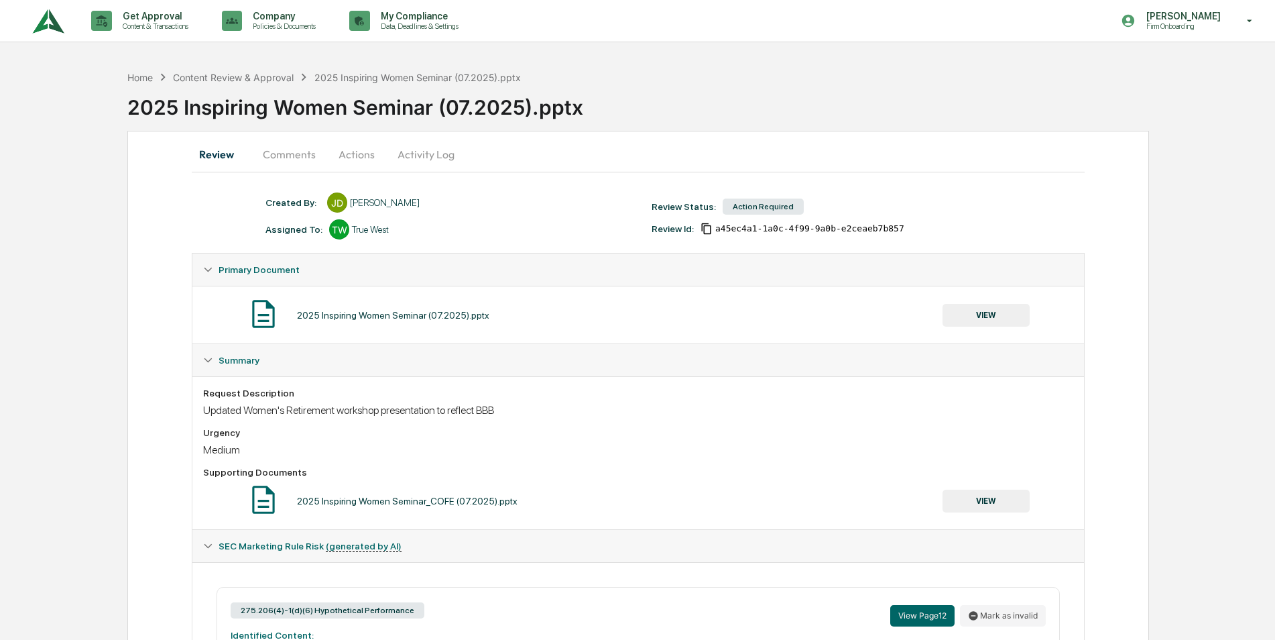
click at [410, 156] on button "Activity Log" at bounding box center [426, 154] width 78 height 32
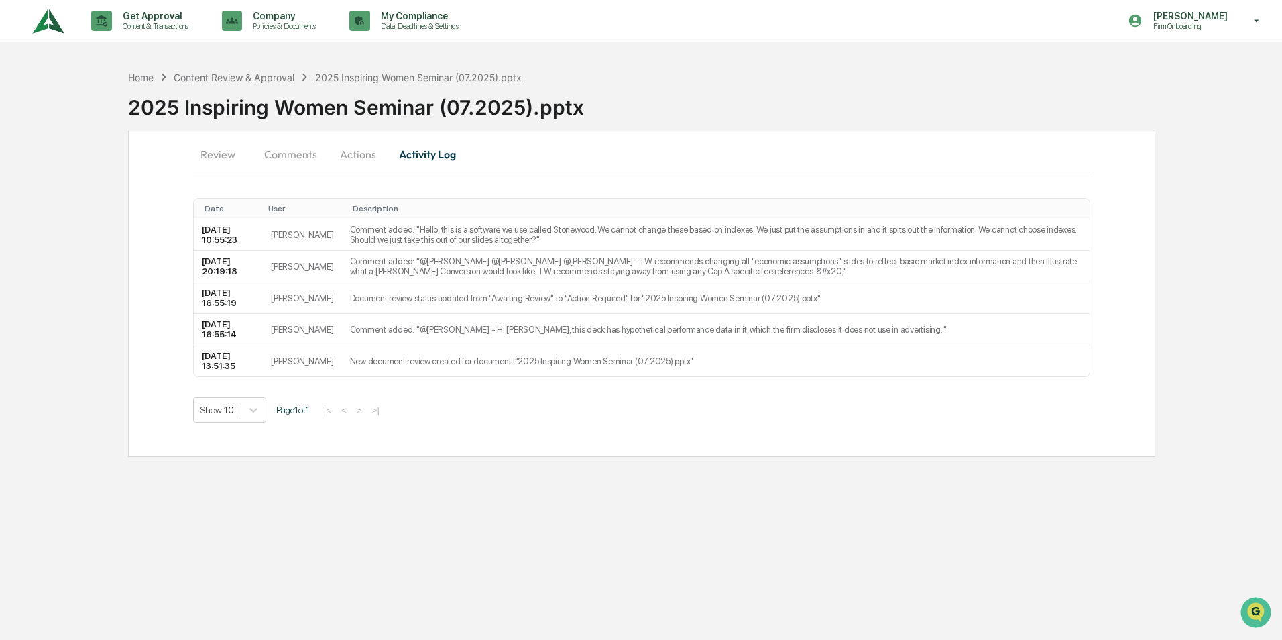
click at [356, 155] on button "Actions" at bounding box center [358, 154] width 60 height 32
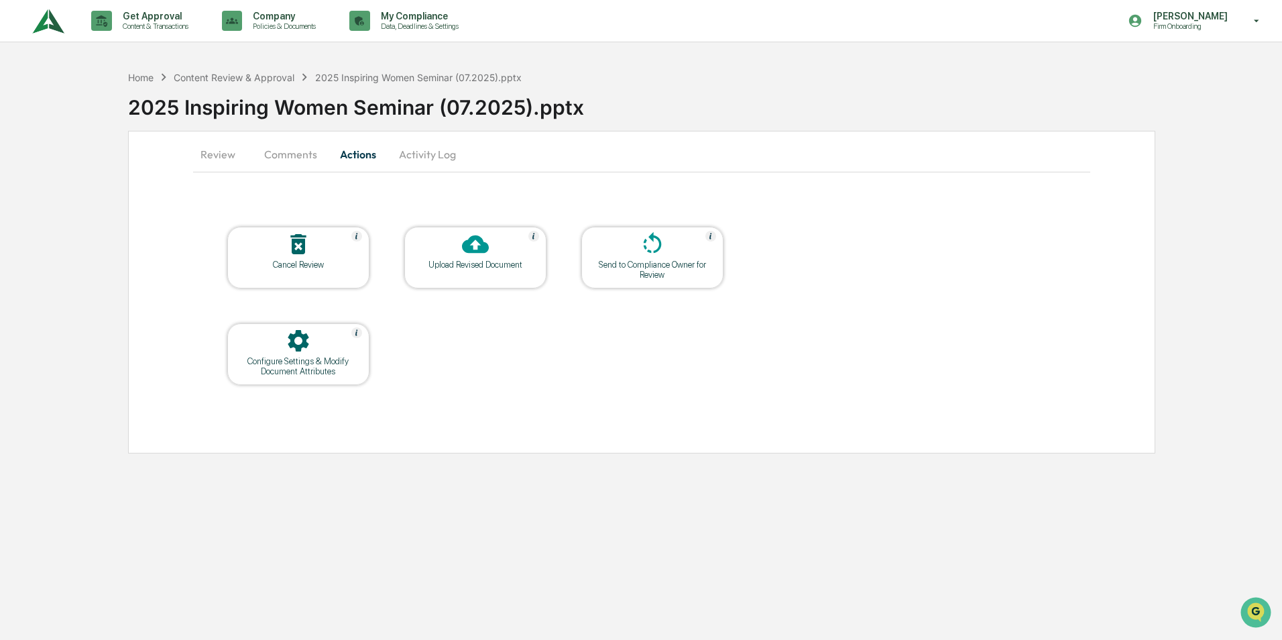
click at [455, 259] on div at bounding box center [475, 245] width 134 height 29
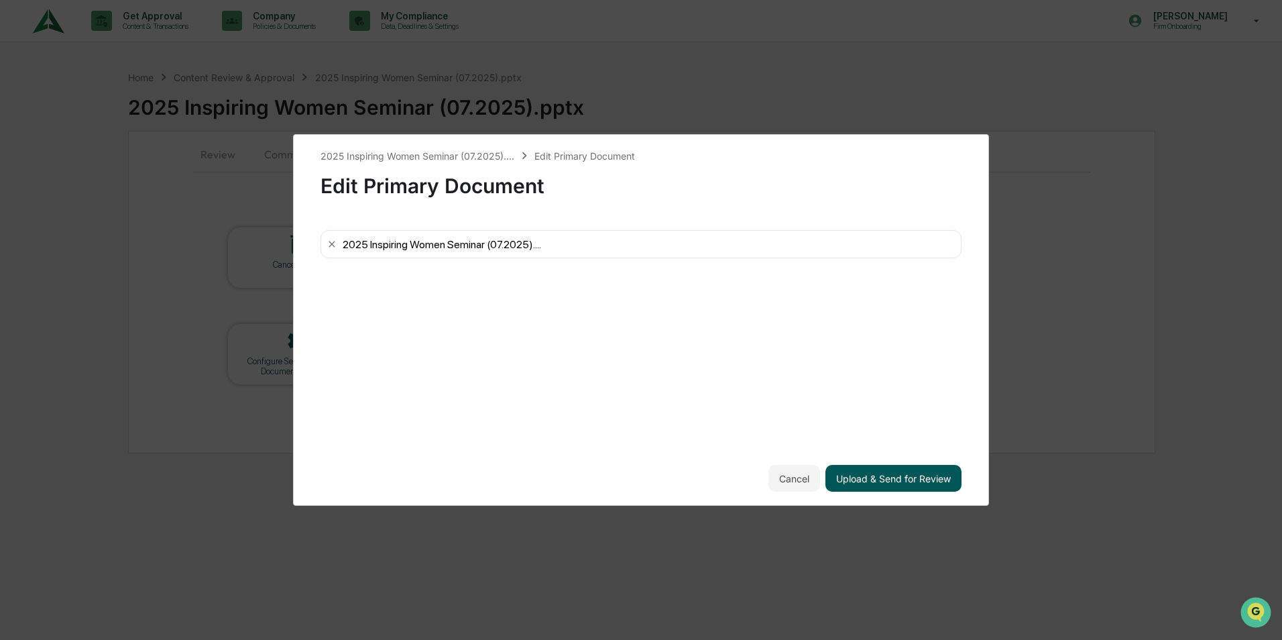
click at [888, 481] on button "Upload & Send for Review" at bounding box center [893, 478] width 136 height 27
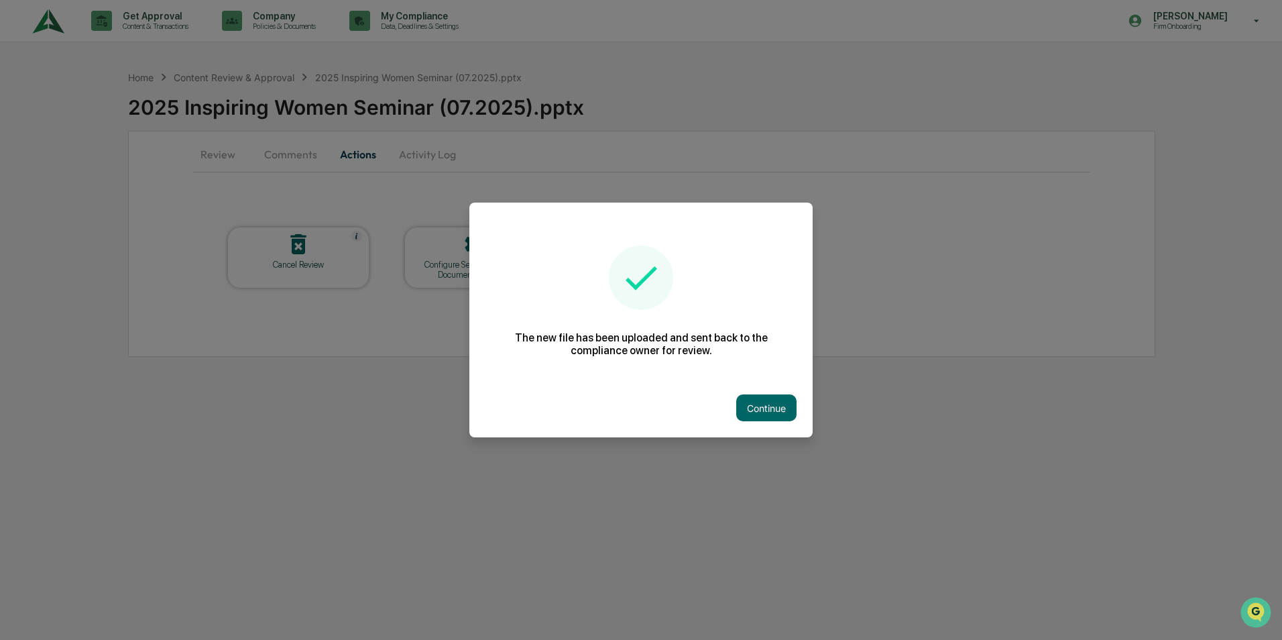
click at [771, 416] on button "Continue" at bounding box center [766, 407] width 60 height 27
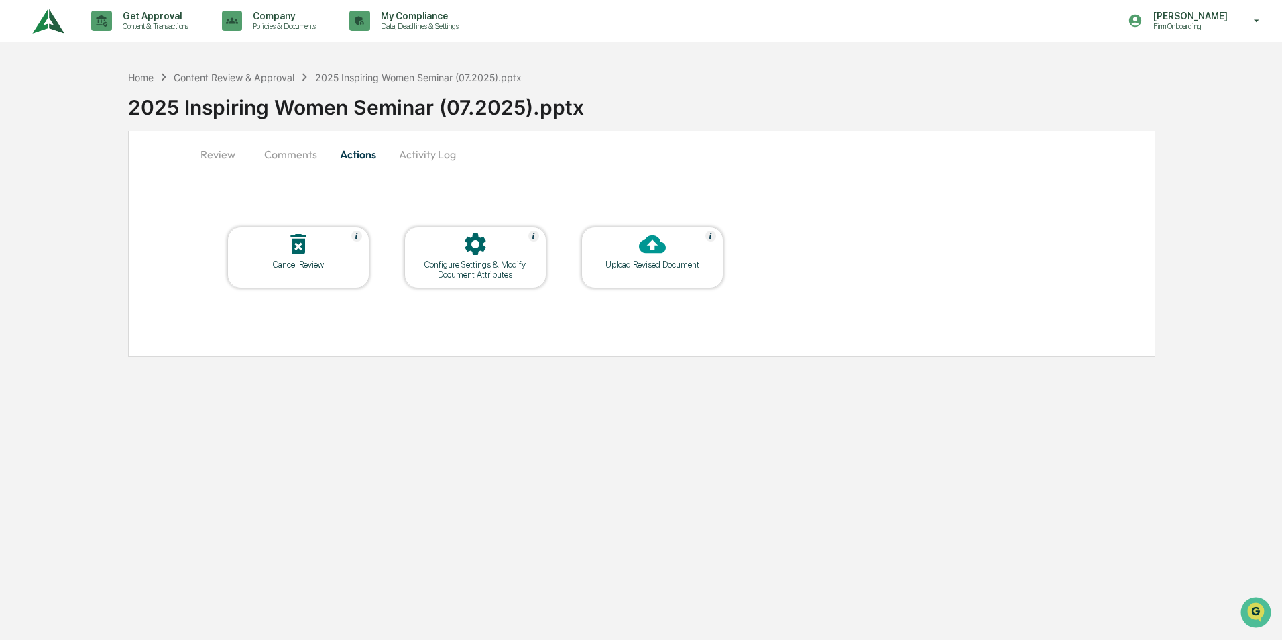
click at [648, 261] on div "Upload Revised Document" at bounding box center [652, 264] width 121 height 10
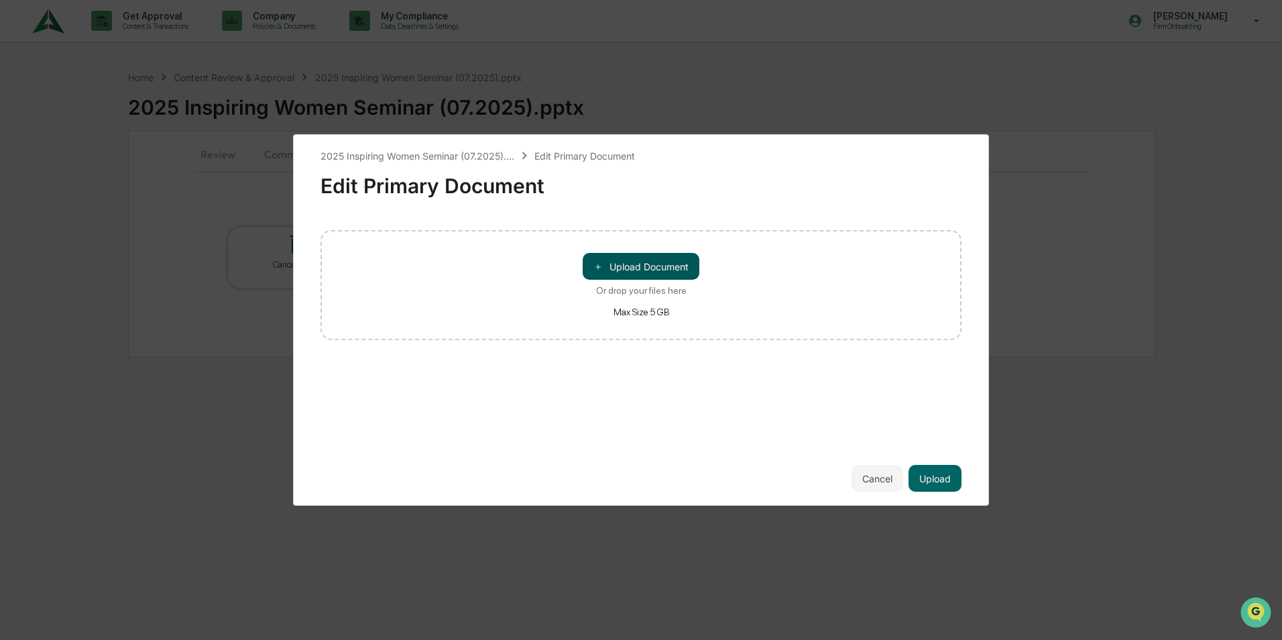
click at [626, 259] on button "＋ Upload Document" at bounding box center [641, 266] width 117 height 27
click at [942, 492] on div "2025 Inspiring Women Seminar (07.2025).... Edit Primary Document Edit Primary D…" at bounding box center [641, 319] width 696 height 371
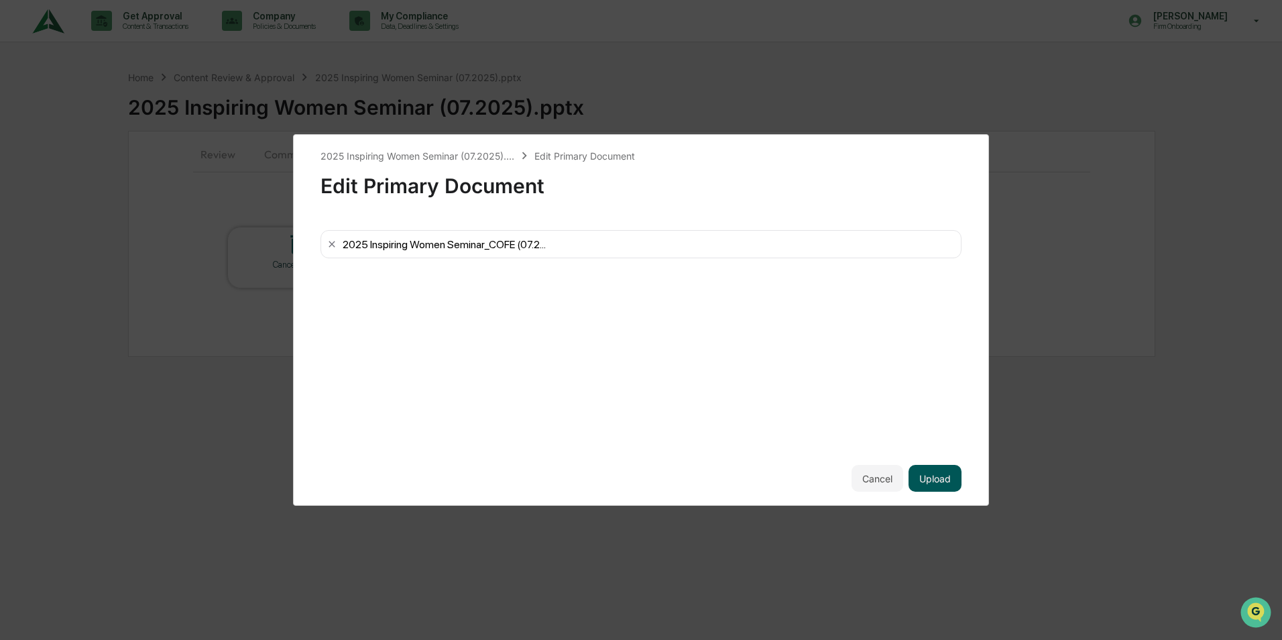
click at [939, 471] on button "Upload" at bounding box center [935, 478] width 53 height 27
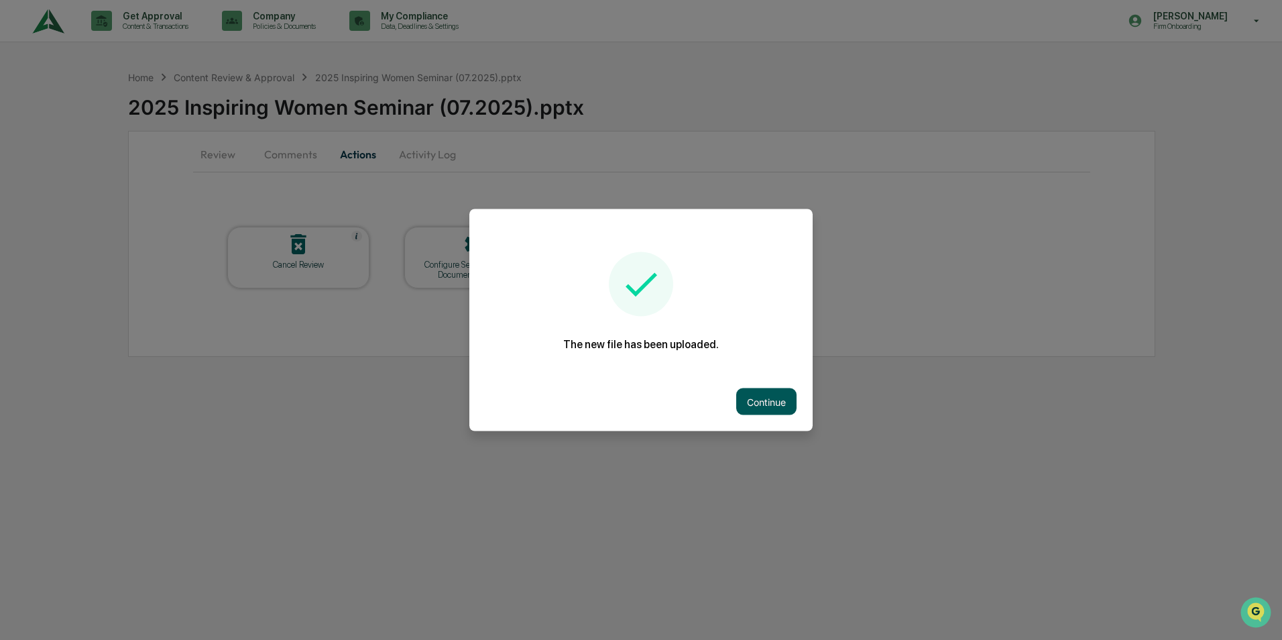
click at [780, 409] on button "Continue" at bounding box center [766, 401] width 60 height 27
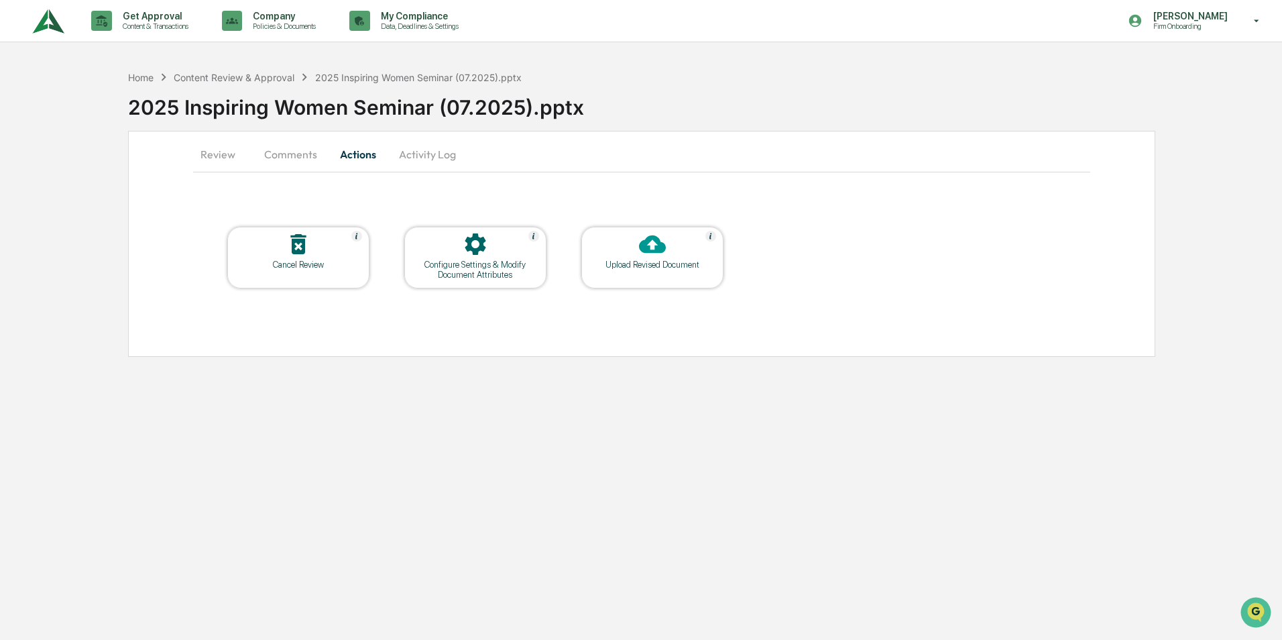
click at [276, 158] on button "Comments" at bounding box center [290, 154] width 74 height 32
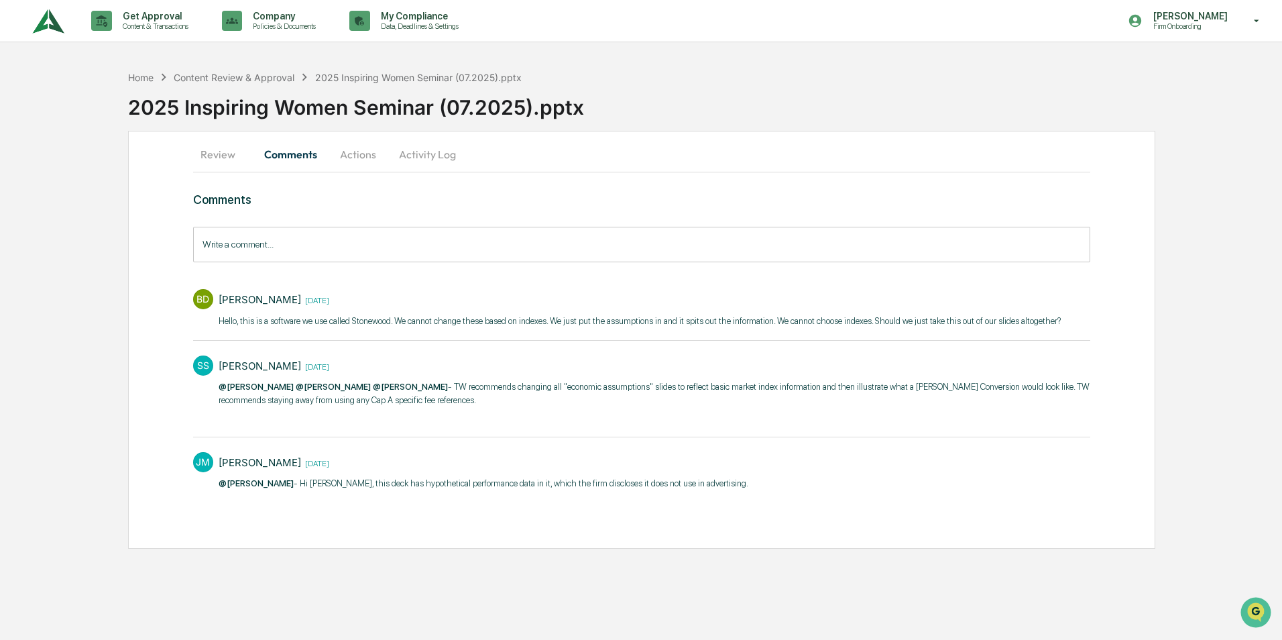
click at [415, 154] on button "Activity Log" at bounding box center [427, 154] width 78 height 32
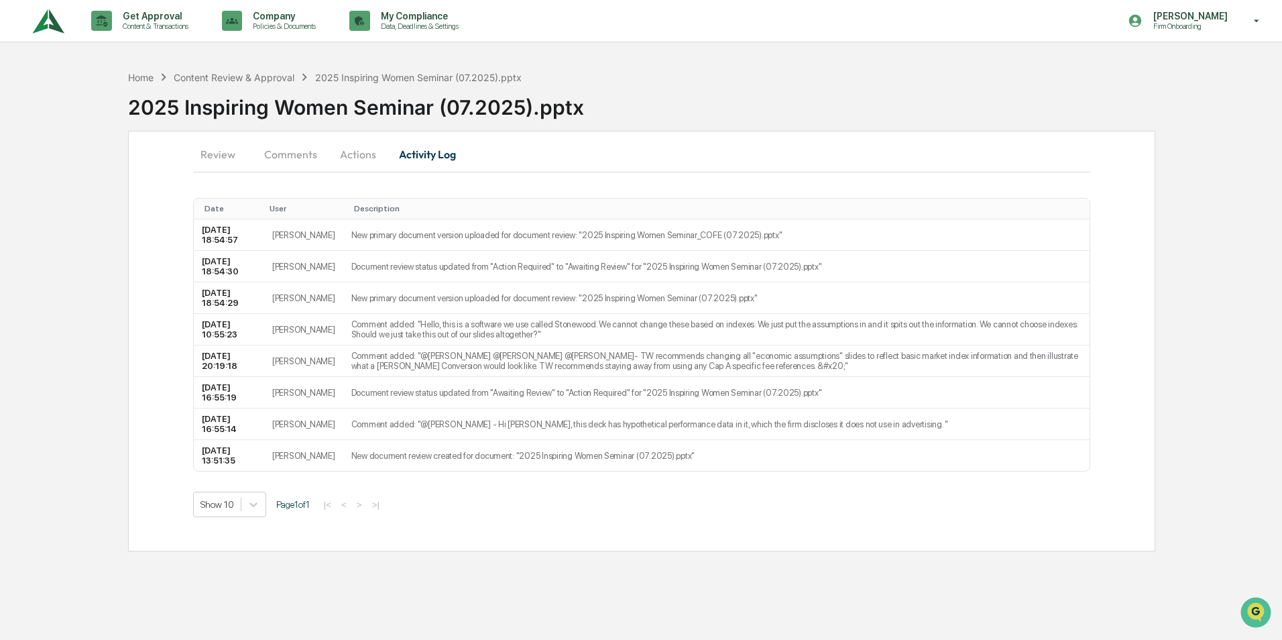
click at [329, 158] on button "Actions" at bounding box center [358, 154] width 60 height 32
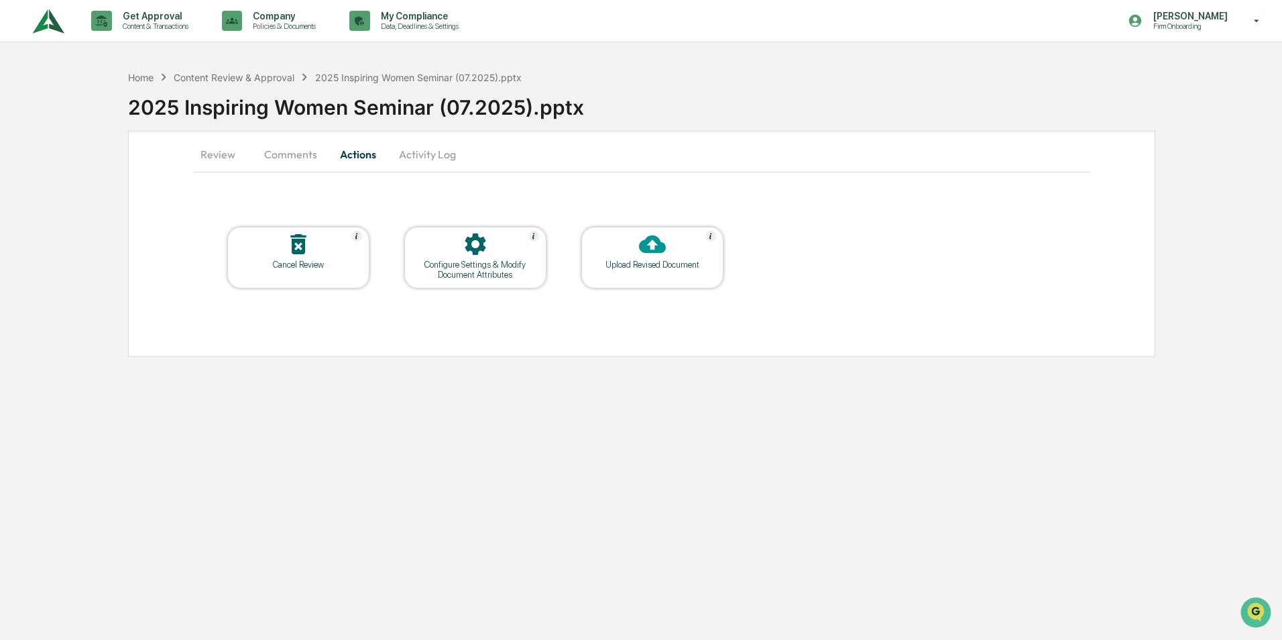
click at [267, 160] on button "Comments" at bounding box center [290, 154] width 74 height 32
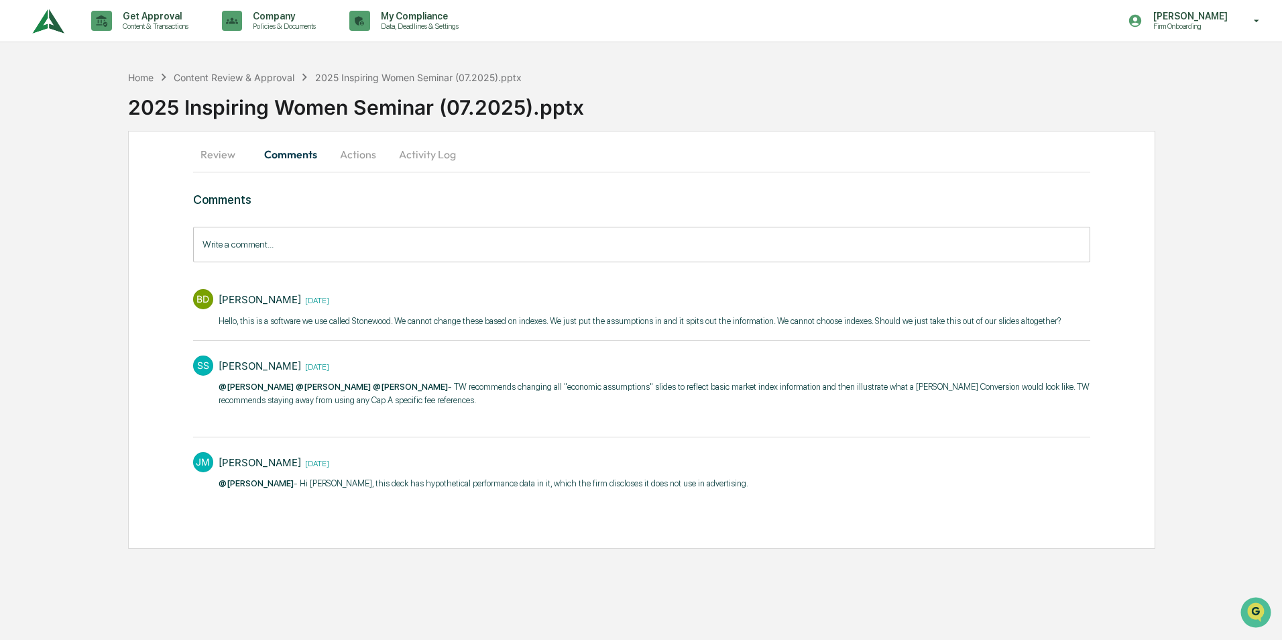
click at [243, 245] on input "Write a comment..." at bounding box center [641, 245] width 897 height 36
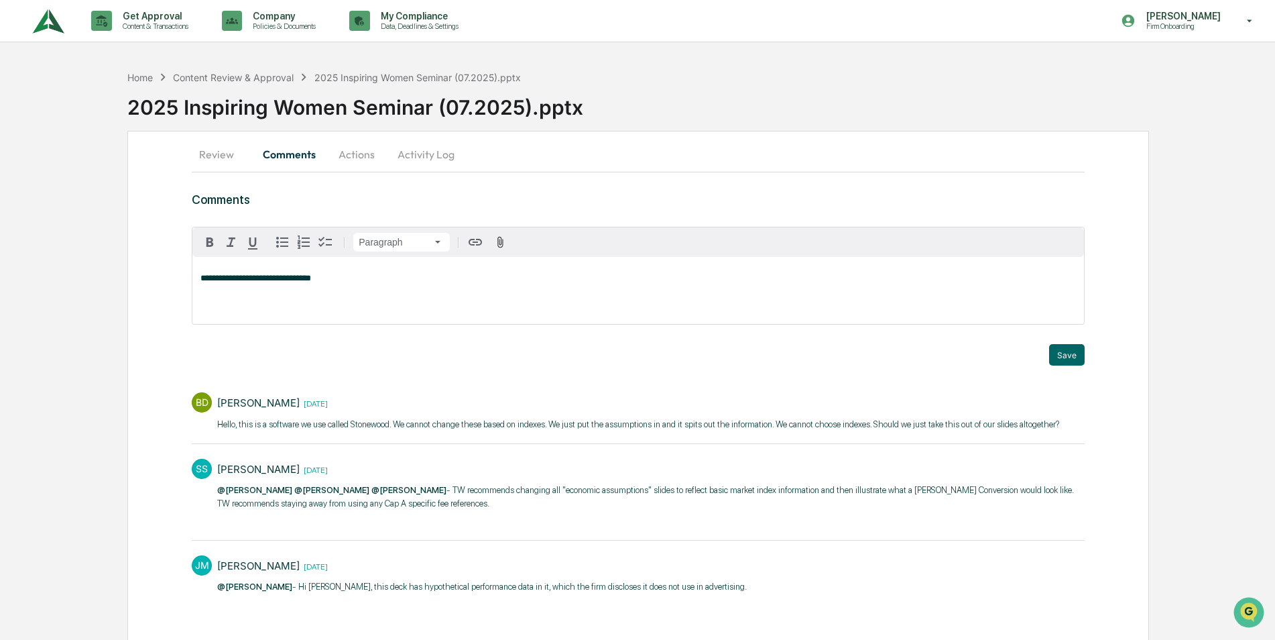
click at [344, 282] on p "**********" at bounding box center [637, 278] width 875 height 9
click at [500, 243] on icon "button" at bounding box center [500, 242] width 13 height 13
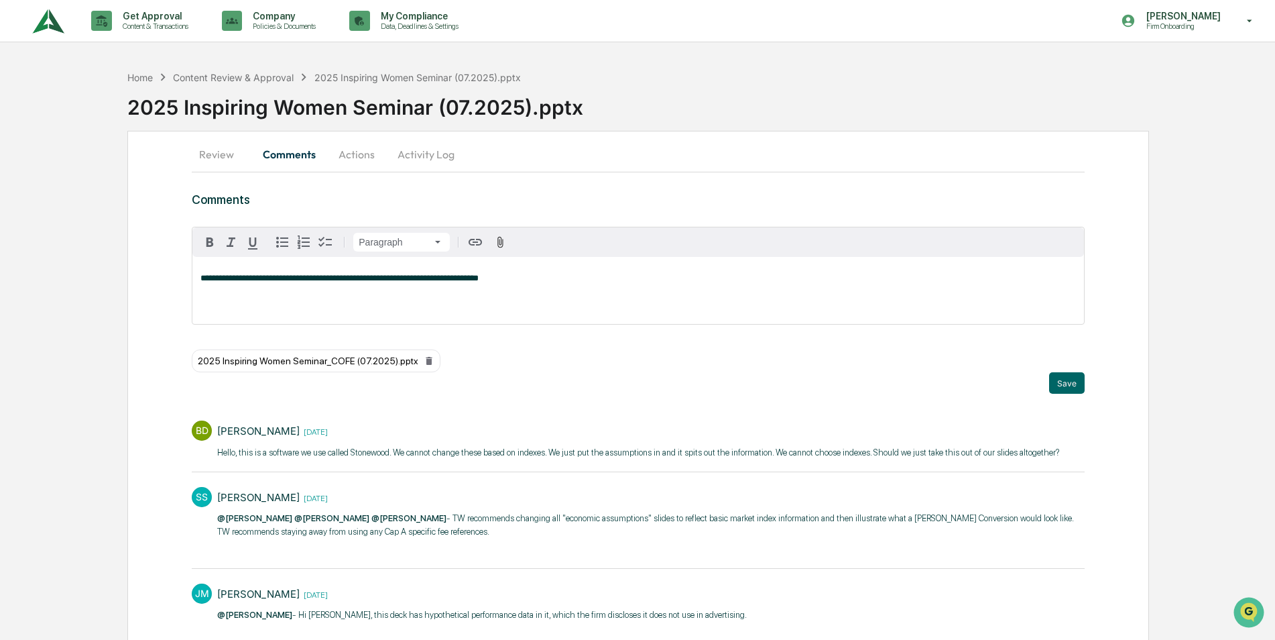
click at [1068, 355] on div "2025 Inspiring Women Seminar_COFE (07.2025).pptx" at bounding box center [638, 360] width 892 height 23
click at [501, 243] on icon "button" at bounding box center [500, 242] width 13 height 13
click at [1058, 384] on button "Save" at bounding box center [1067, 382] width 36 height 21
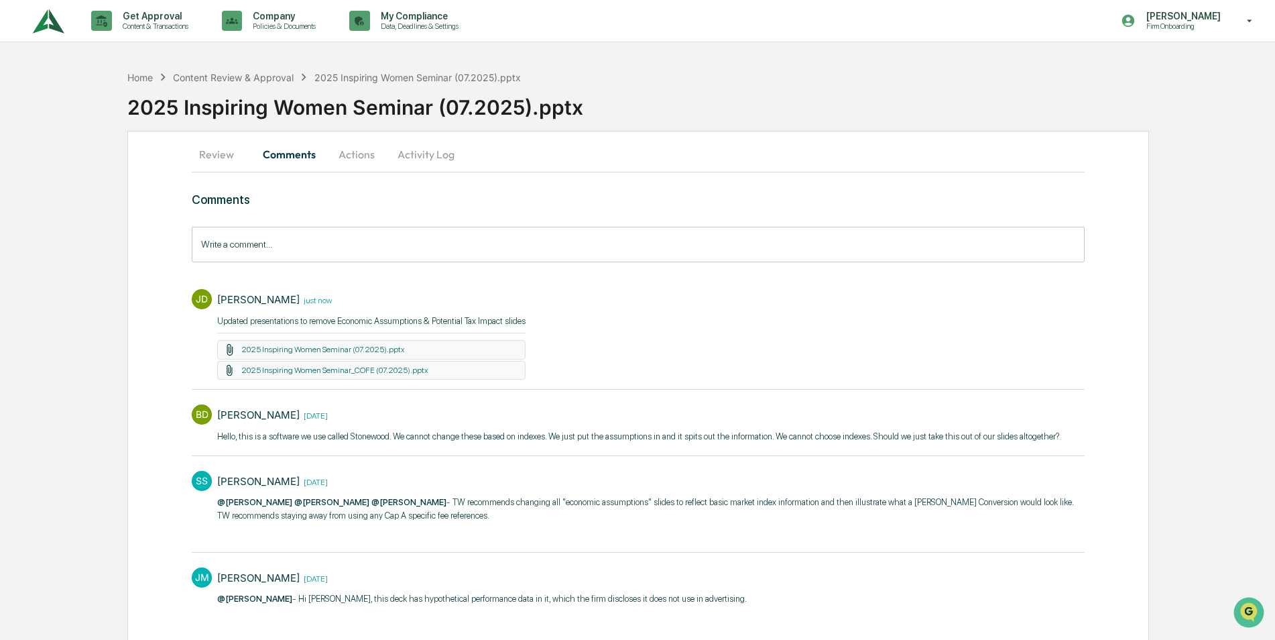
click at [202, 160] on button "Review" at bounding box center [222, 154] width 60 height 32
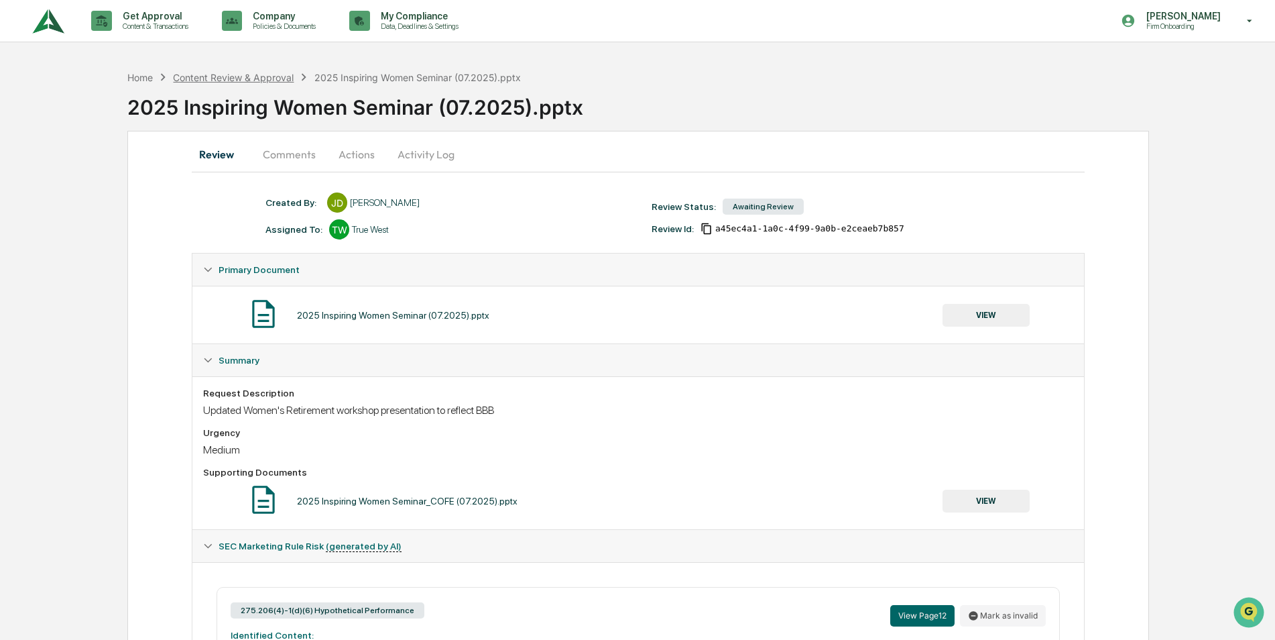
click at [260, 74] on div "Content Review & Approval" at bounding box center [233, 77] width 121 height 11
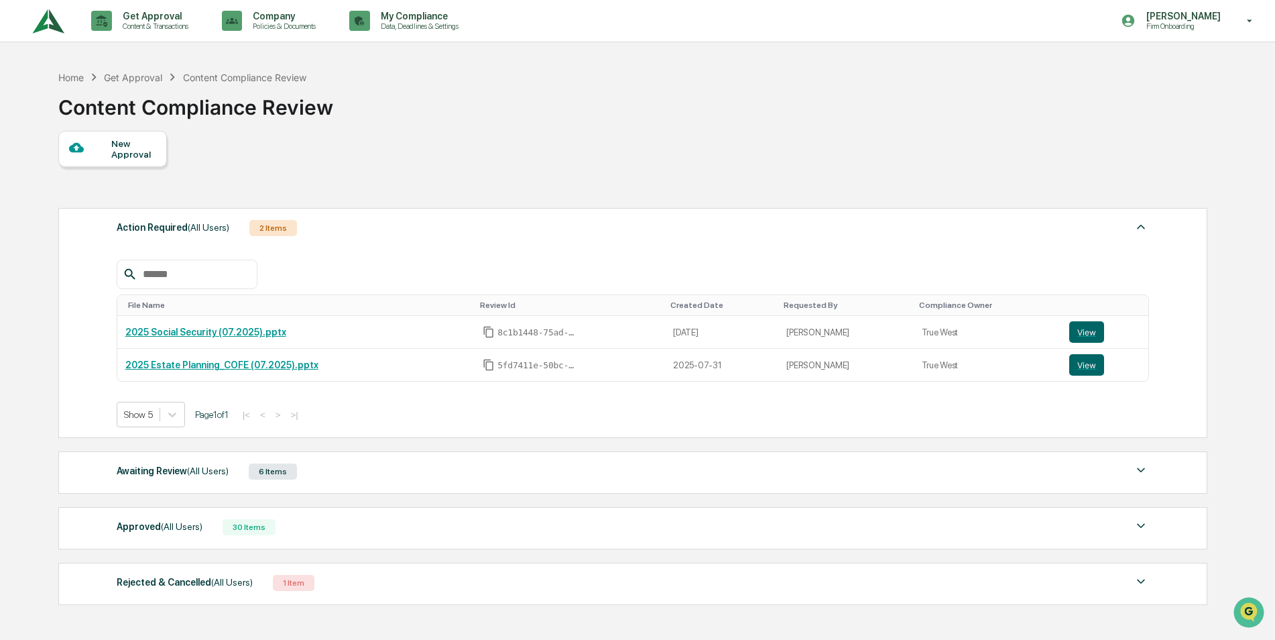
click at [145, 471] on div "Awaiting Review (All Users)" at bounding box center [173, 470] width 112 height 17
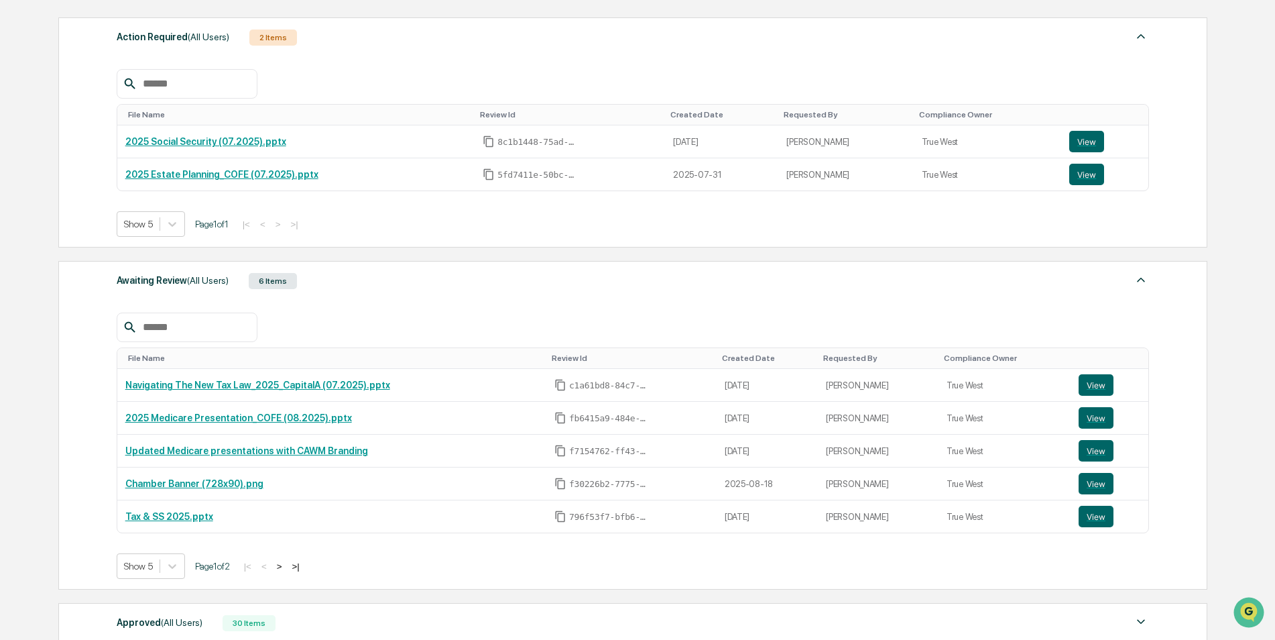
scroll to position [67, 0]
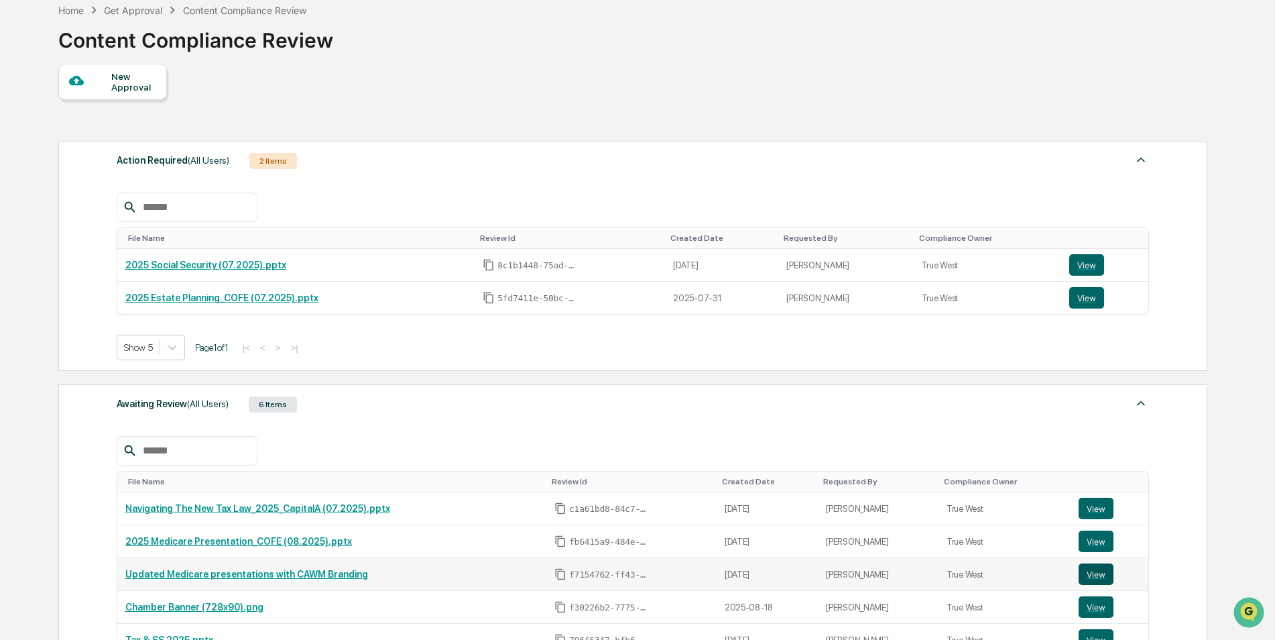
click at [1094, 577] on button "View" at bounding box center [1096, 573] width 35 height 21
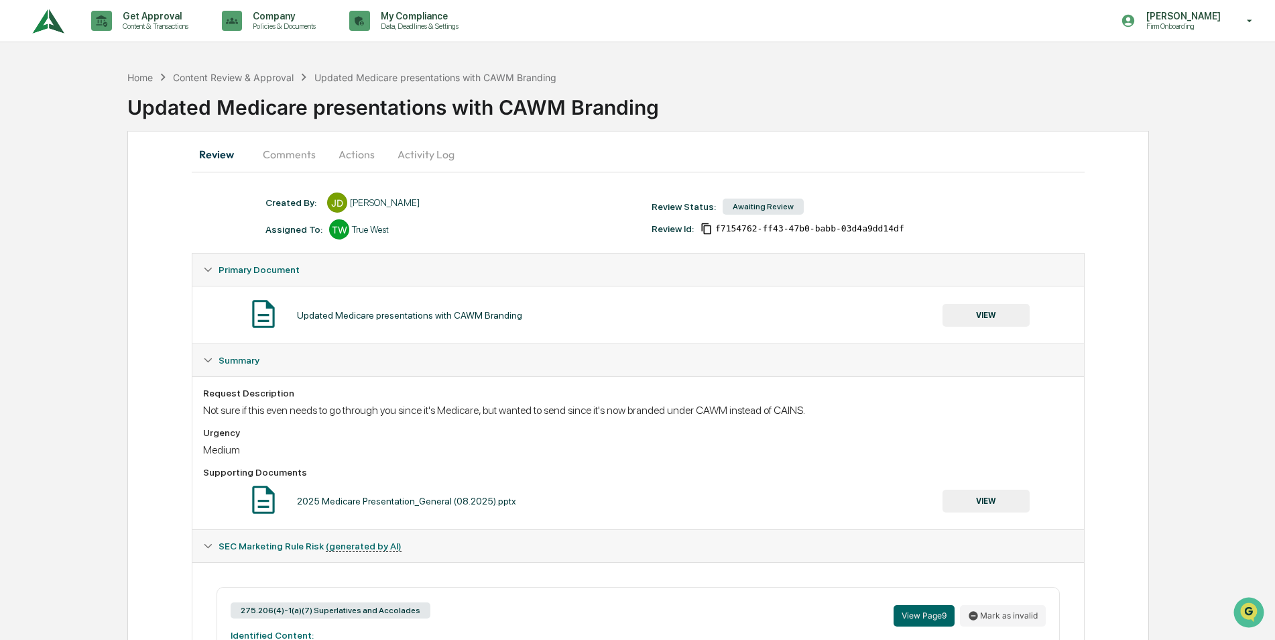
click at [280, 158] on button "Comments" at bounding box center [289, 154] width 74 height 32
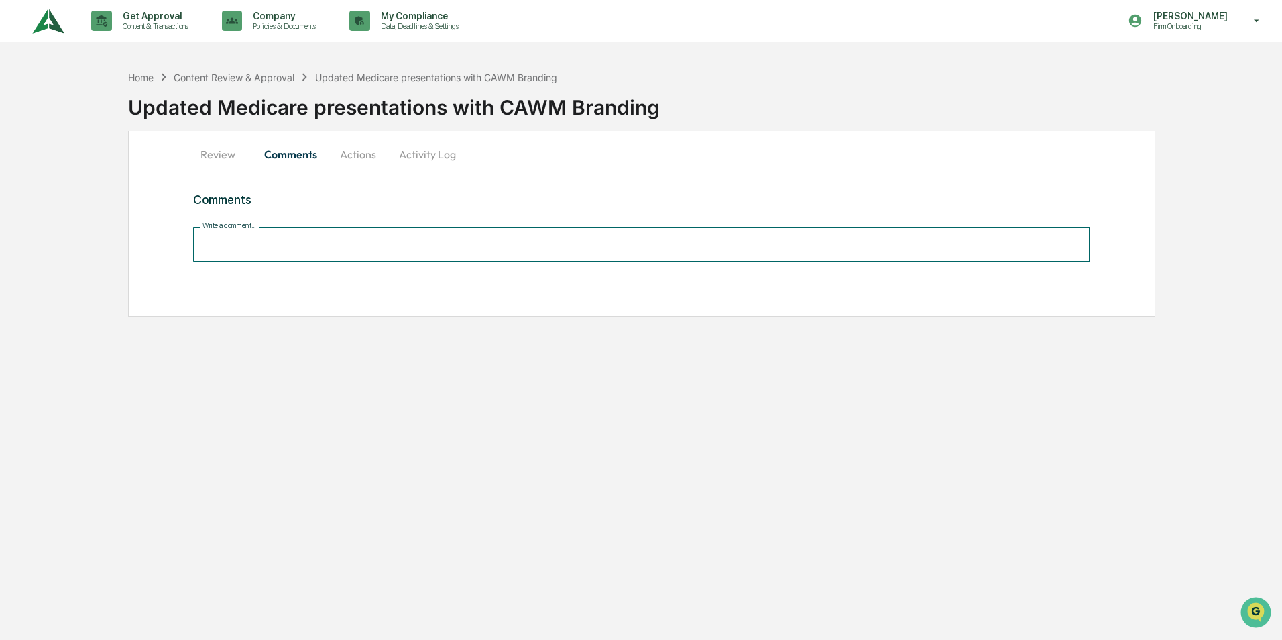
click at [266, 241] on input "Write a comment..." at bounding box center [641, 245] width 897 height 36
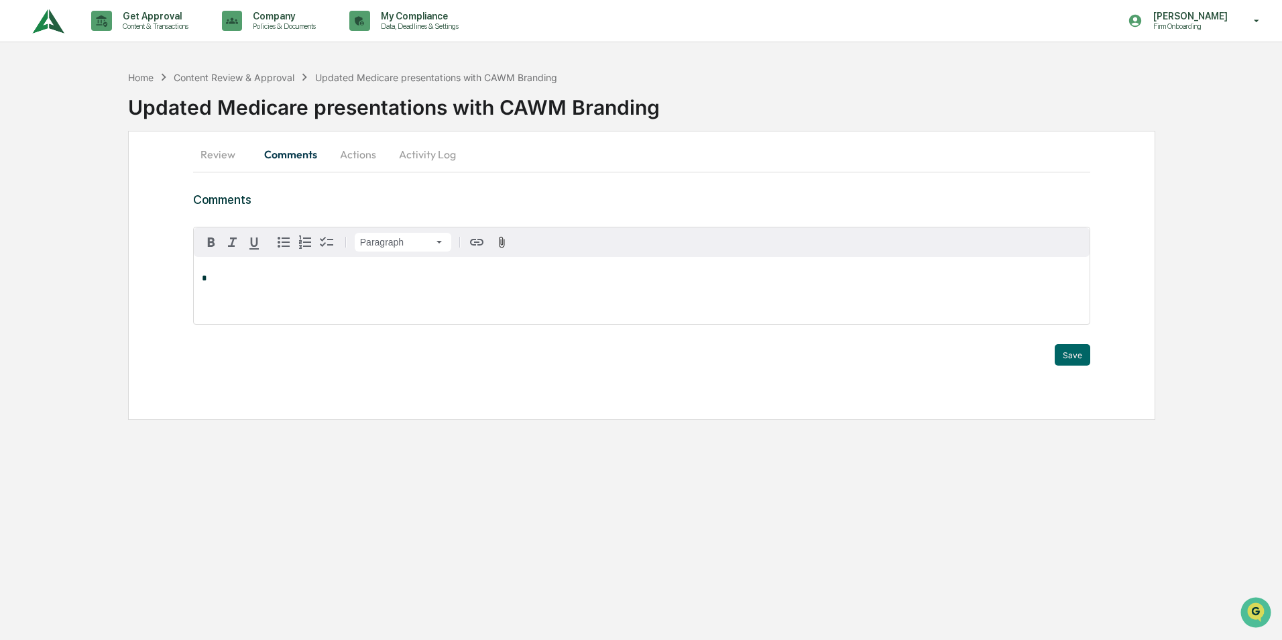
click at [416, 156] on button "Activity Log" at bounding box center [427, 154] width 78 height 32
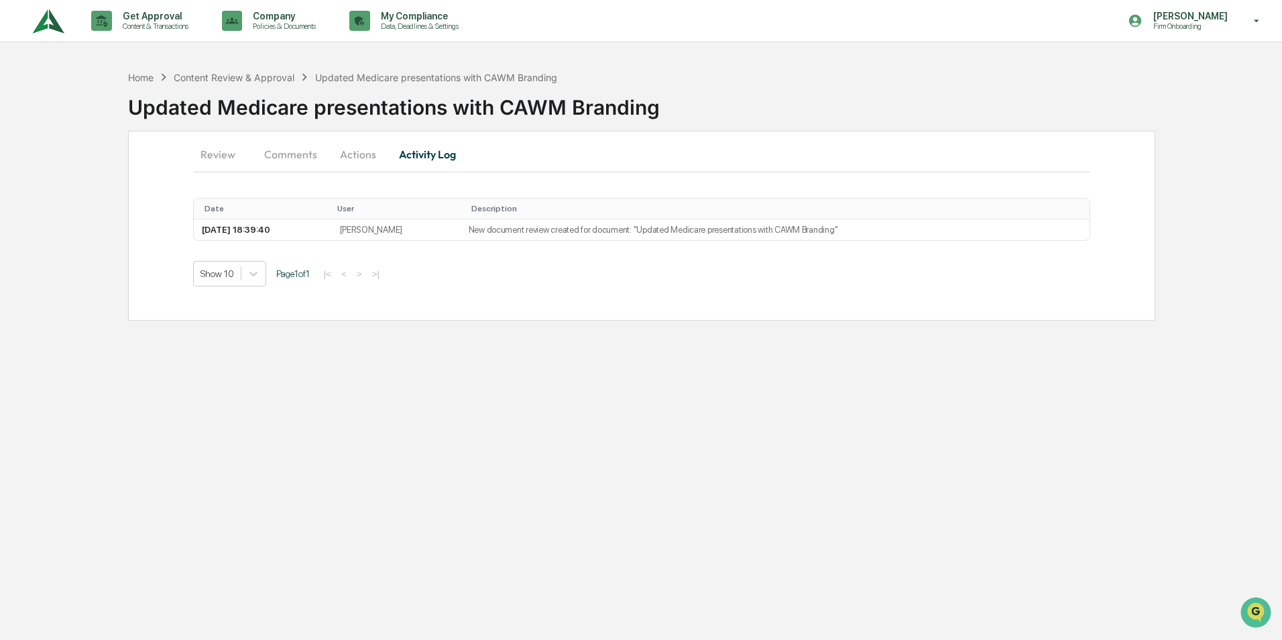
click at [357, 137] on div "Review Comments Actions Activity Log Date User Description [DATE] 18:39:40 [PER…" at bounding box center [641, 226] width 1027 height 190
click at [363, 154] on button "Actions" at bounding box center [358, 154] width 60 height 32
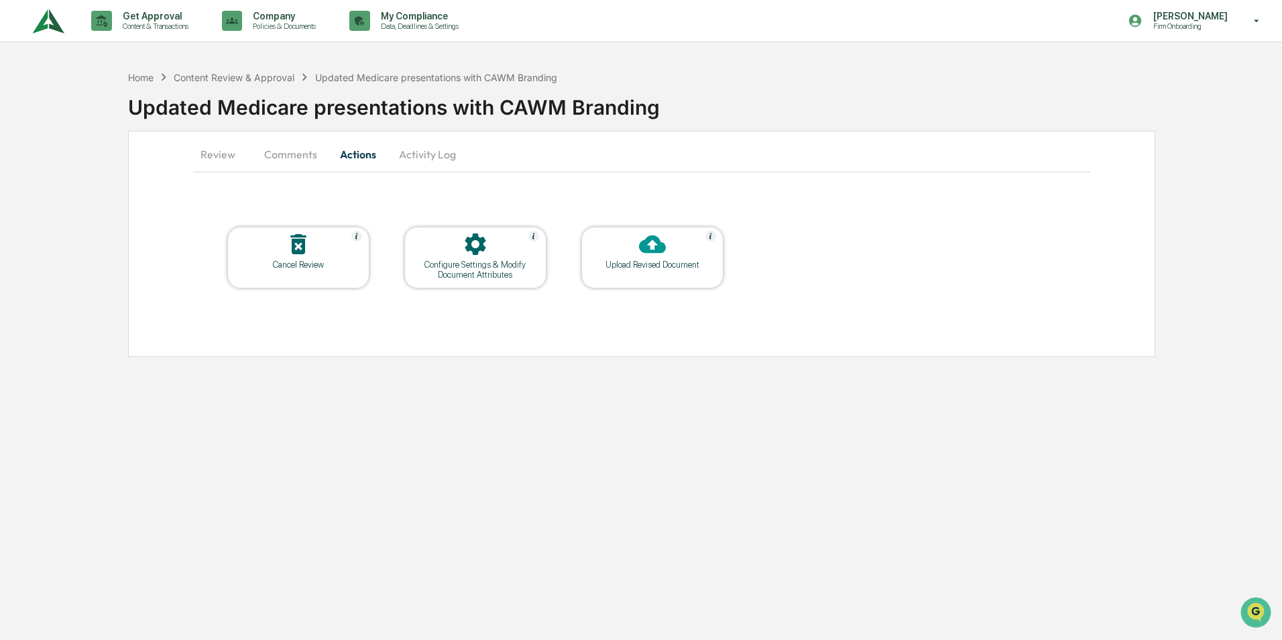
click at [299, 257] on div at bounding box center [298, 245] width 134 height 29
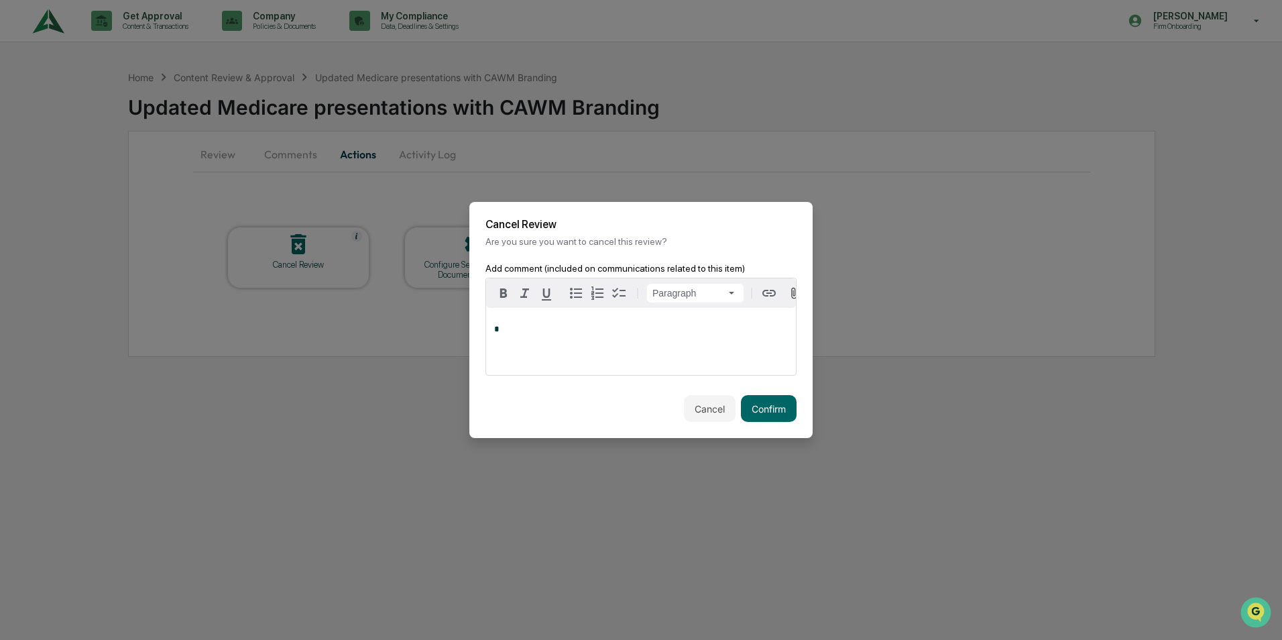
click at [629, 345] on div "*" at bounding box center [641, 341] width 310 height 67
click at [772, 412] on button "Confirm" at bounding box center [769, 408] width 56 height 27
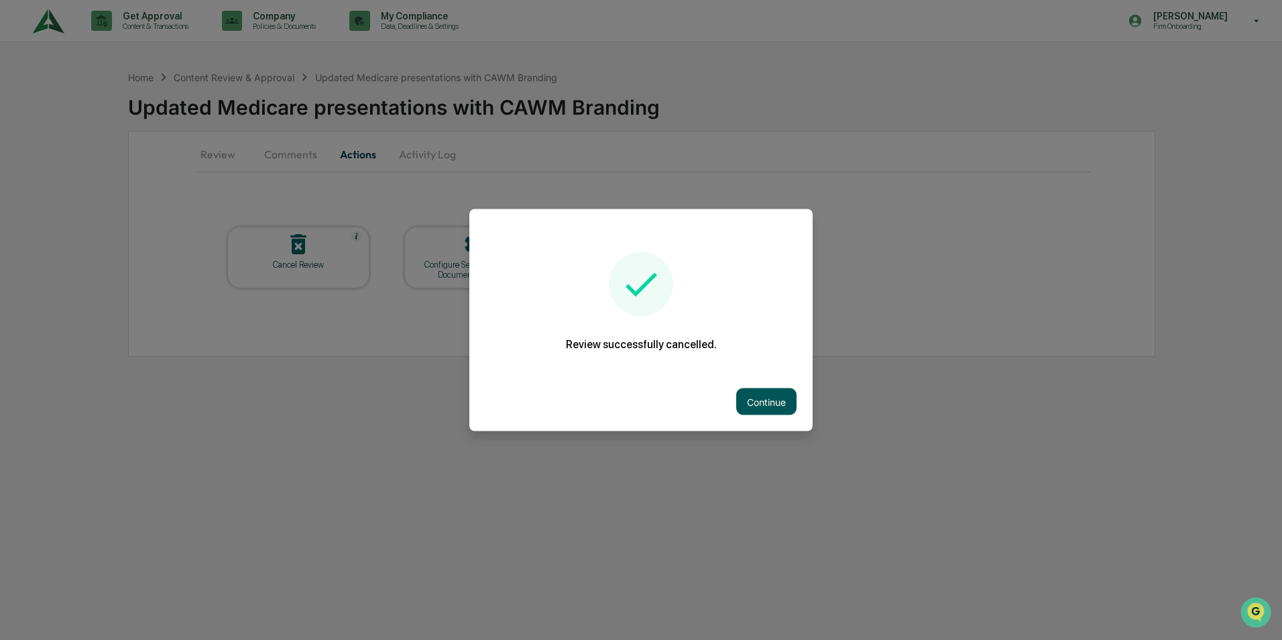
click at [756, 397] on button "Continue" at bounding box center [766, 401] width 60 height 27
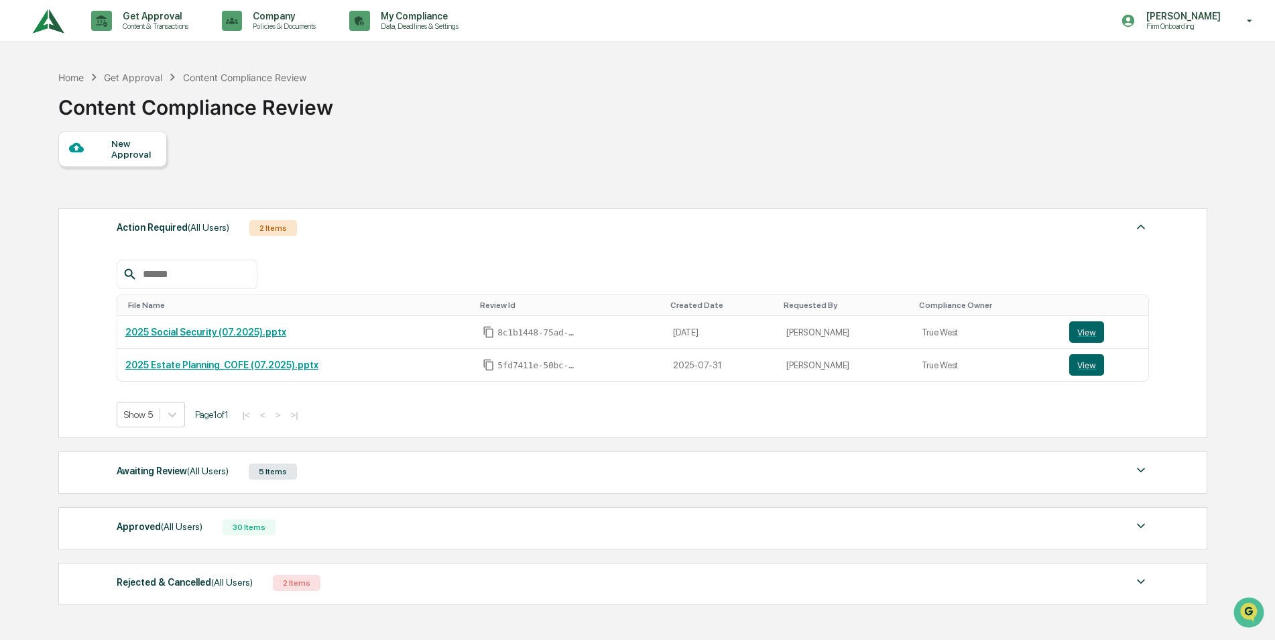
click at [90, 150] on div at bounding box center [90, 148] width 42 height 17
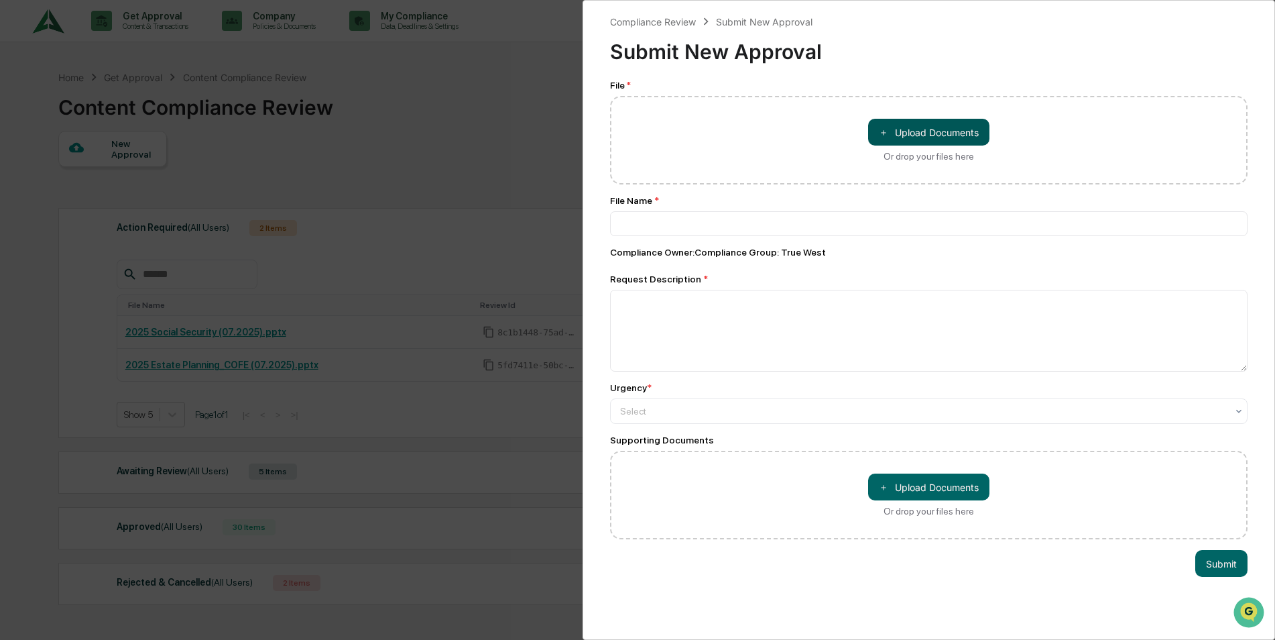
click at [921, 127] on button "＋ Upload Documents" at bounding box center [928, 132] width 121 height 27
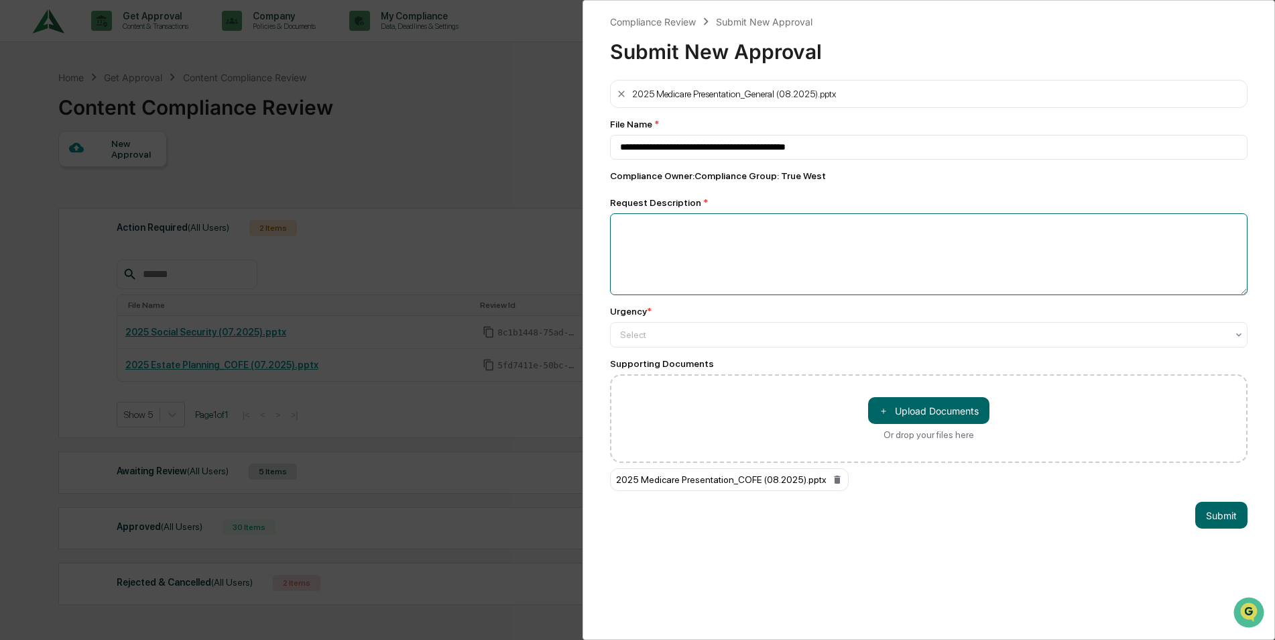
click at [647, 223] on textarea at bounding box center [929, 254] width 638 height 82
drag, startPoint x: 823, startPoint y: 148, endPoint x: 591, endPoint y: 139, distance: 232.2
click at [591, 139] on div "**********" at bounding box center [929, 320] width 693 height 640
type input "**********"
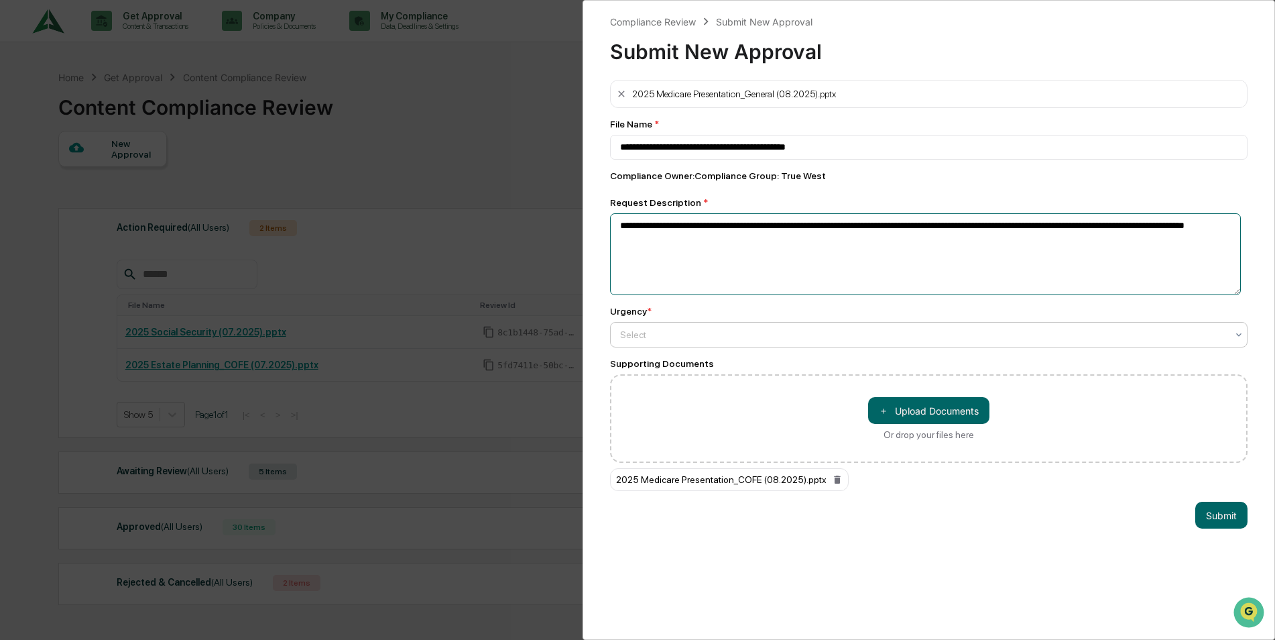
type textarea "**********"
click at [625, 331] on div at bounding box center [923, 334] width 607 height 13
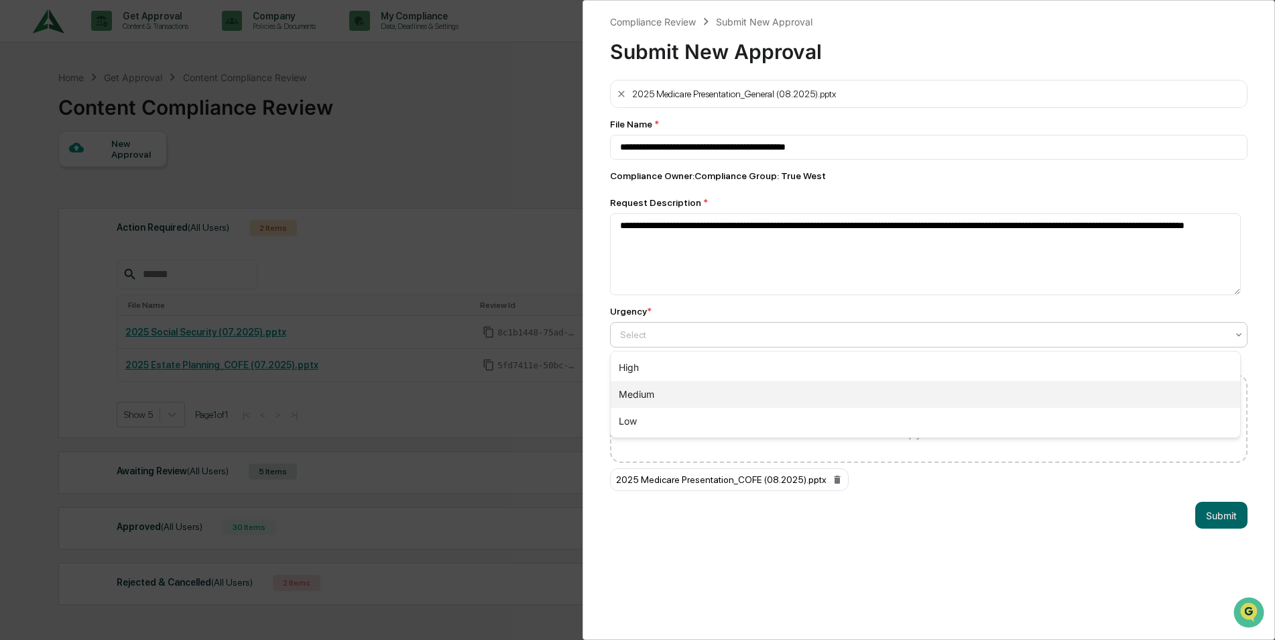
click at [638, 398] on div "Medium" at bounding box center [926, 394] width 630 height 27
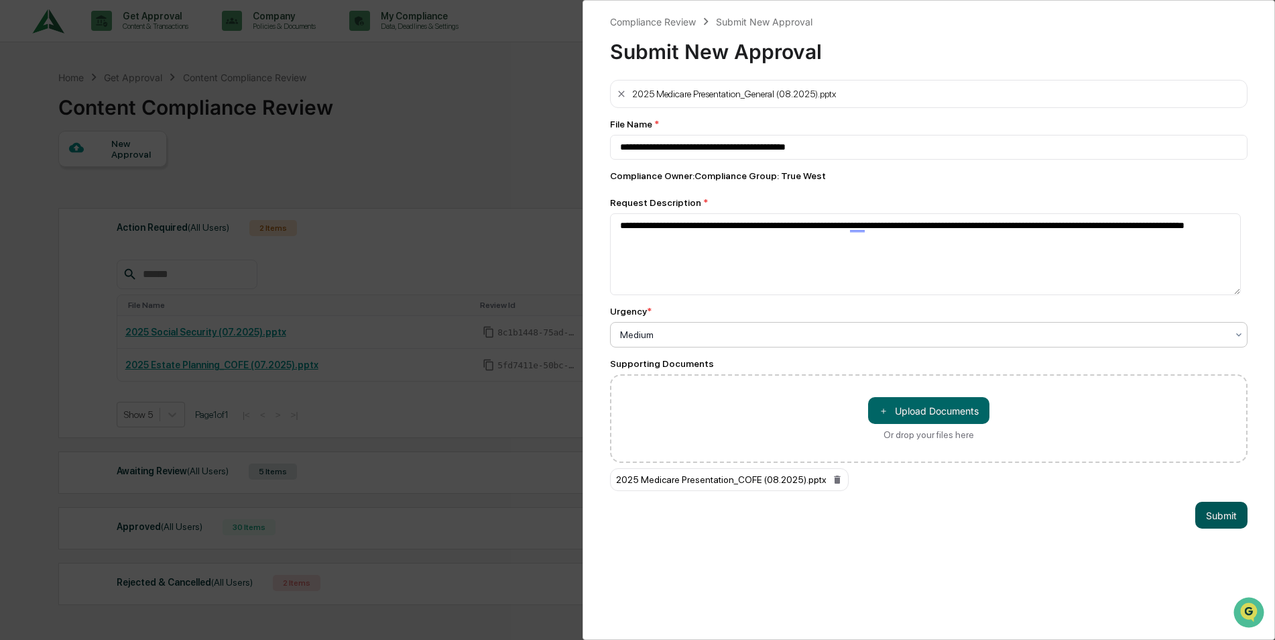
click at [1214, 509] on button "Submit" at bounding box center [1222, 515] width 52 height 27
click at [1206, 512] on button "Submit" at bounding box center [1222, 515] width 52 height 27
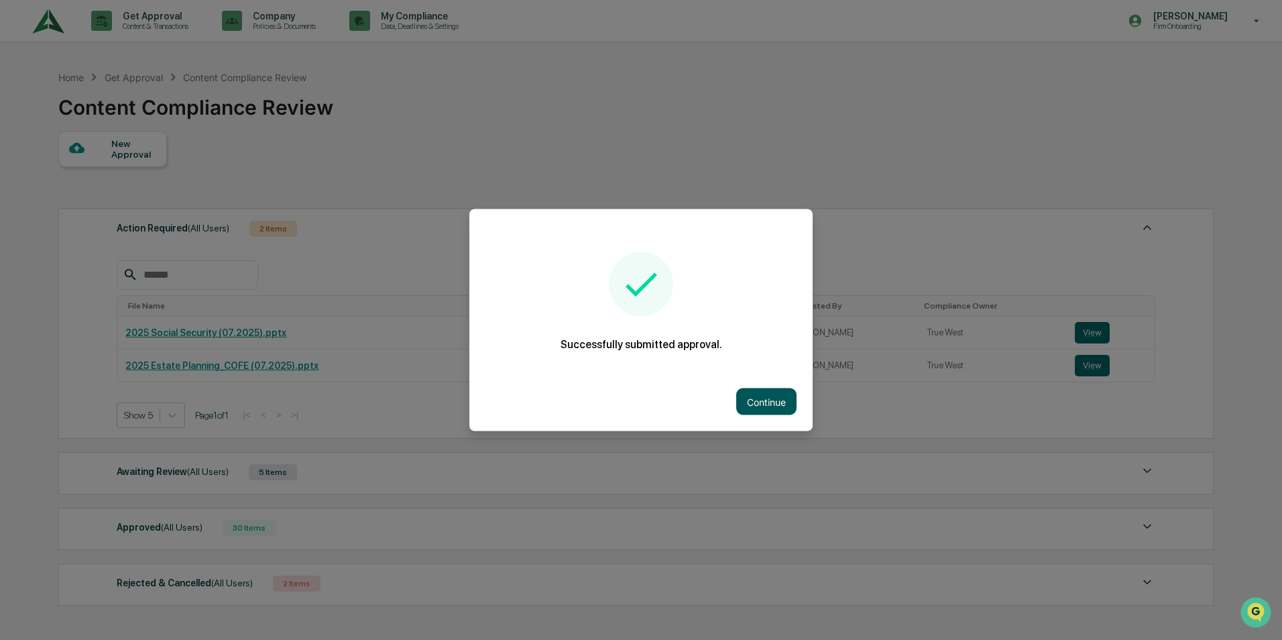
click at [746, 406] on button "Continue" at bounding box center [766, 401] width 60 height 27
